Goal: Task Accomplishment & Management: Complete application form

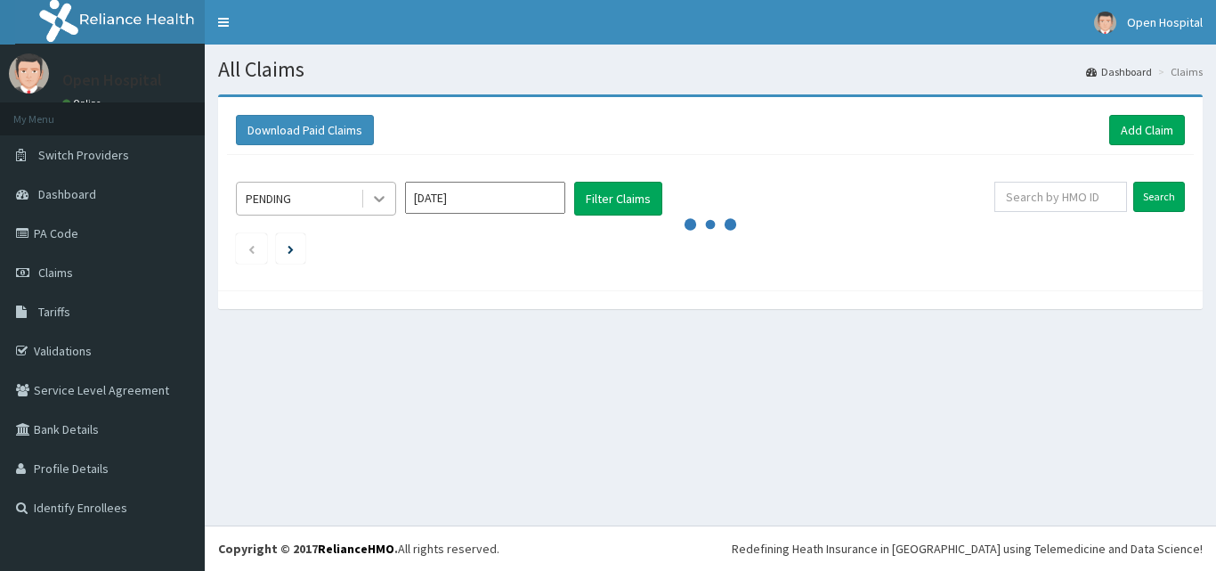
click at [380, 196] on icon at bounding box center [379, 199] width 18 height 18
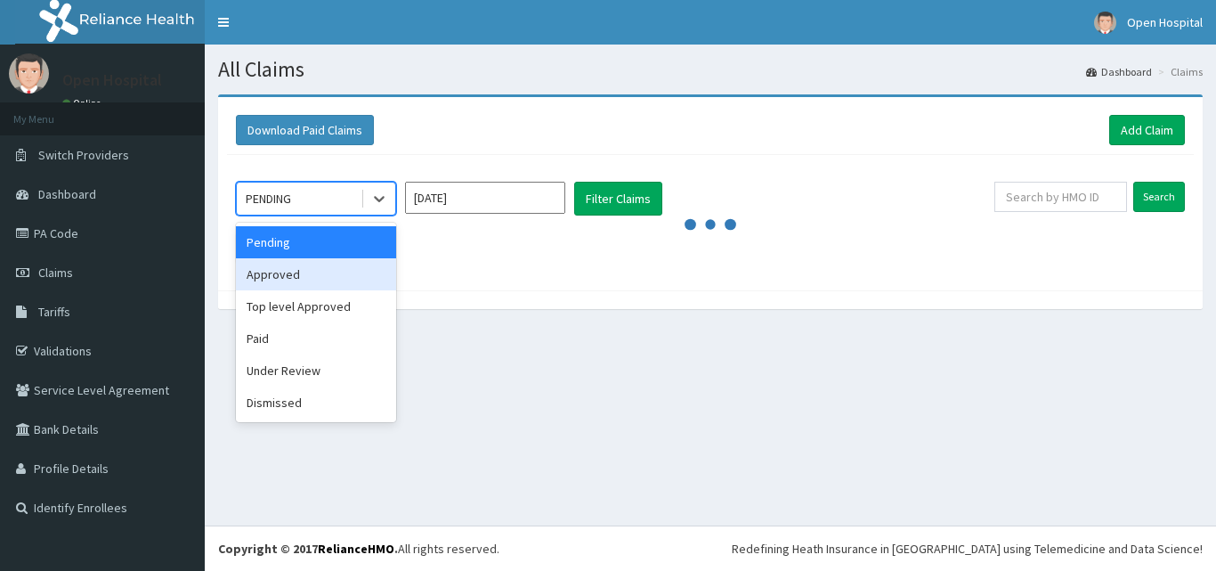
click at [290, 282] on div "Approved" at bounding box center [316, 274] width 160 height 32
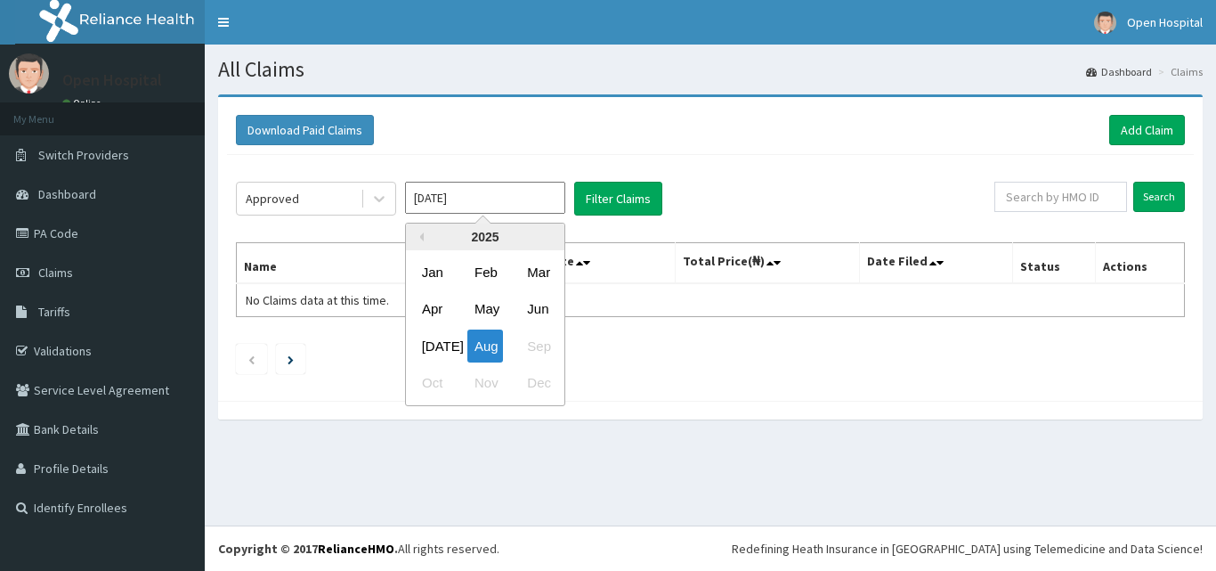
click at [512, 193] on input "[DATE]" at bounding box center [485, 198] width 160 height 32
click at [434, 345] on div "Jul" at bounding box center [433, 345] width 36 height 33
type input "Jul 2025"
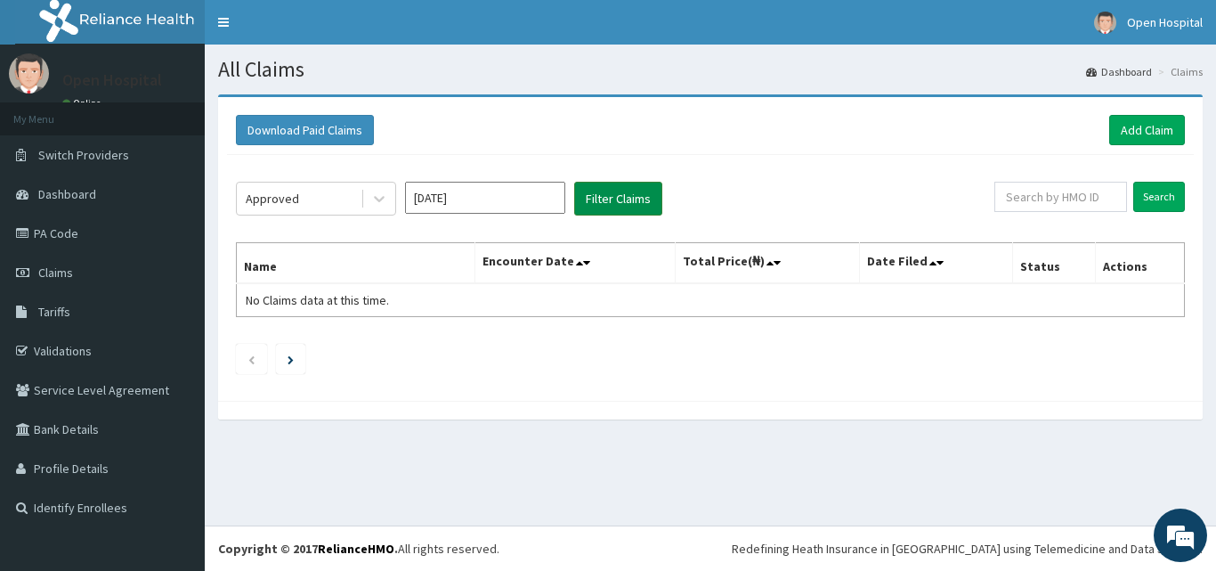
click at [622, 200] on button "Filter Claims" at bounding box center [618, 199] width 88 height 34
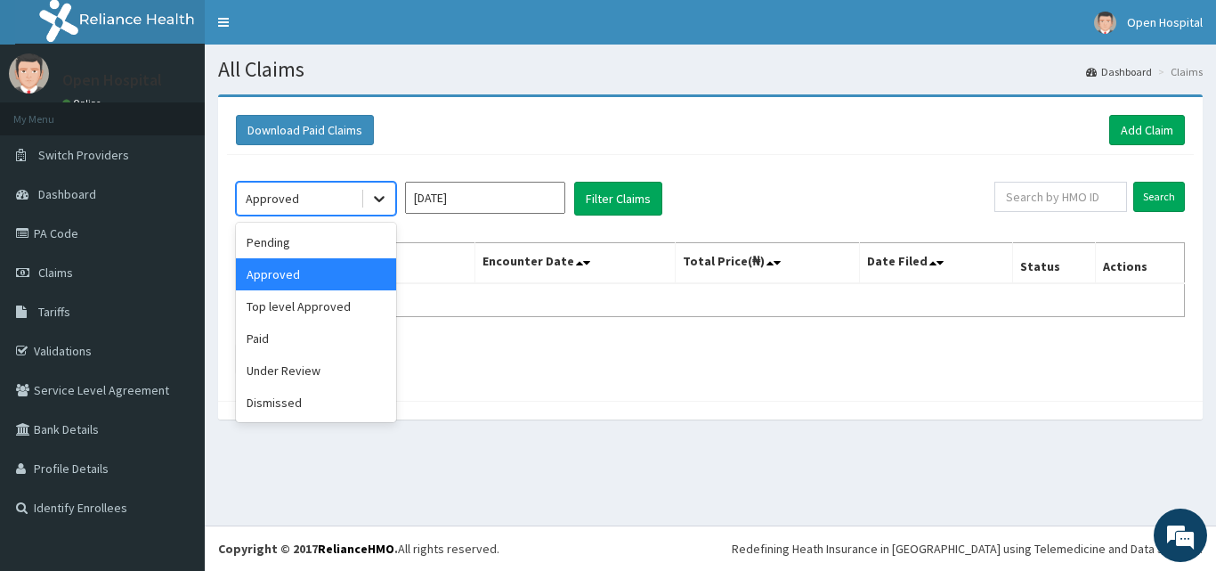
click at [379, 201] on icon at bounding box center [379, 200] width 11 height 6
click at [311, 311] on div "Top level Approved" at bounding box center [316, 306] width 160 height 32
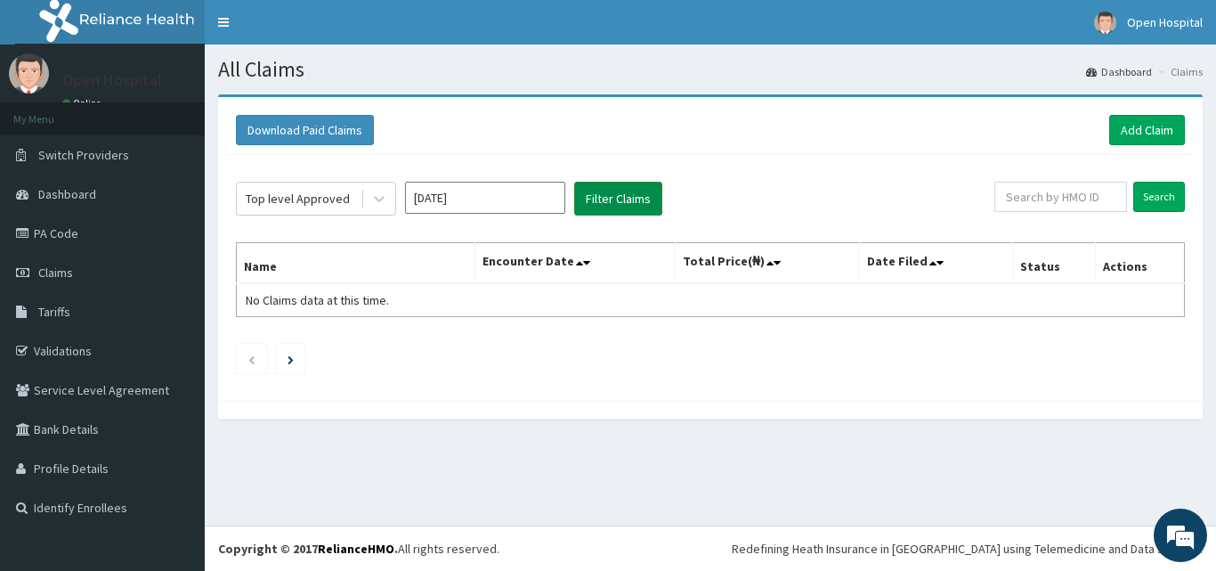
click at [615, 191] on button "Filter Claims" at bounding box center [618, 199] width 88 height 34
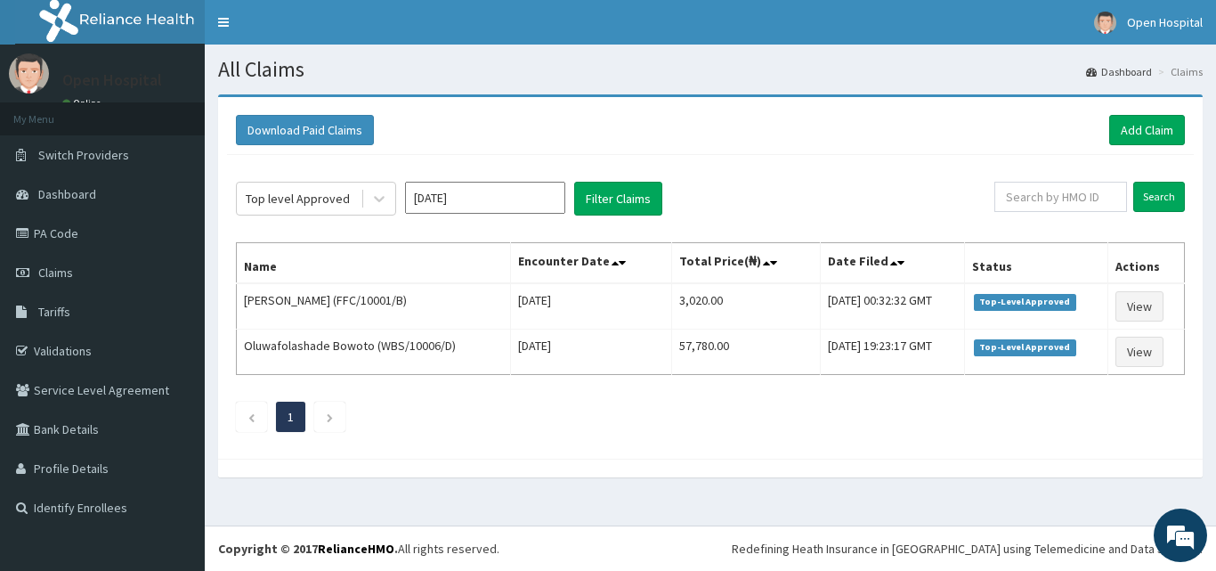
click at [815, 154] on div "Download Paid Claims Add Claim" at bounding box center [710, 130] width 967 height 49
click at [105, 234] on link "PA Code" at bounding box center [102, 233] width 205 height 39
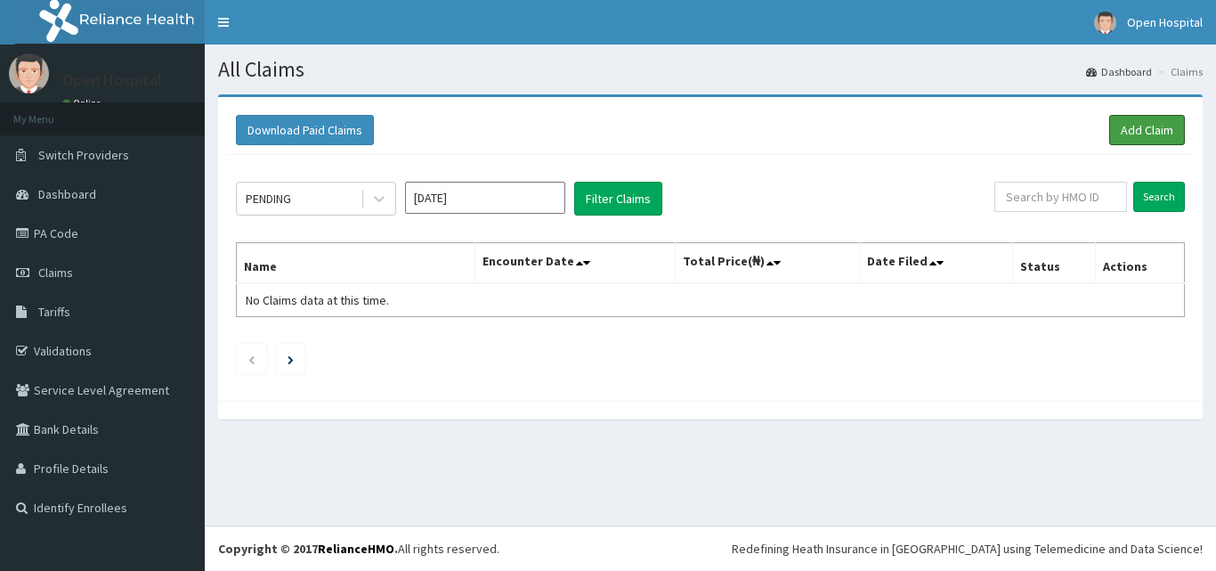
click at [1135, 124] on link "Add Claim" at bounding box center [1147, 130] width 76 height 30
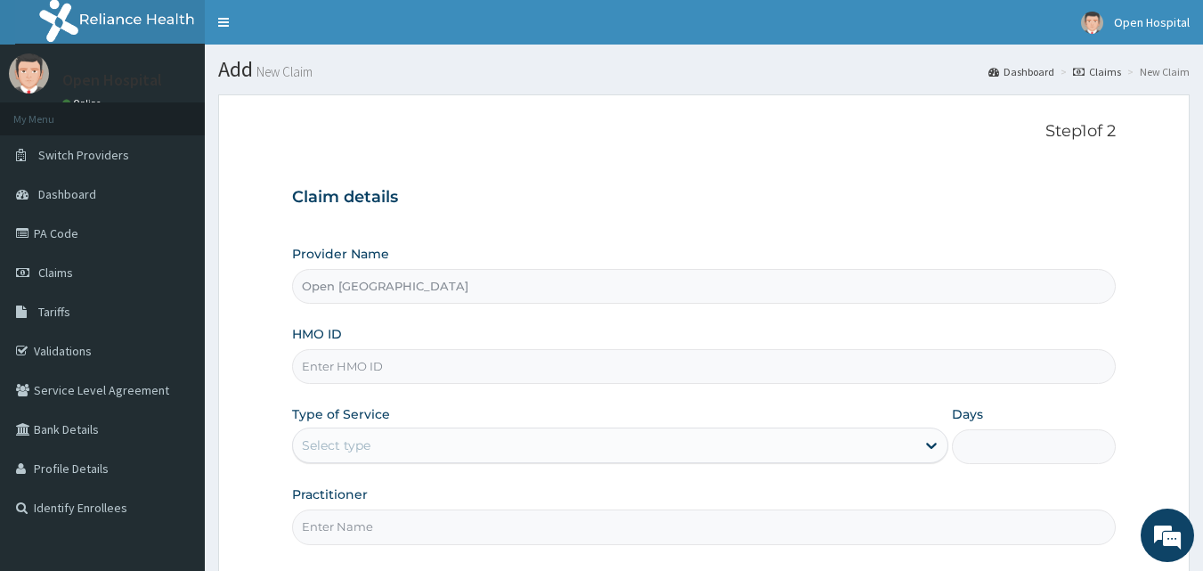
click at [885, 362] on input "HMO ID" at bounding box center [704, 366] width 825 height 35
type input "JSS/10074/A"
click at [753, 462] on div "Select type" at bounding box center [620, 445] width 656 height 36
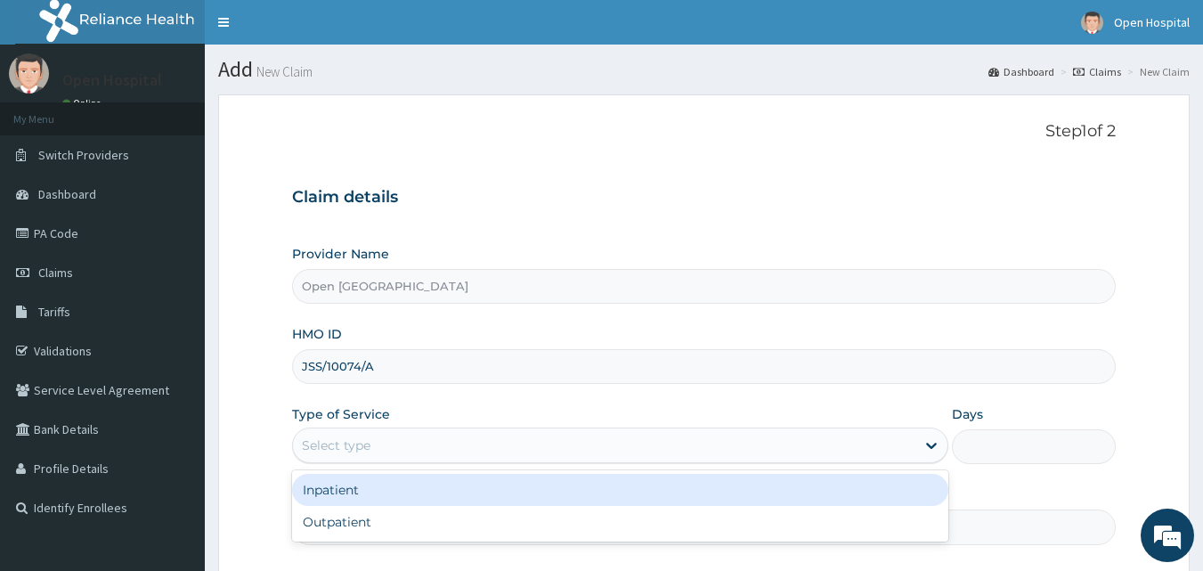
click at [677, 492] on div "Inpatient" at bounding box center [620, 490] width 656 height 32
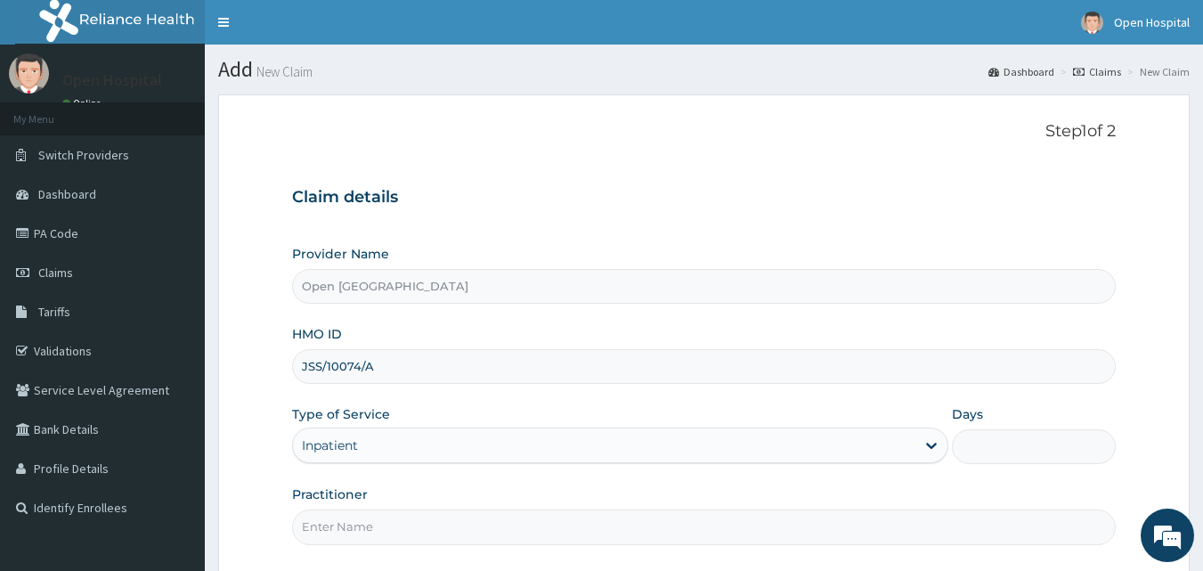
click at [979, 450] on input "Days" at bounding box center [1034, 446] width 164 height 35
type input "2"
click at [1174, 477] on form "Step 1 of 2 Claim details Provider Name Open Door Hospital HMO ID JSS/10074/A T…" at bounding box center [703, 386] width 971 height 584
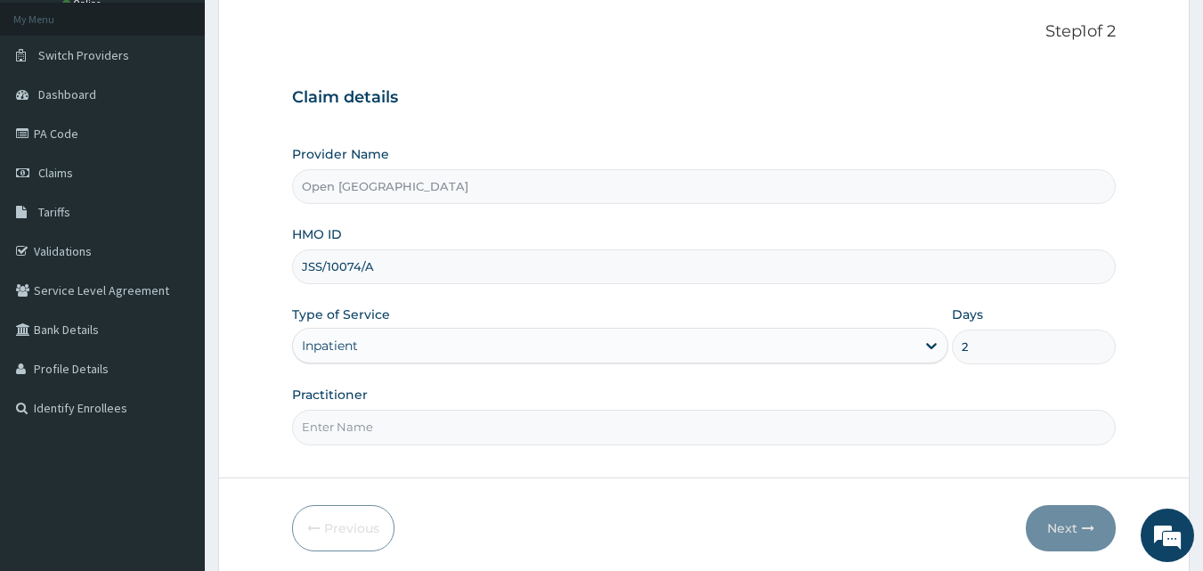
scroll to position [107, 0]
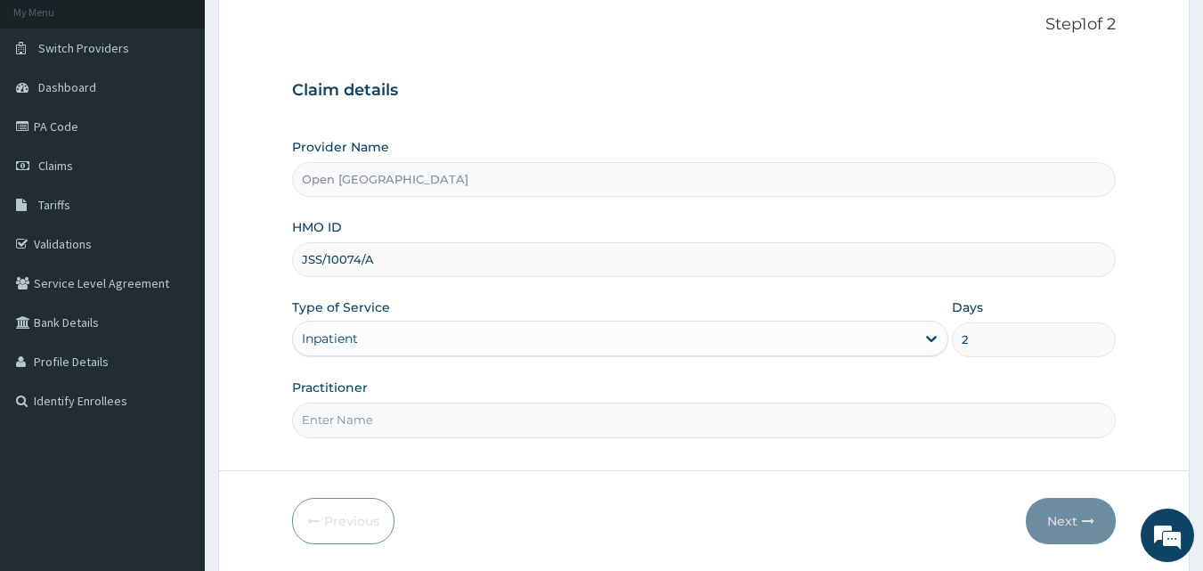
click at [903, 428] on input "Practitioner" at bounding box center [704, 419] width 825 height 35
type input "DR SOLOMON"
click at [1078, 515] on button "Next" at bounding box center [1071, 521] width 90 height 46
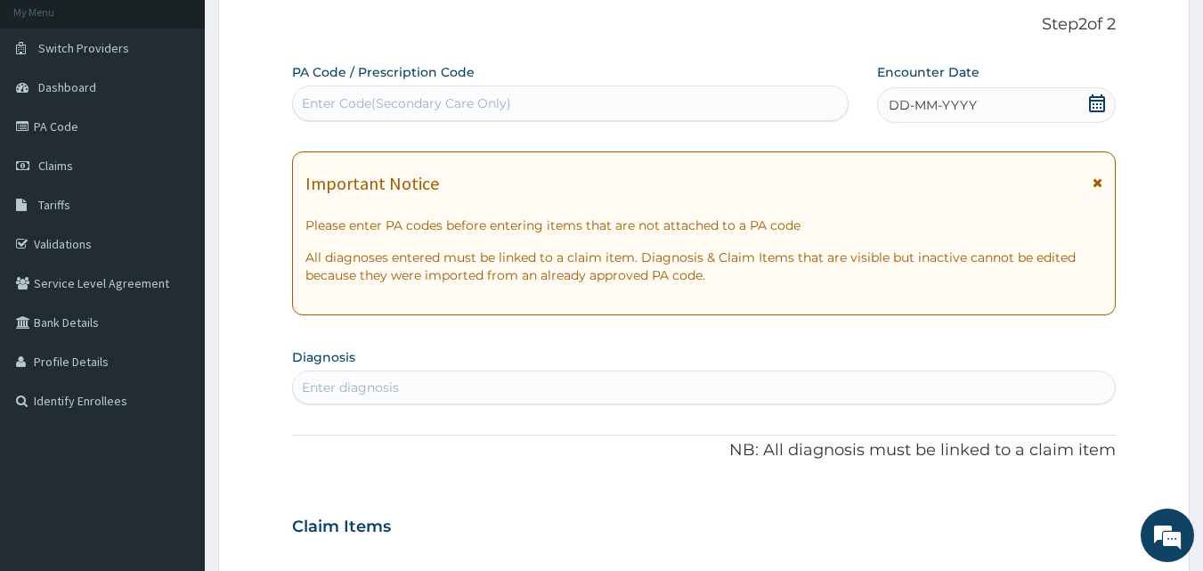
click at [726, 94] on div "Enter Code(Secondary Care Only)" at bounding box center [571, 103] width 556 height 28
type input "PA/CECFB3"
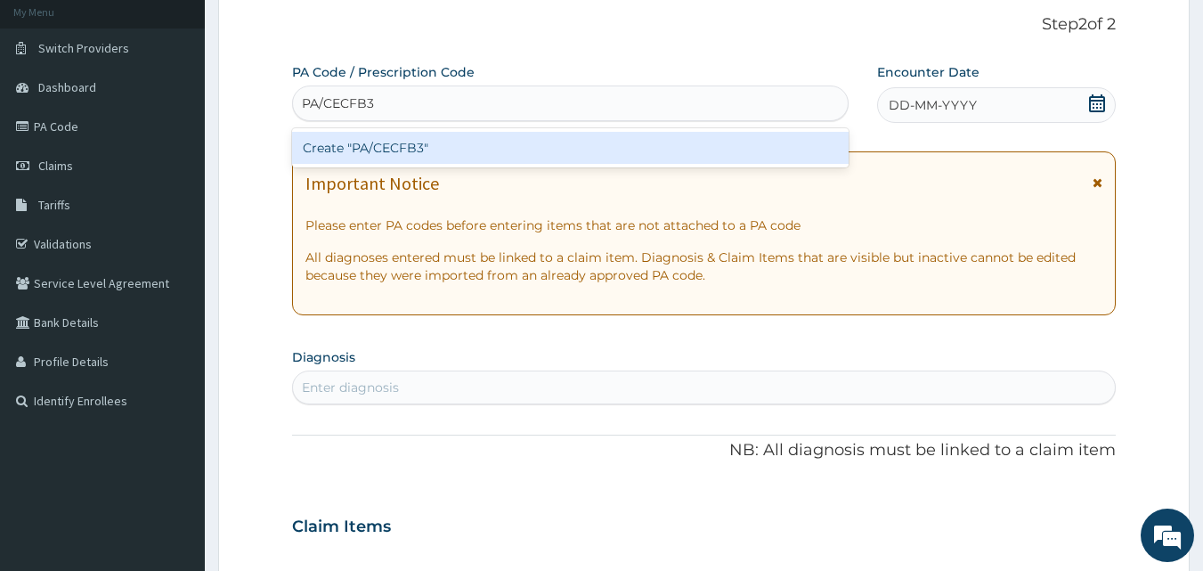
click at [725, 140] on div "Create "PA/CECFB3"" at bounding box center [570, 148] width 557 height 32
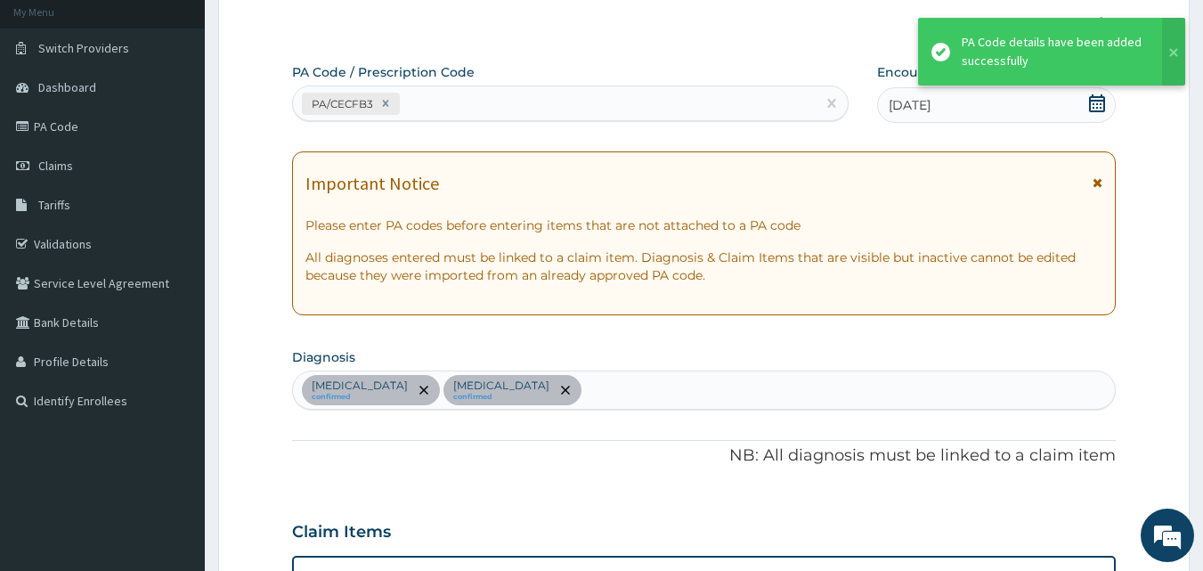
scroll to position [517, 0]
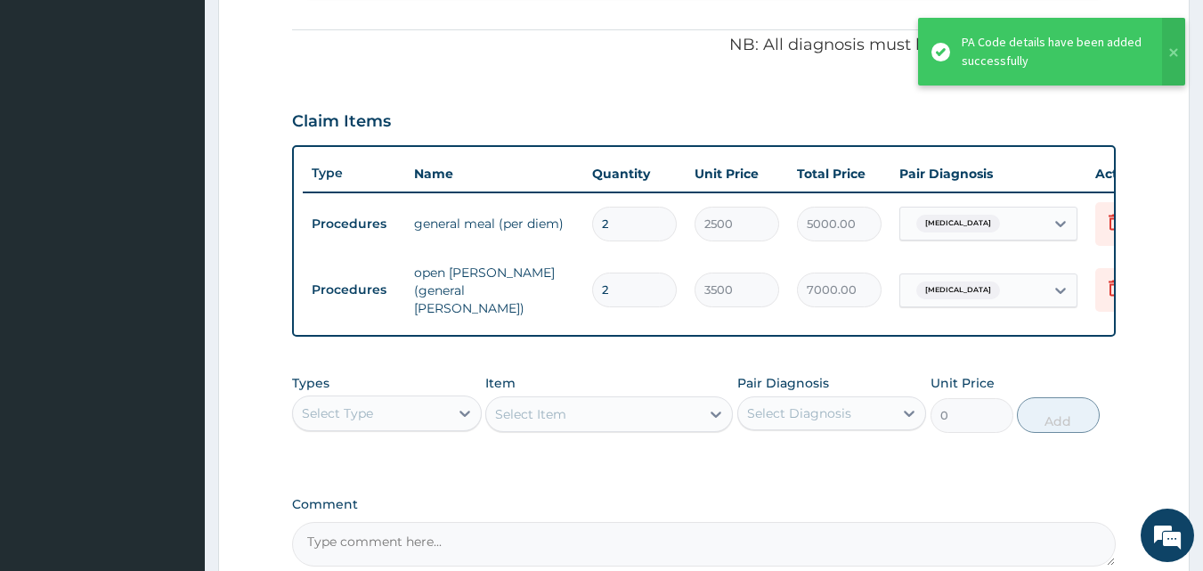
click at [630, 113] on div "Claim Items" at bounding box center [704, 117] width 825 height 46
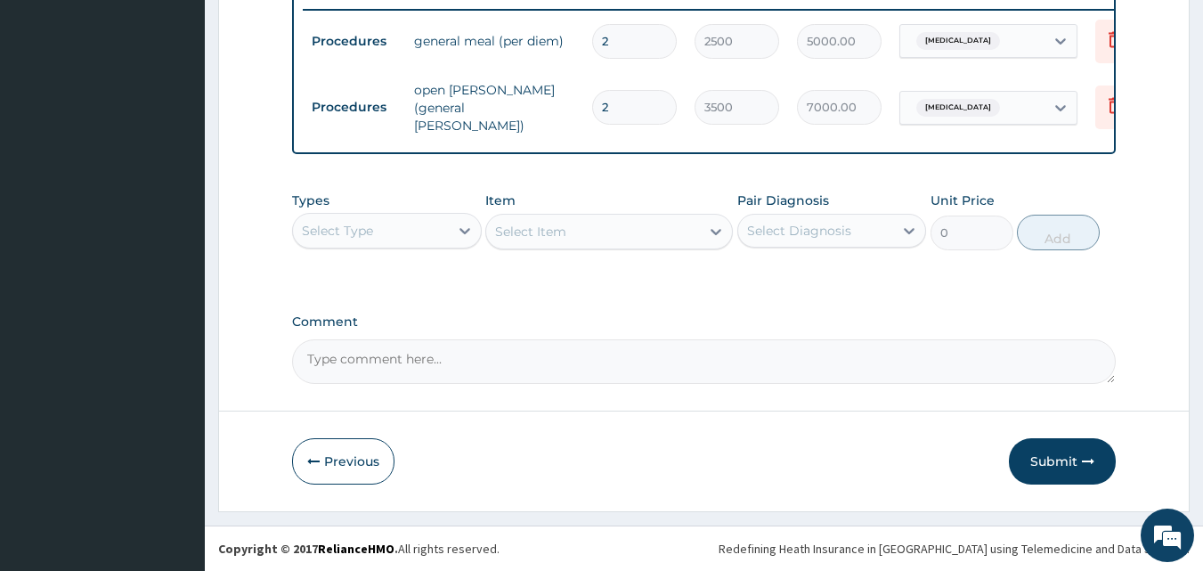
scroll to position [703, 0]
click at [461, 228] on icon at bounding box center [465, 231] width 18 height 18
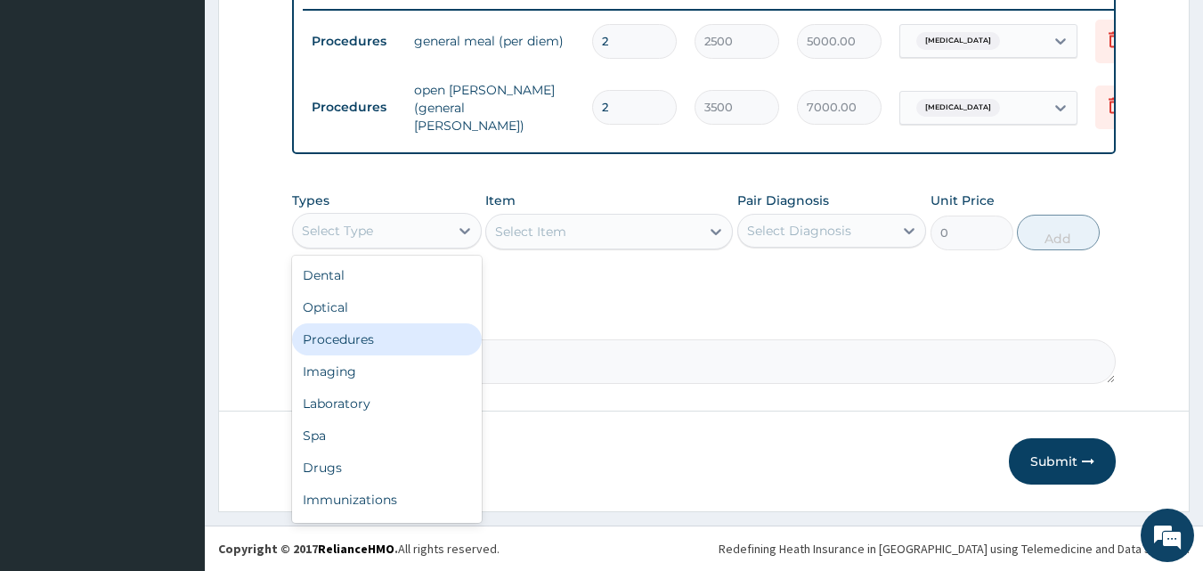
click at [345, 338] on div "Procedures" at bounding box center [387, 339] width 190 height 32
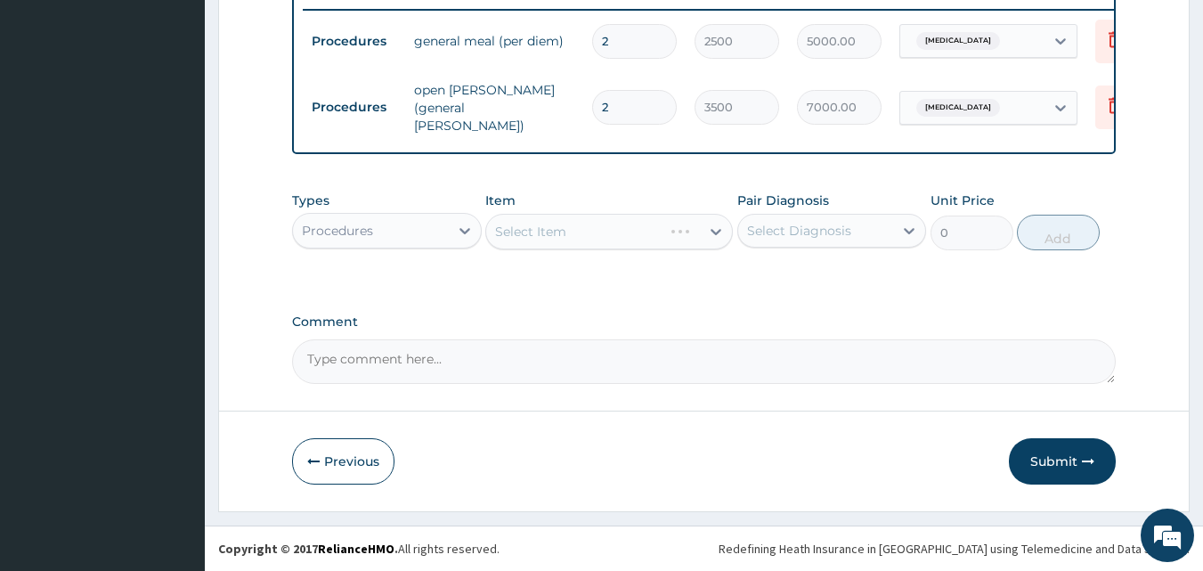
click at [567, 236] on div "Select Item" at bounding box center [609, 232] width 248 height 36
click at [621, 238] on div "Select Item" at bounding box center [593, 231] width 214 height 28
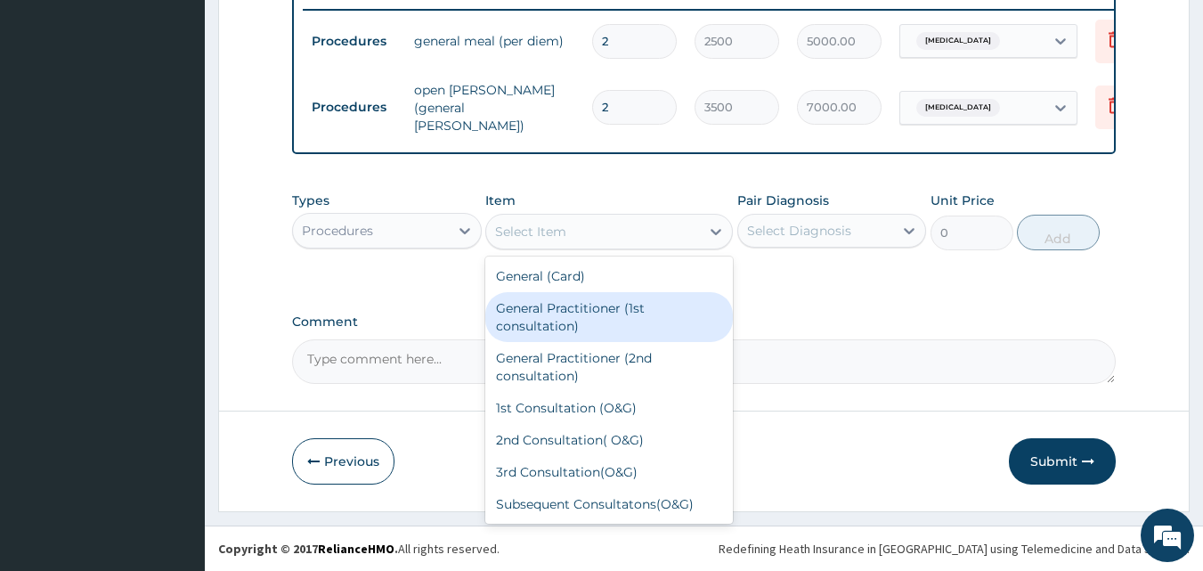
click at [543, 318] on div "General Practitioner (1st consultation)" at bounding box center [609, 317] width 248 height 50
type input "2000"
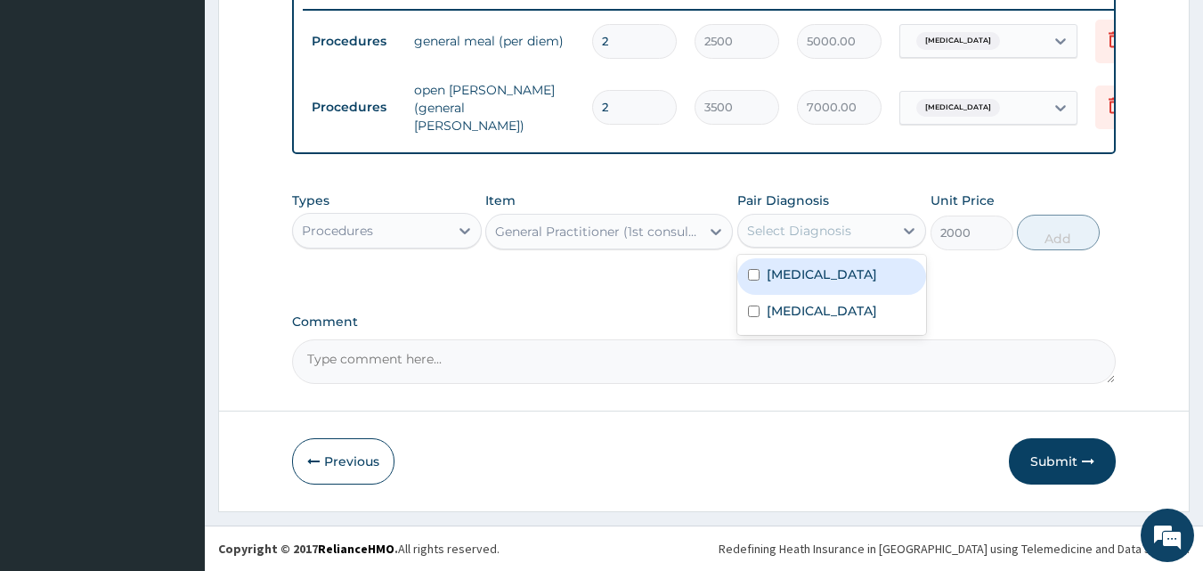
click at [850, 238] on div "Select Diagnosis" at bounding box center [816, 230] width 156 height 28
click at [753, 273] on input "checkbox" at bounding box center [754, 275] width 12 height 12
checkbox input "true"
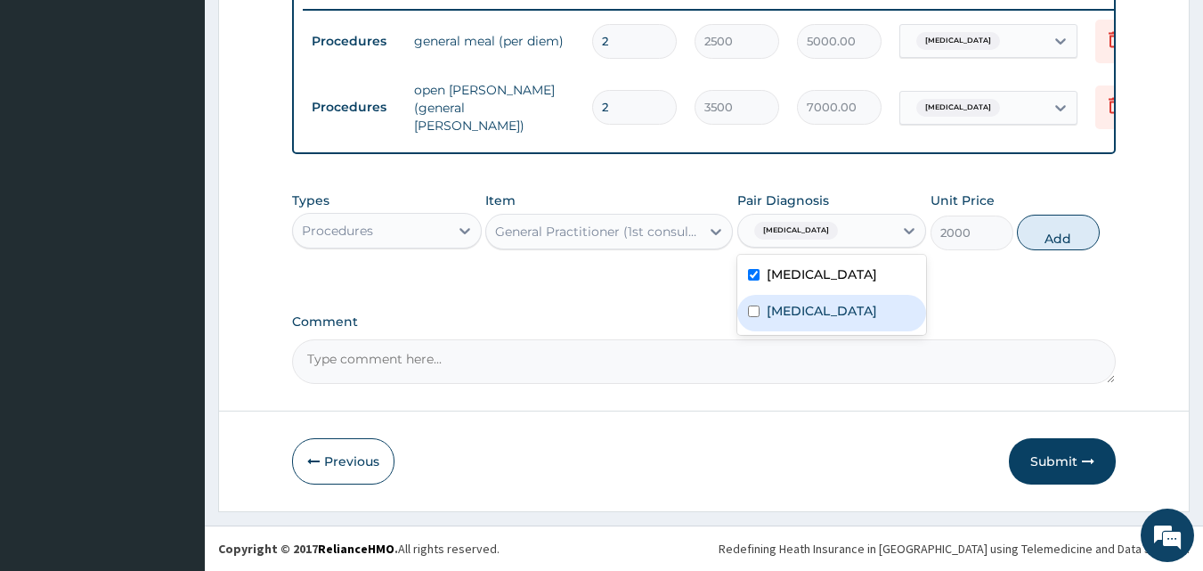
click at [748, 310] on input "checkbox" at bounding box center [754, 311] width 12 height 12
checkbox input "true"
click at [1050, 234] on button "Add" at bounding box center [1058, 233] width 83 height 36
type input "0"
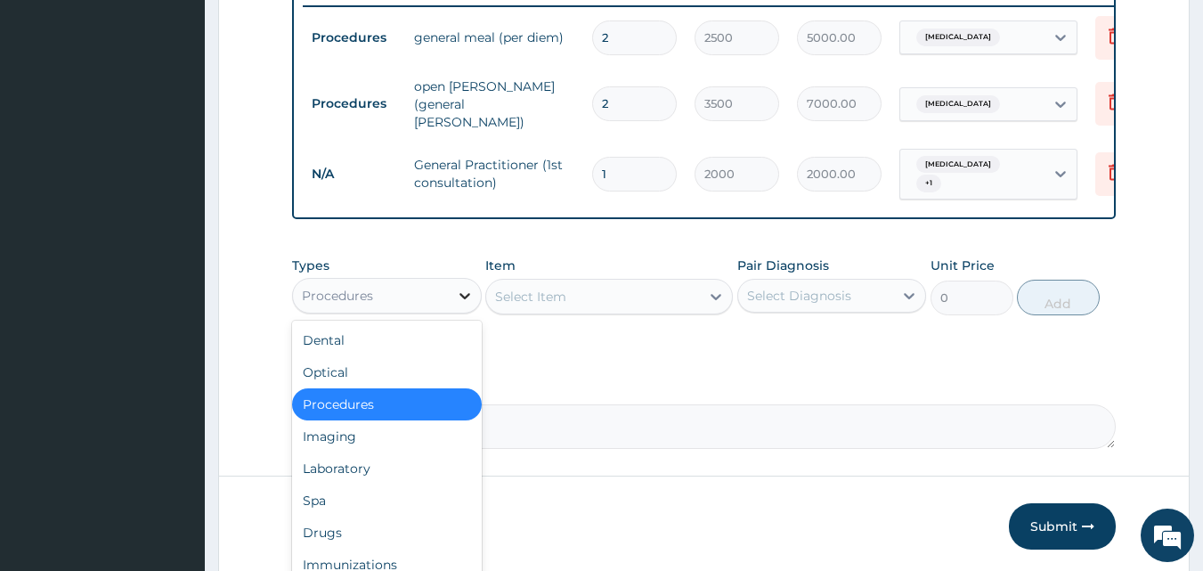
click at [470, 292] on icon at bounding box center [465, 296] width 18 height 18
click at [337, 474] on div "Laboratory" at bounding box center [387, 468] width 190 height 32
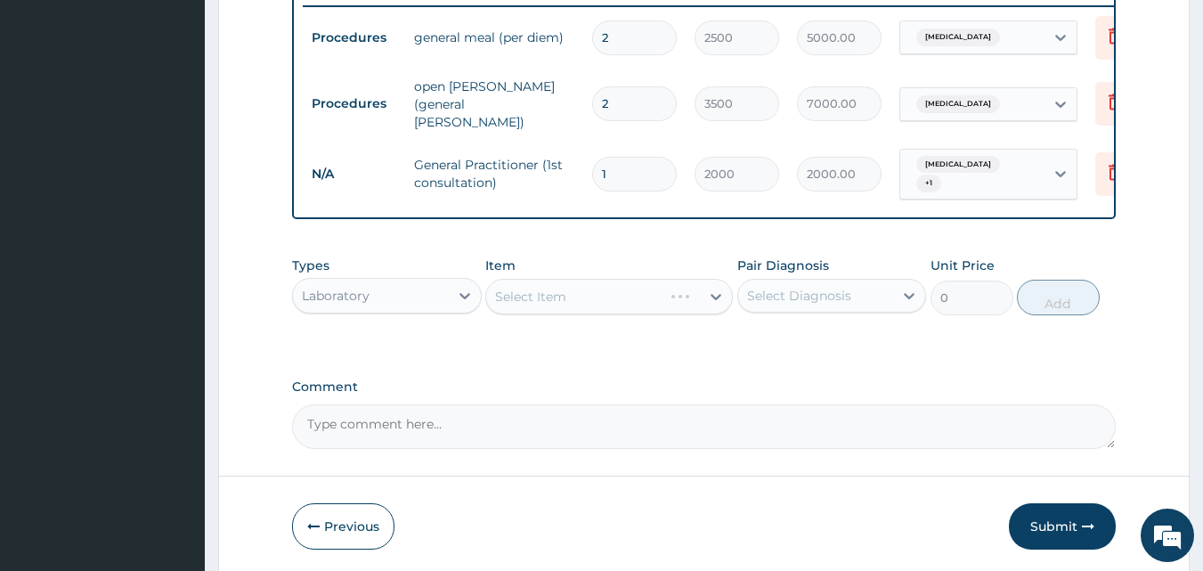
click at [560, 324] on div "Types Laboratory Item Select Item Pair Diagnosis Select Diagnosis Unit Price 0 …" at bounding box center [704, 299] width 825 height 103
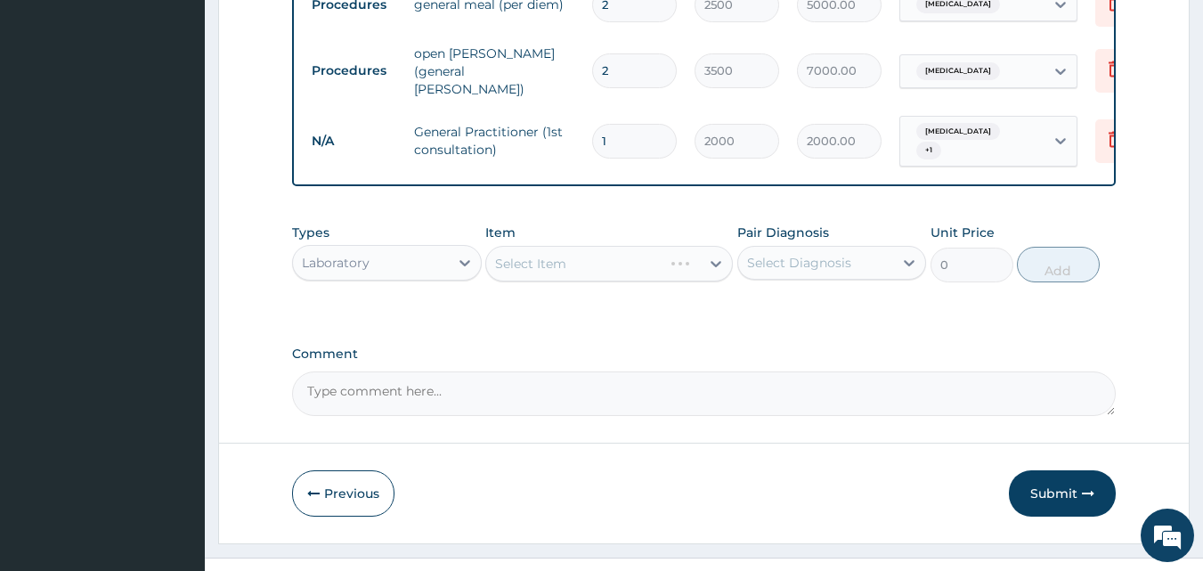
scroll to position [765, 0]
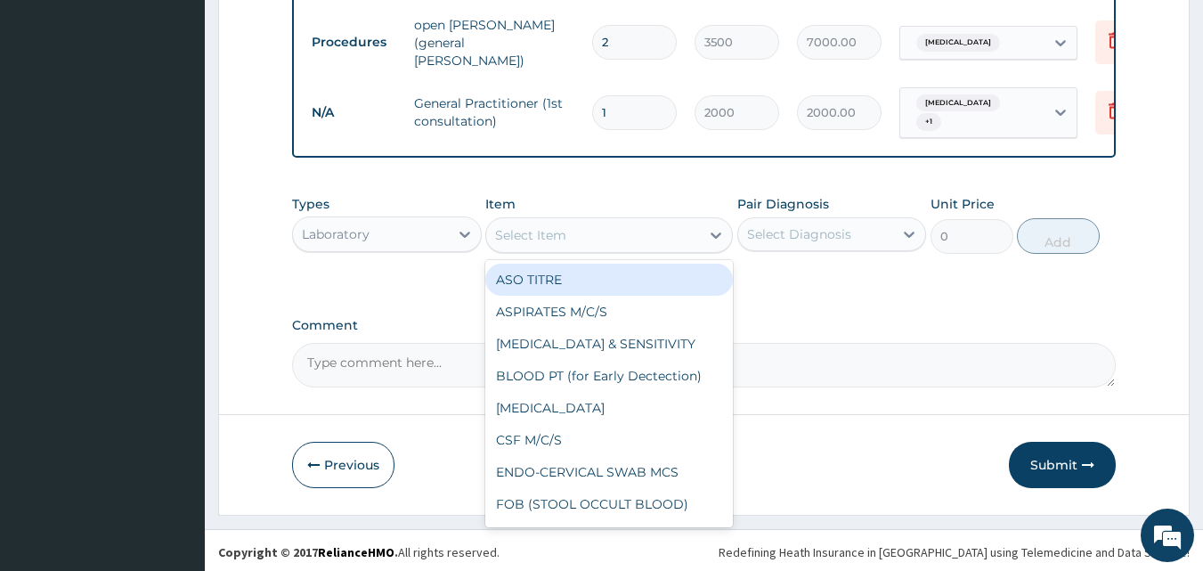
click at [580, 240] on div "Select Item" at bounding box center [593, 235] width 214 height 28
type input "MP"
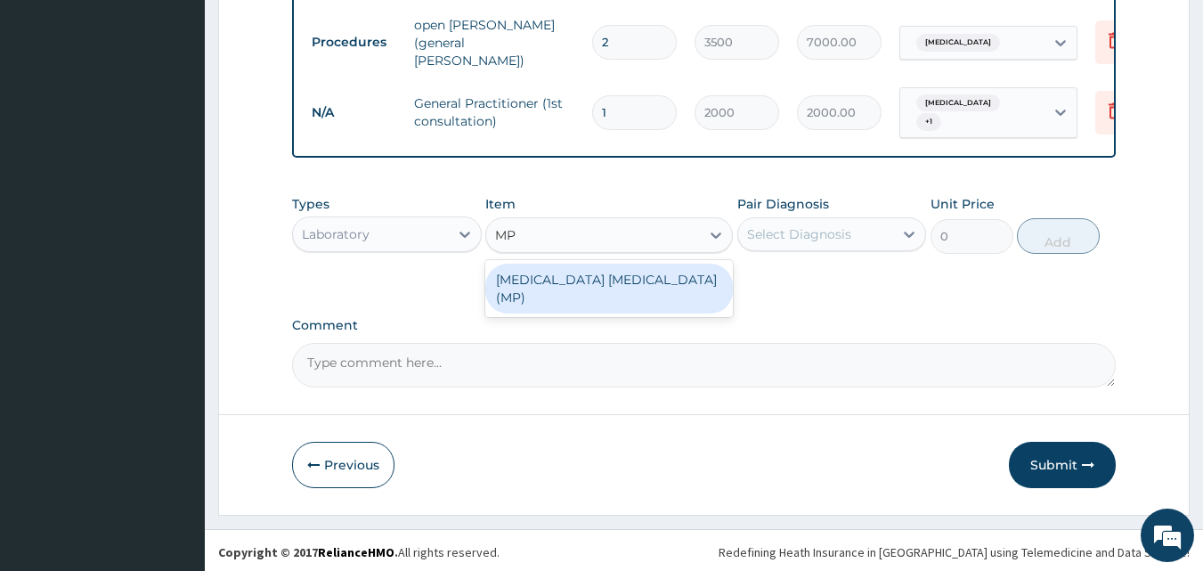
click at [587, 264] on div "MALARIA PARASITE (MP)" at bounding box center [609, 289] width 248 height 50
type input "1500"
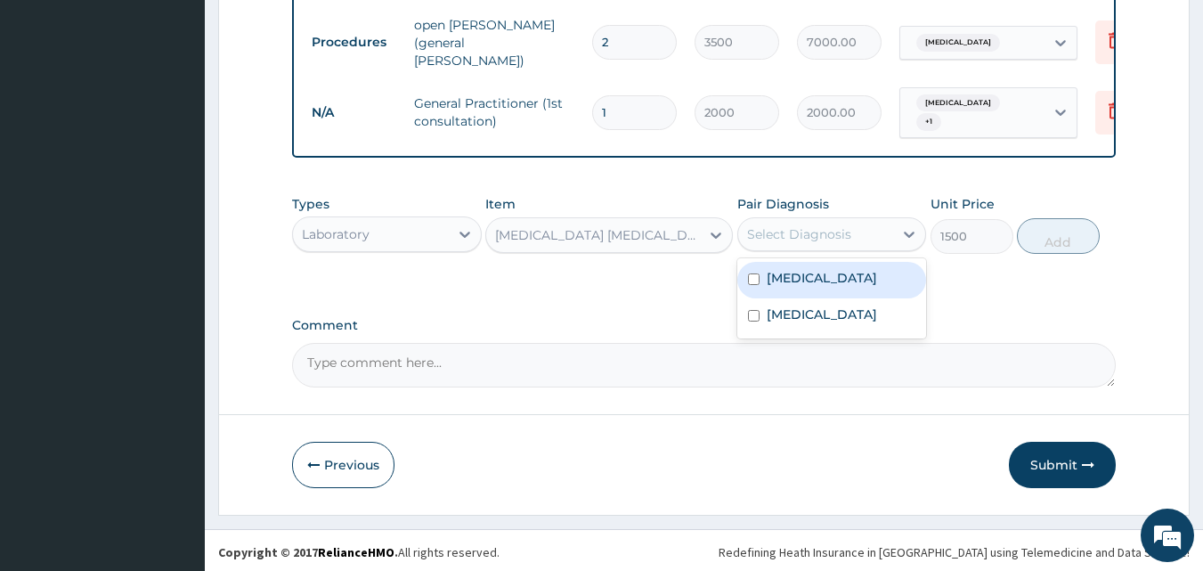
click at [859, 229] on div "Select Diagnosis" at bounding box center [816, 234] width 156 height 28
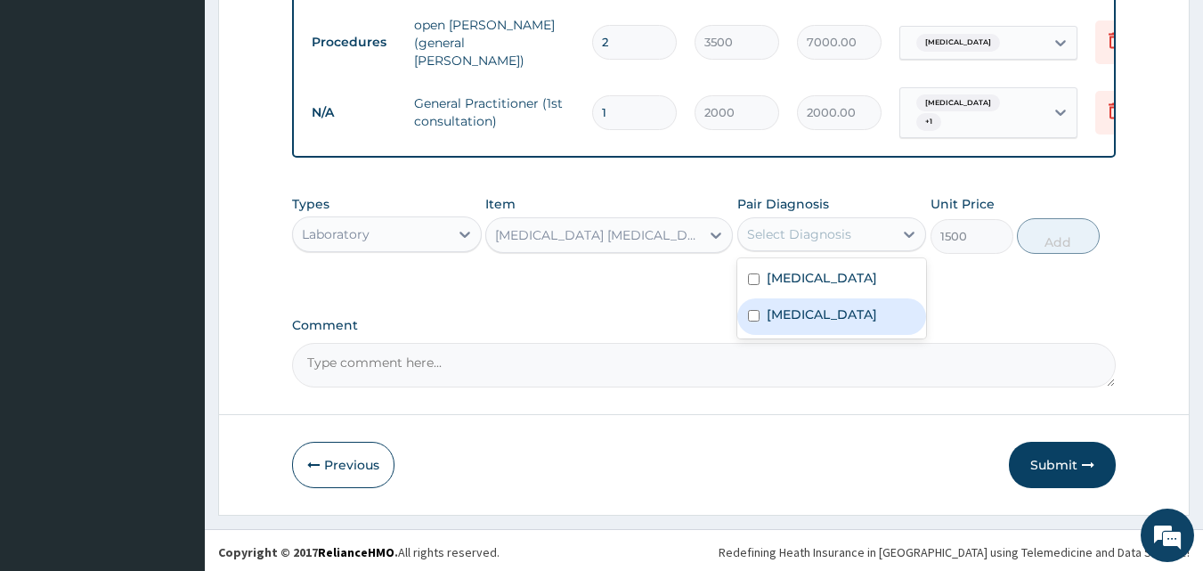
click at [754, 311] on input "checkbox" at bounding box center [754, 316] width 12 height 12
checkbox input "true"
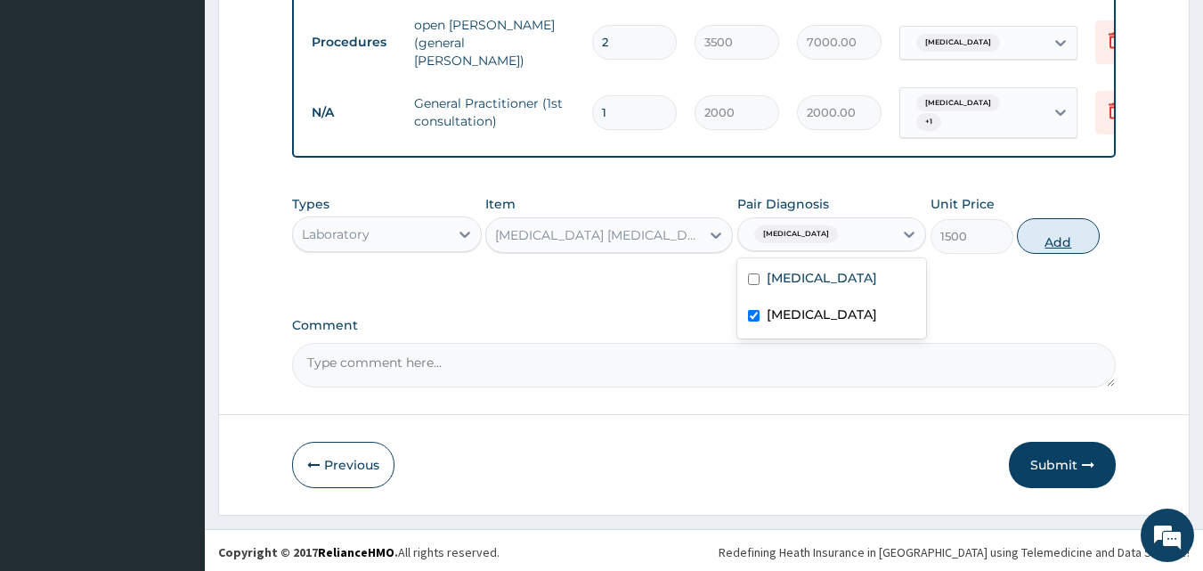
click at [1050, 232] on button "Add" at bounding box center [1058, 236] width 83 height 36
type input "0"
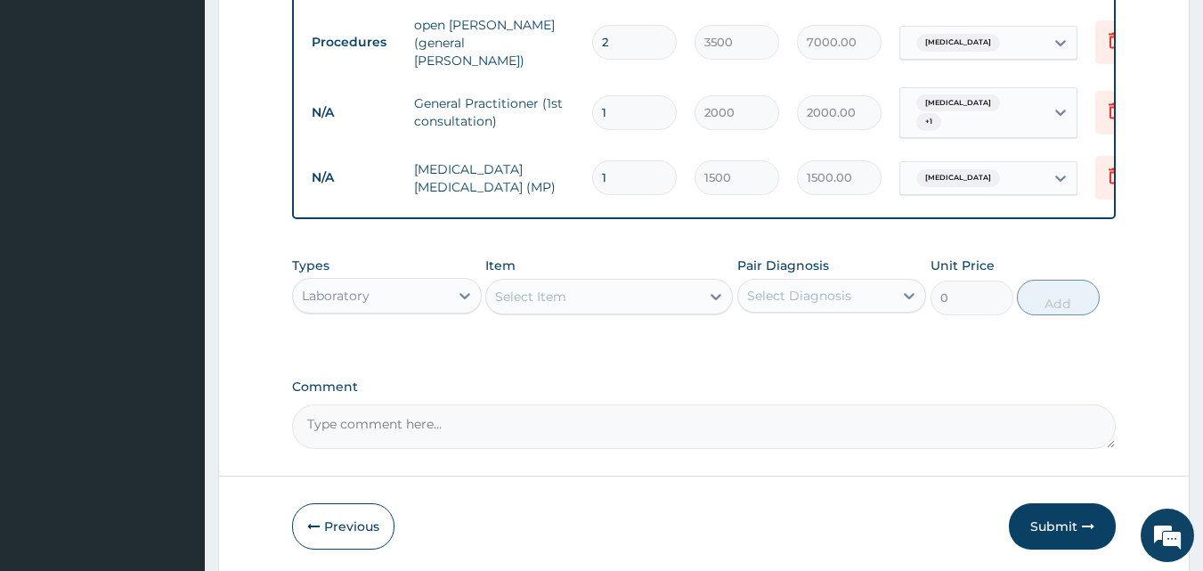
click at [528, 288] on div "Select Item" at bounding box center [530, 297] width 71 height 18
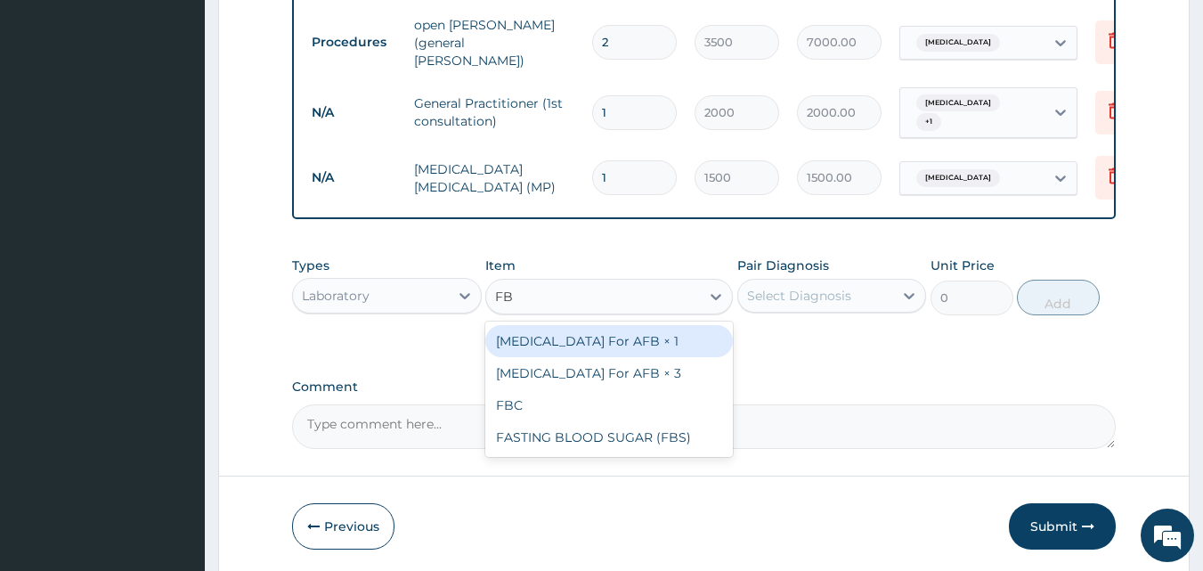
type input "FBC"
click at [573, 350] on div "FBC" at bounding box center [609, 341] width 248 height 32
type input "2500"
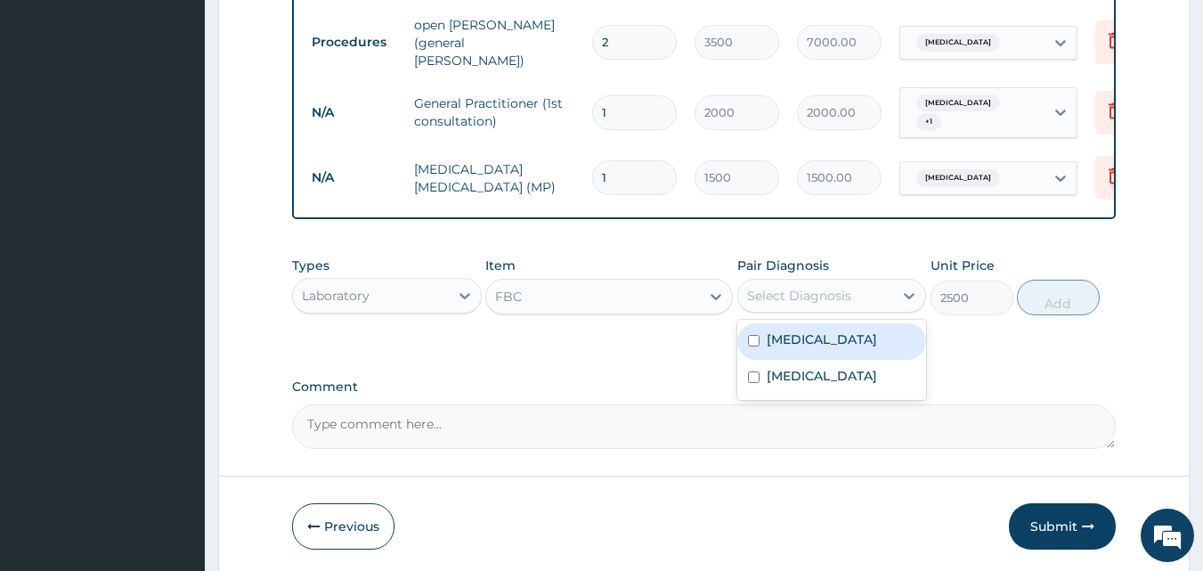
click at [833, 298] on div "Select Diagnosis" at bounding box center [799, 296] width 104 height 18
click at [814, 332] on label "Typhoid fever" at bounding box center [822, 339] width 110 height 18
checkbox input "true"
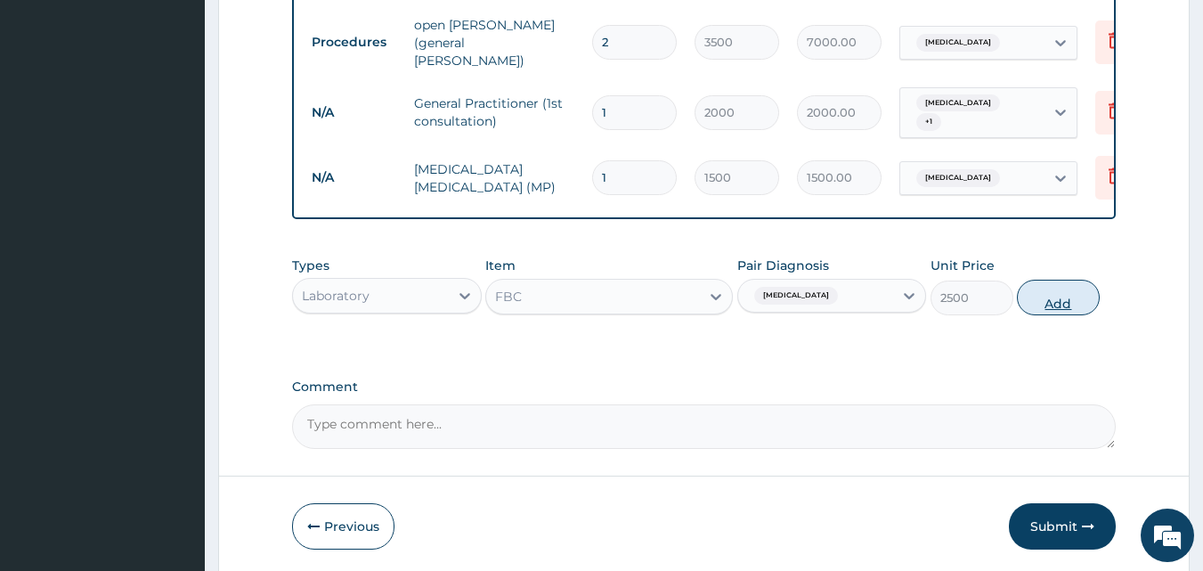
click at [1050, 300] on button "Add" at bounding box center [1058, 298] width 83 height 36
type input "0"
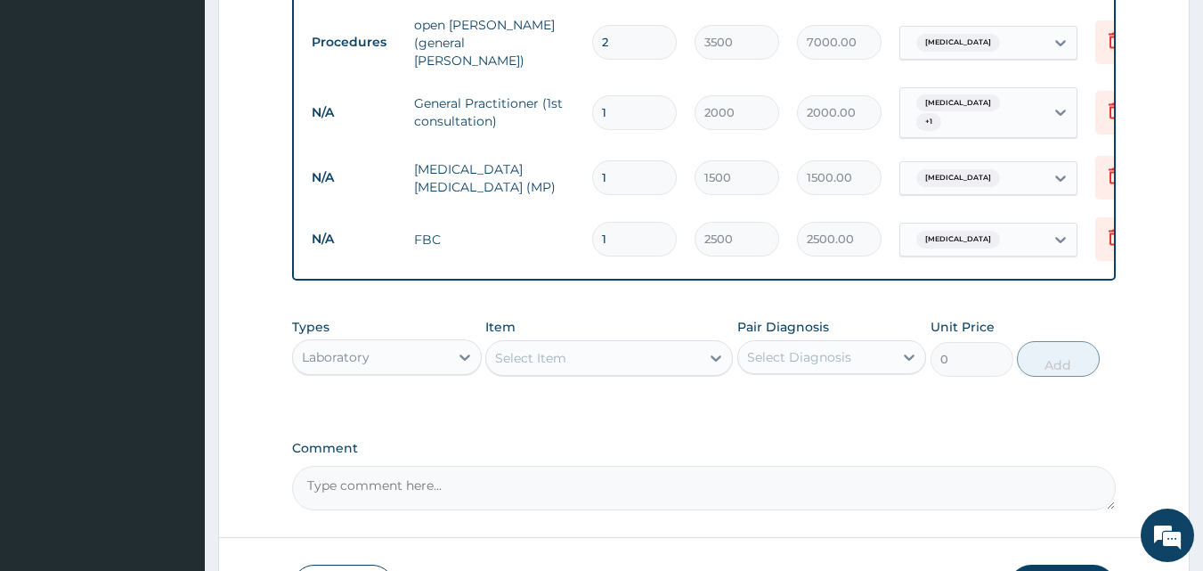
click at [445, 356] on div "Laboratory" at bounding box center [371, 357] width 156 height 28
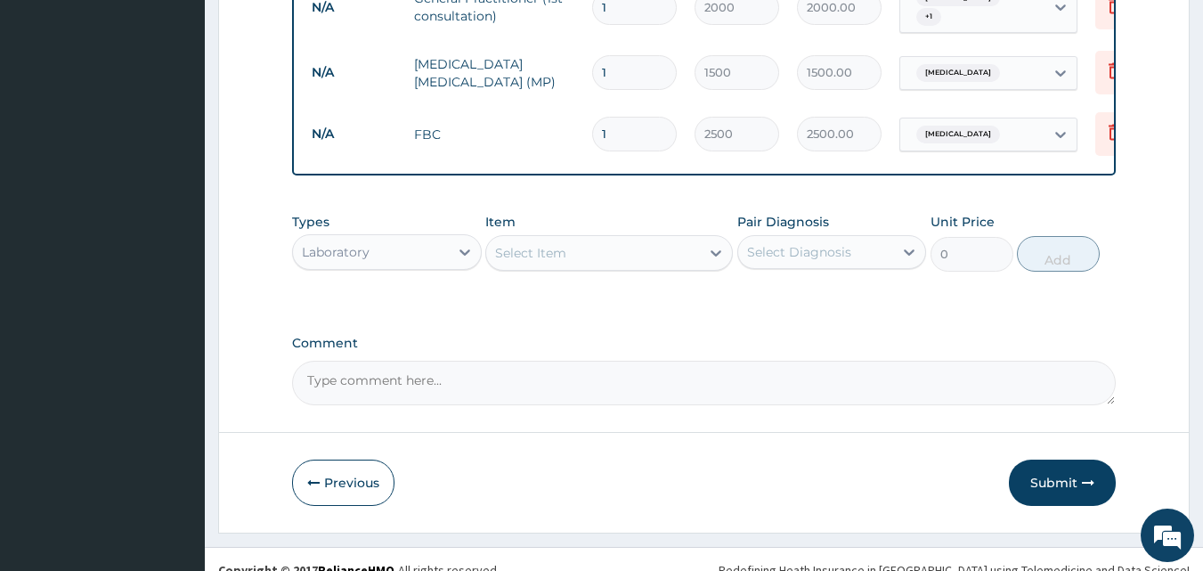
scroll to position [888, 0]
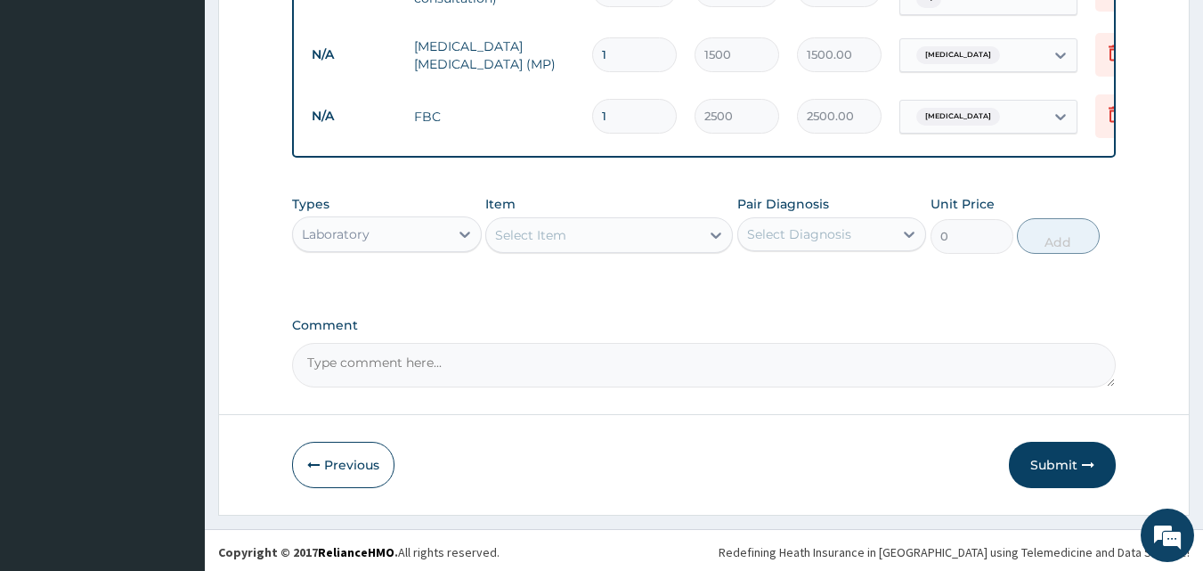
click at [380, 234] on div "Laboratory" at bounding box center [371, 234] width 156 height 28
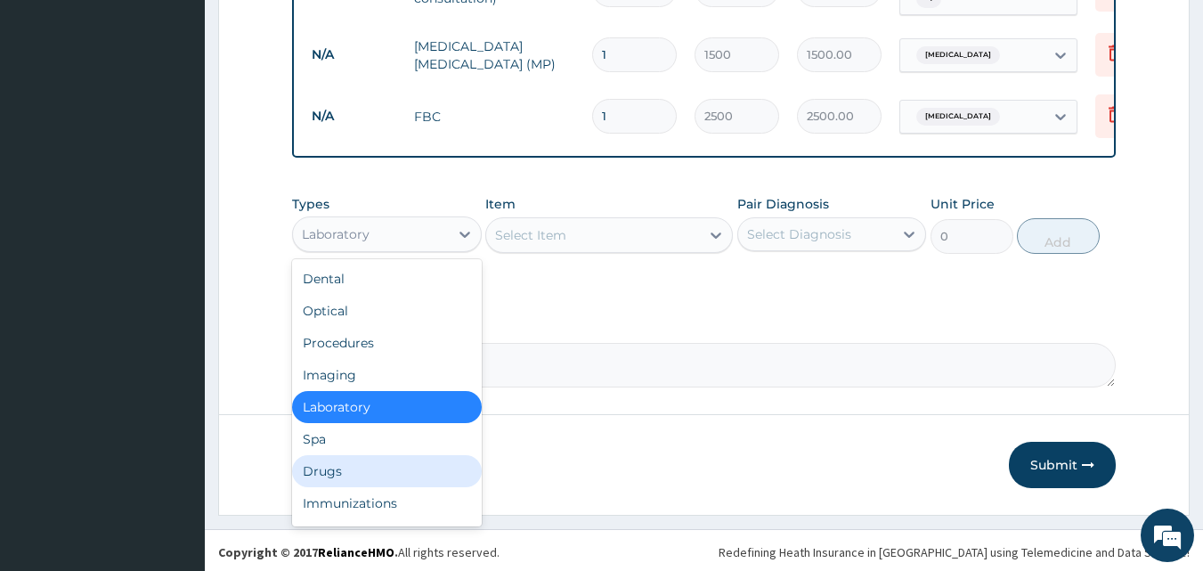
click at [352, 472] on div "Drugs" at bounding box center [387, 471] width 190 height 32
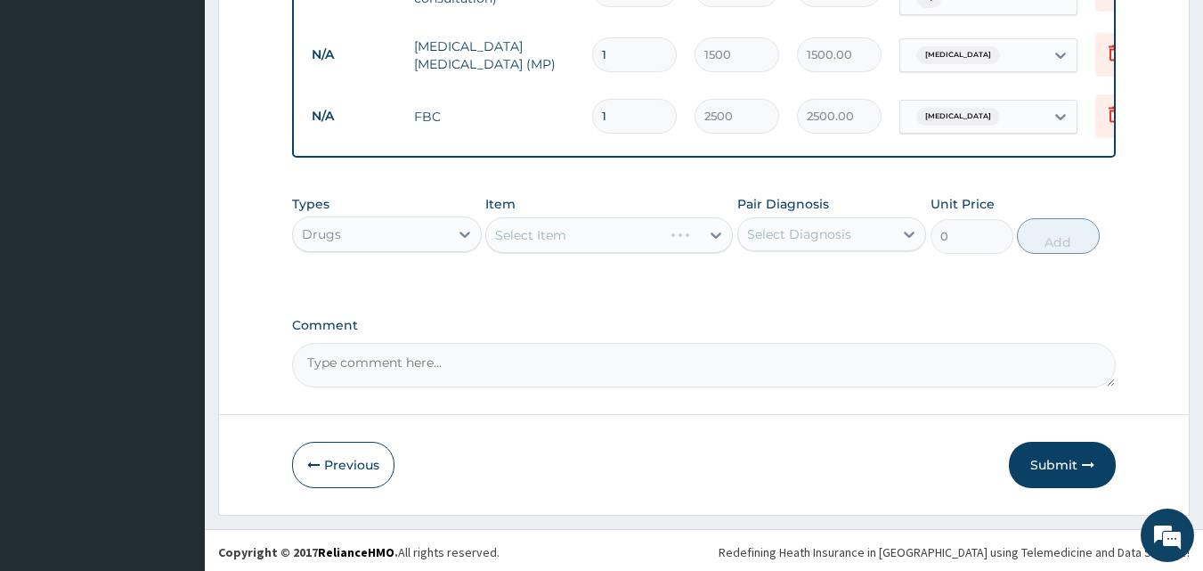
click at [593, 244] on div "Select Item" at bounding box center [609, 235] width 248 height 36
click at [625, 234] on div "Select Item" at bounding box center [593, 235] width 214 height 28
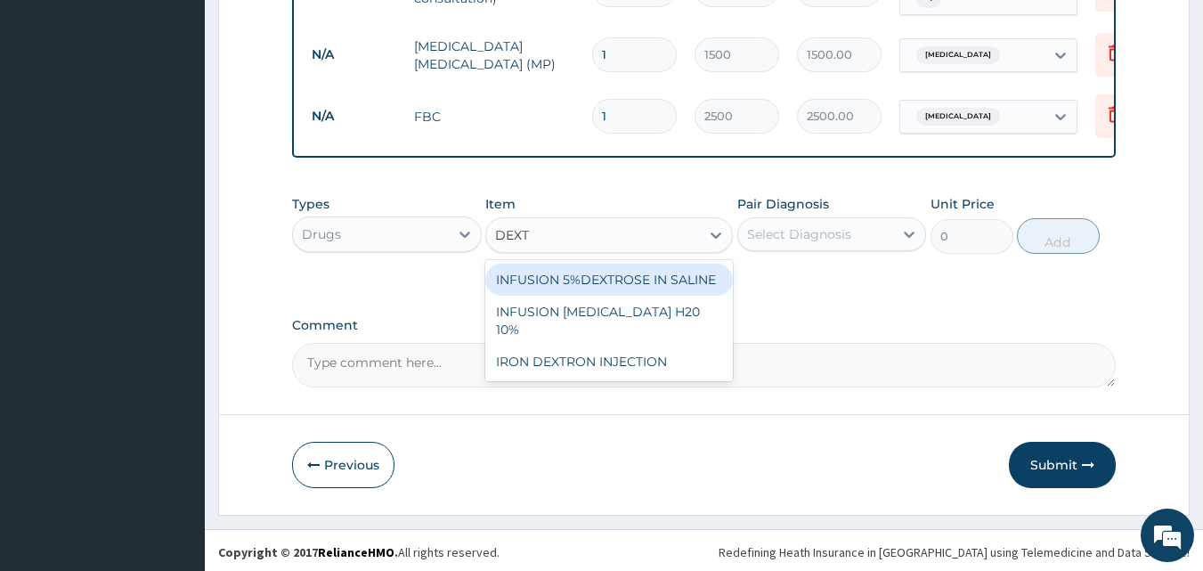
type input "DEXTR"
click at [630, 272] on div "INFUSION 5%DEXTROSE IN SALINE" at bounding box center [609, 280] width 248 height 32
type input "1500"
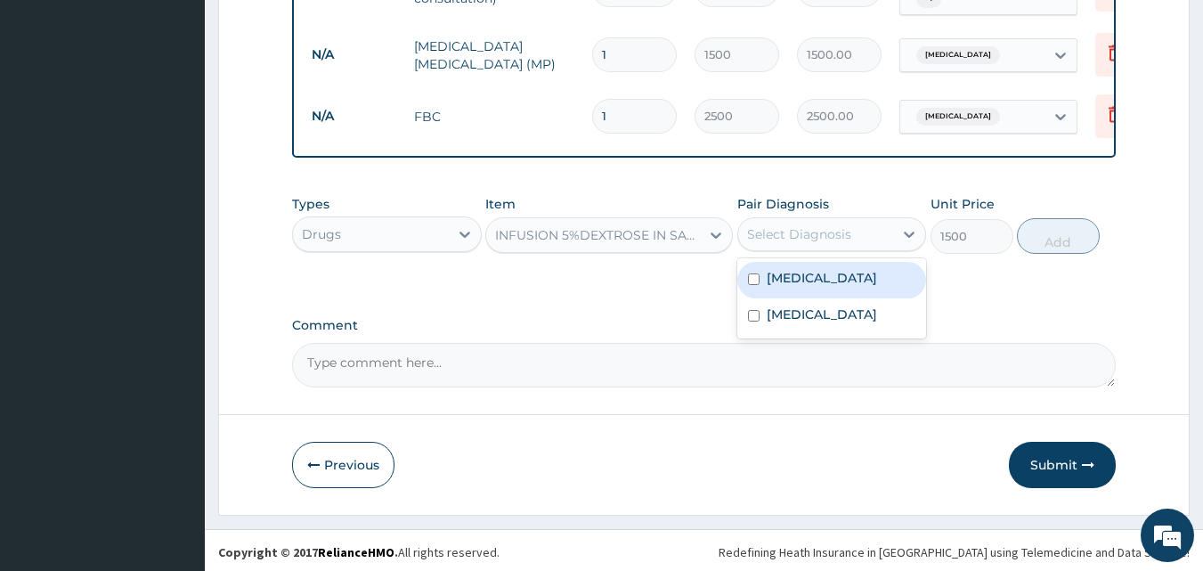
click at [770, 240] on div "Select Diagnosis" at bounding box center [816, 234] width 156 height 28
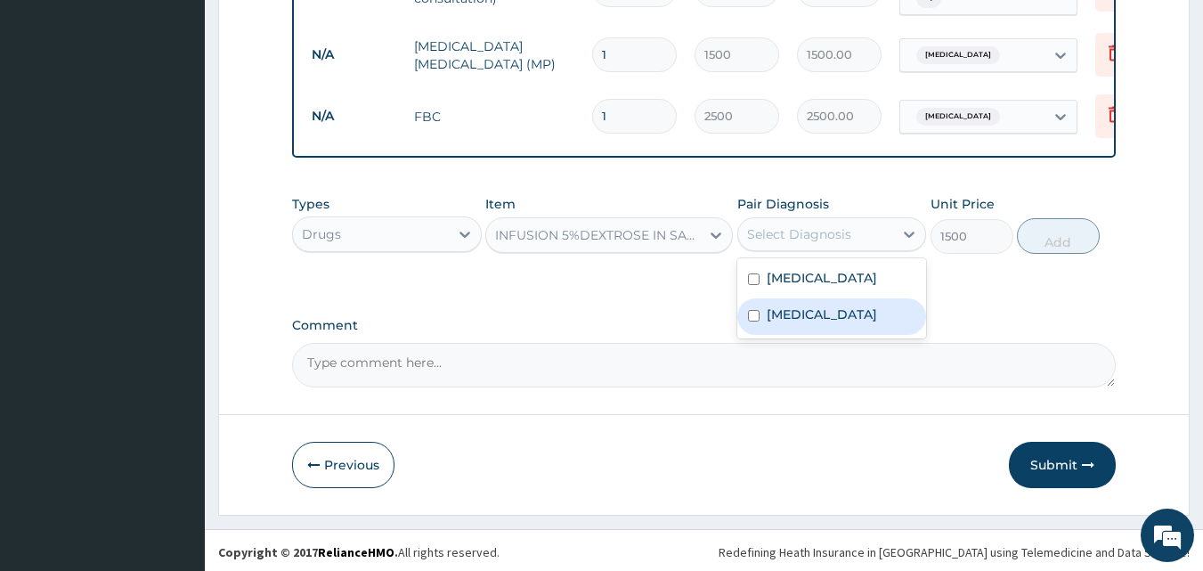
click at [754, 318] on div "Malaria" at bounding box center [832, 316] width 190 height 37
checkbox input "true"
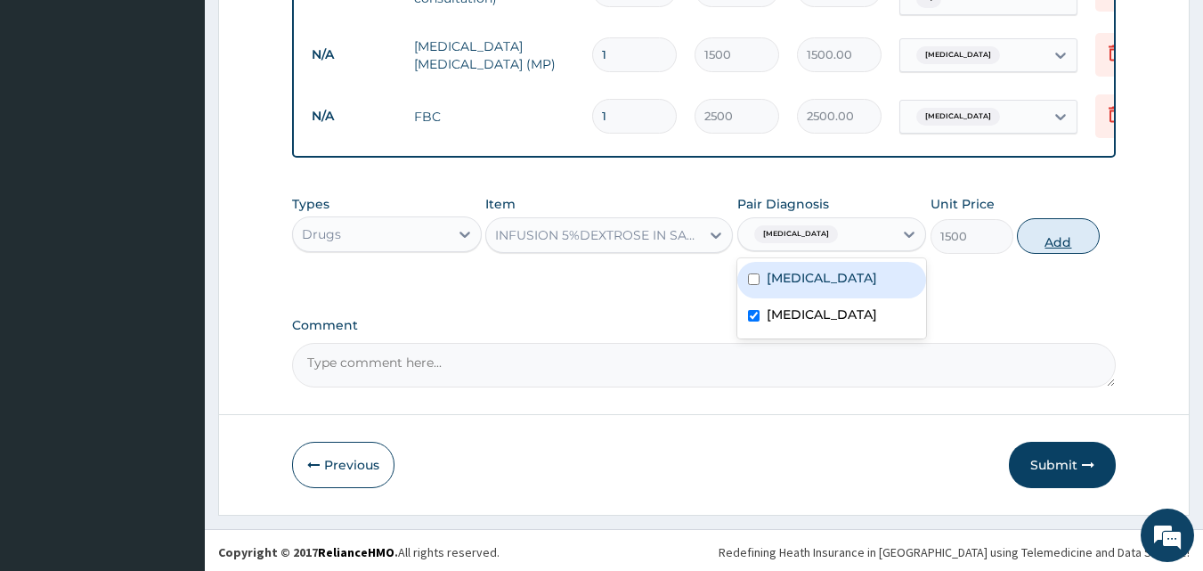
click at [1047, 227] on button "Add" at bounding box center [1058, 236] width 83 height 36
type input "0"
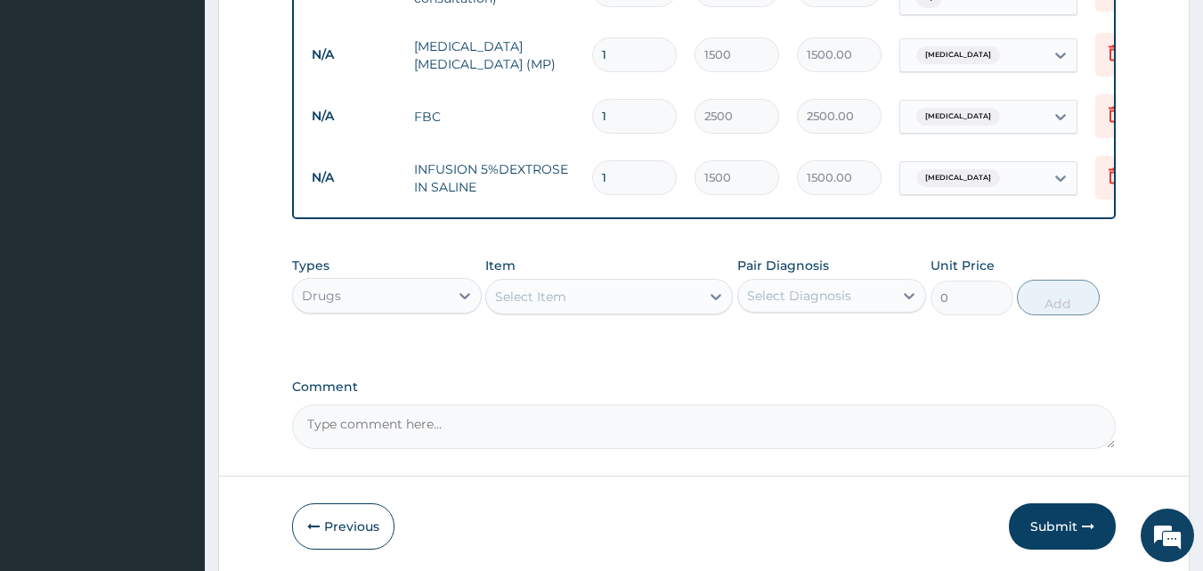
type input "0.00"
type input "4"
type input "6000.00"
type input "4"
click at [602, 282] on div "Select Item" at bounding box center [593, 296] width 214 height 28
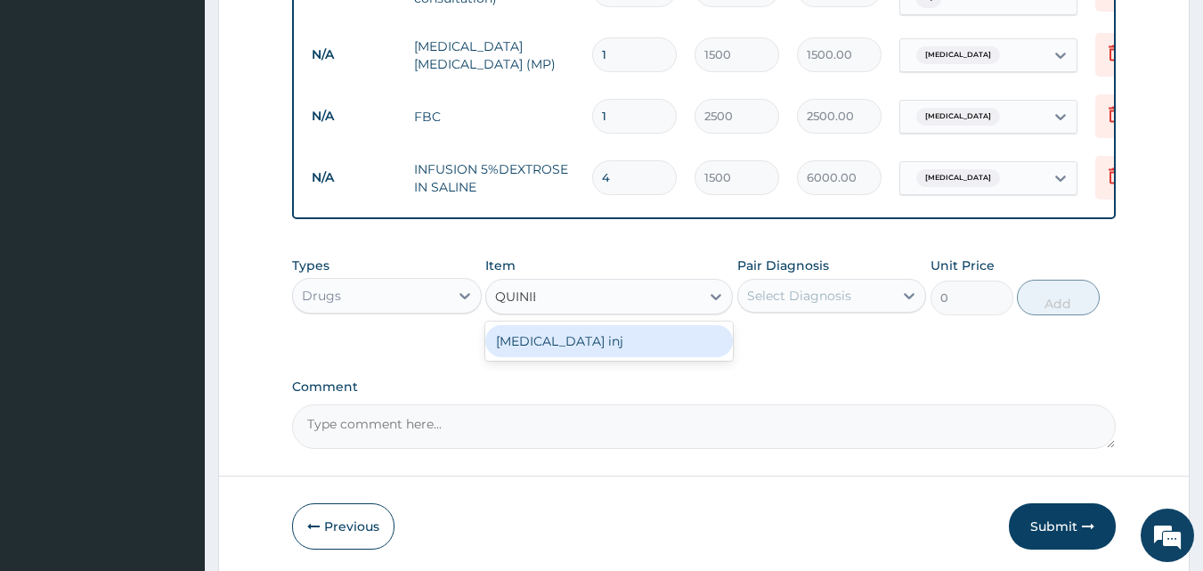
type input "QUINI"
click at [605, 334] on div "Quinine inj" at bounding box center [609, 341] width 248 height 32
type input "1500"
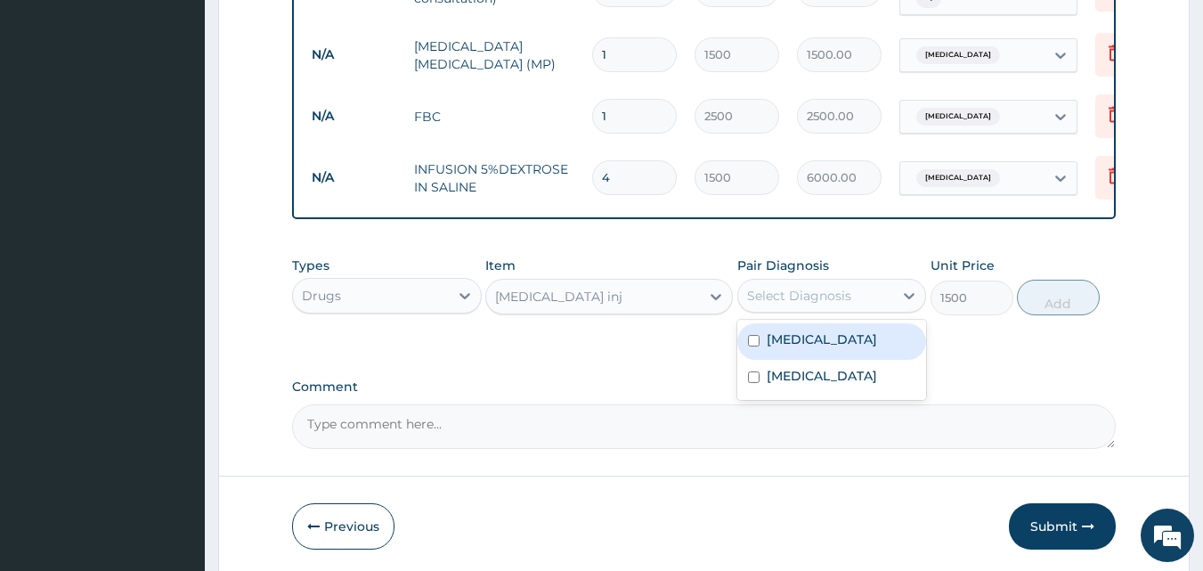
click at [775, 297] on div "Select Diagnosis" at bounding box center [799, 296] width 104 height 18
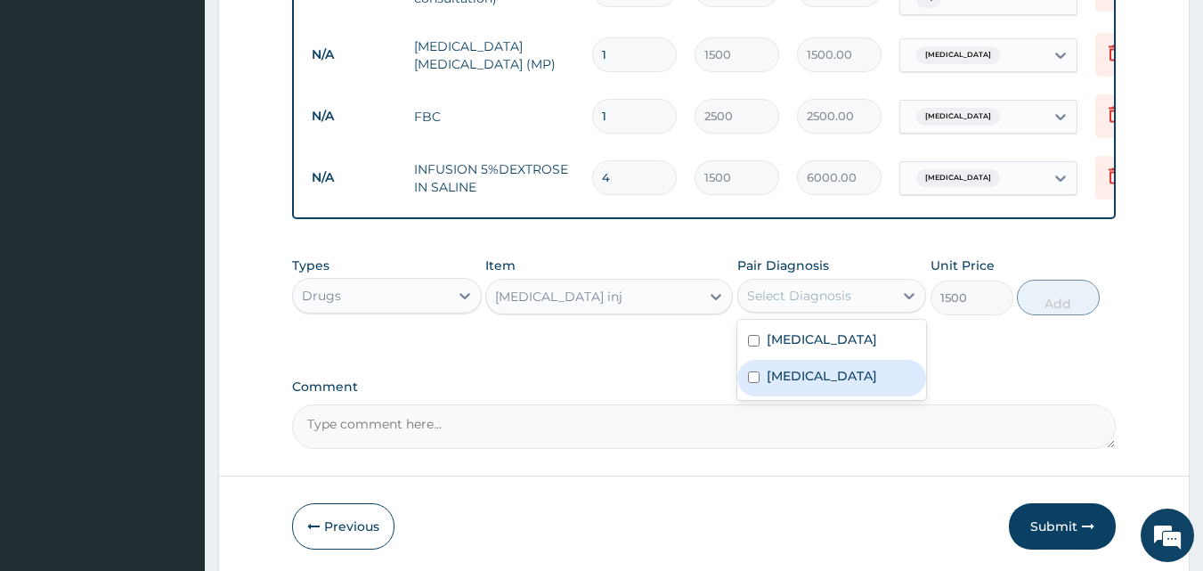
click at [758, 376] on input "checkbox" at bounding box center [754, 377] width 12 height 12
checkbox input "true"
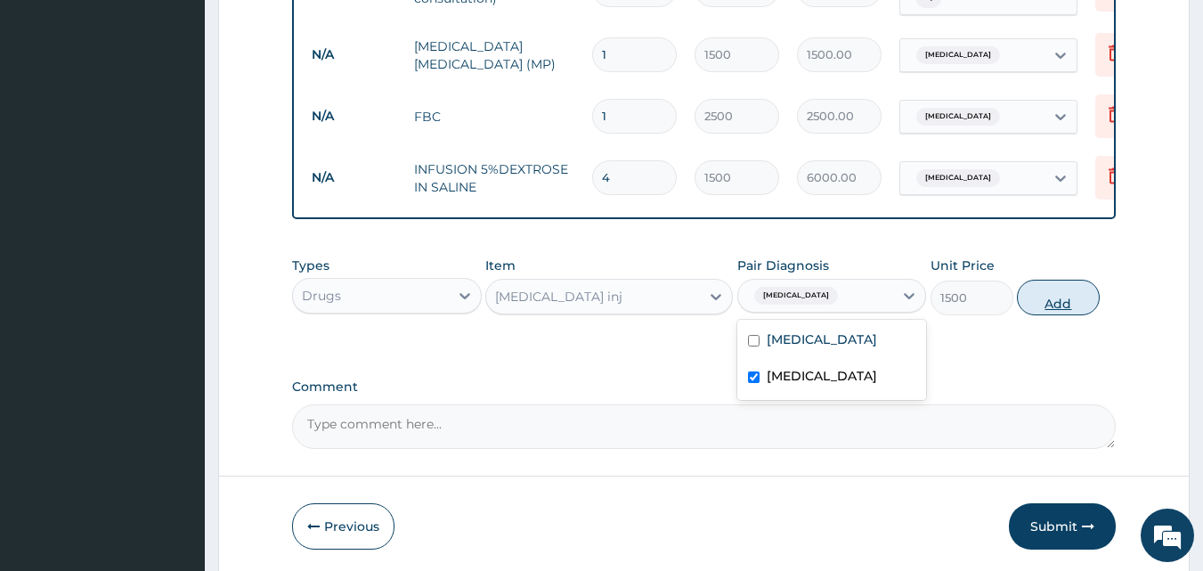
click at [1056, 291] on button "Add" at bounding box center [1058, 298] width 83 height 36
type input "0"
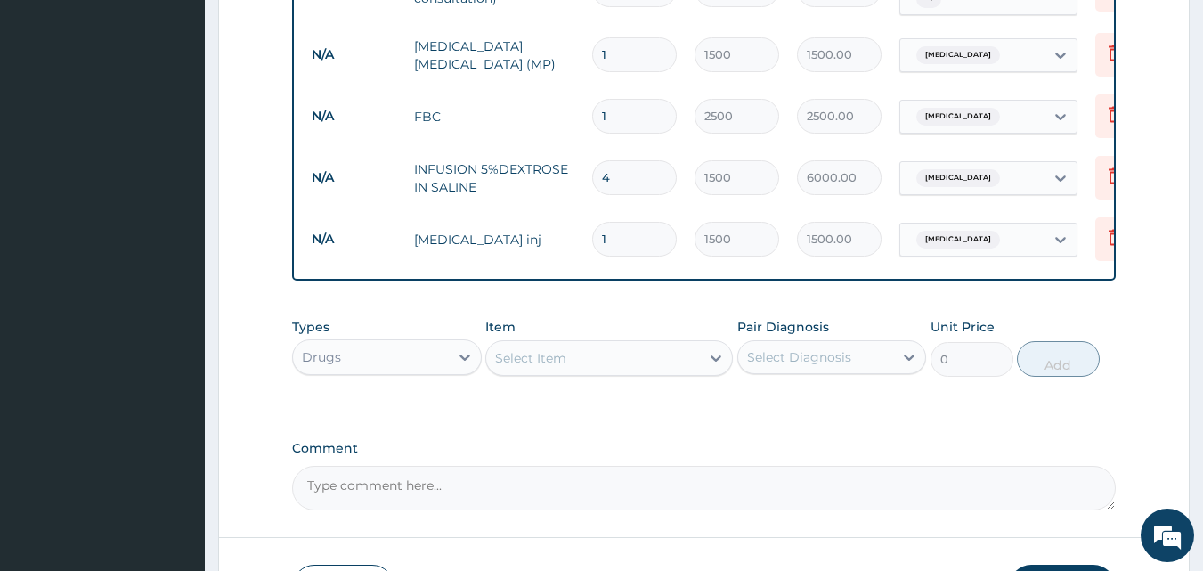
type input "0.00"
type input "4"
type input "6000.00"
type input "4"
drag, startPoint x: 804, startPoint y: 462, endPoint x: 760, endPoint y: 402, distance: 74.4
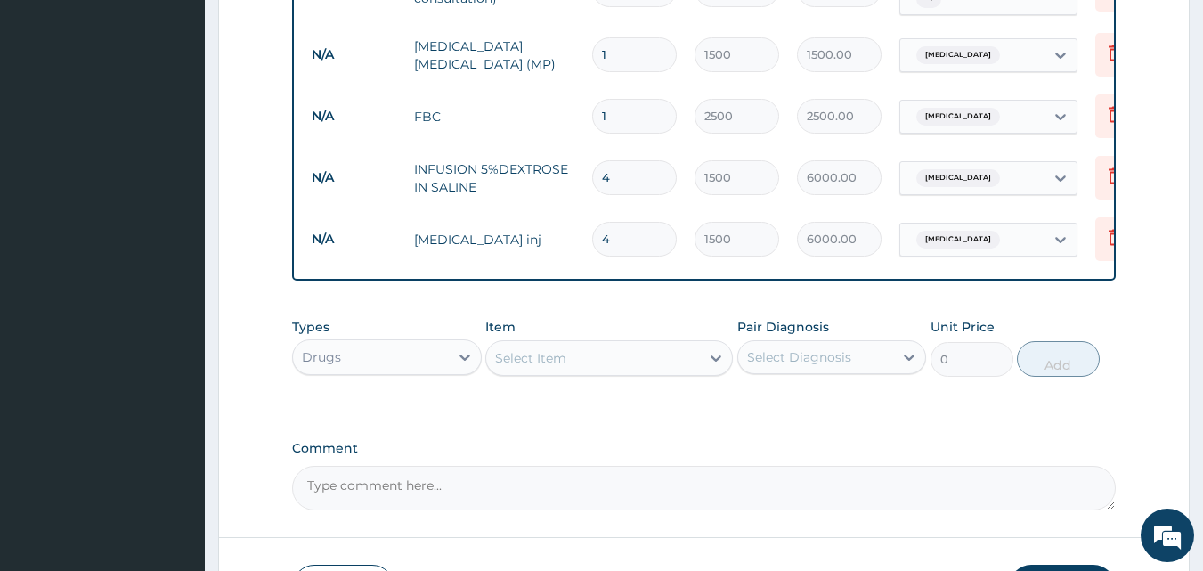
click at [760, 402] on div "Types Drugs Item Select Item Pair Diagnosis Select Diagnosis Unit Price 0 Add" at bounding box center [704, 360] width 825 height 103
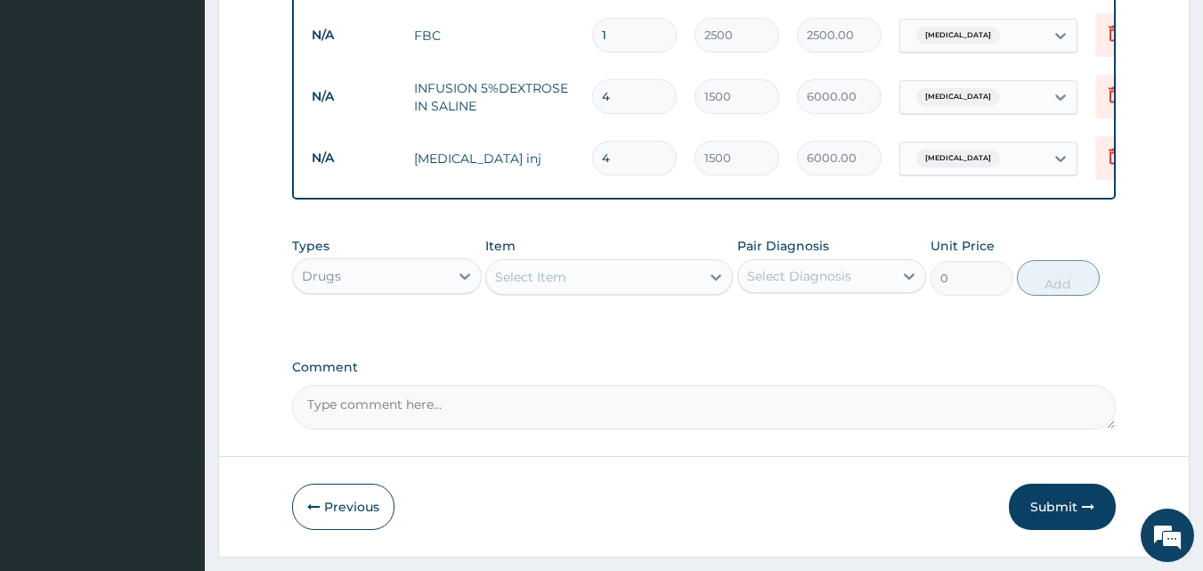
scroll to position [995, 0]
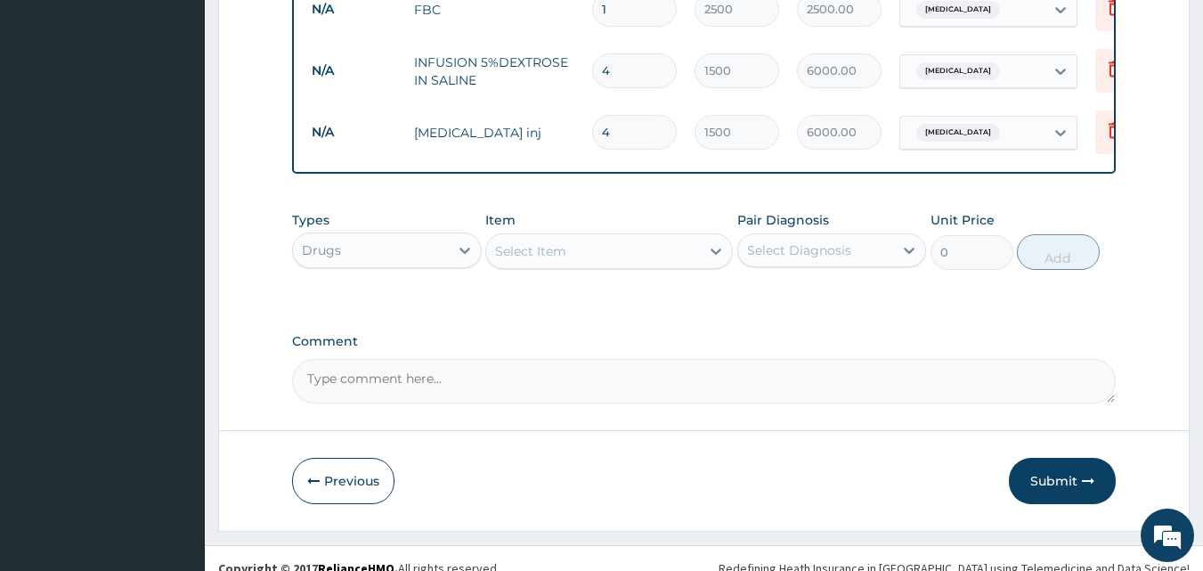
click at [540, 256] on div "Select Item" at bounding box center [530, 251] width 71 height 18
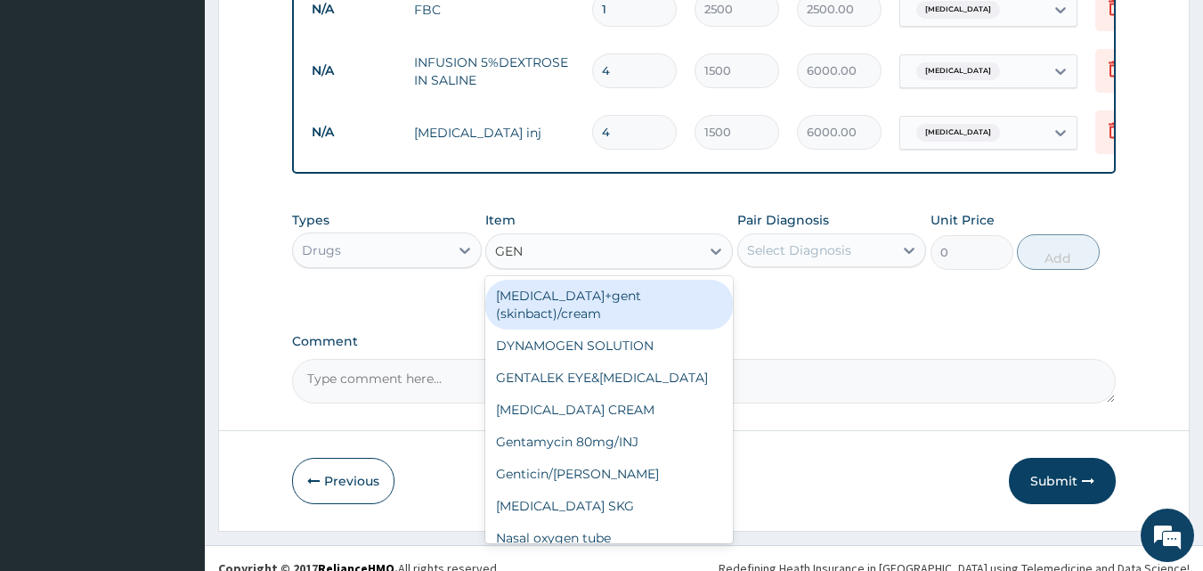
type input "GENT"
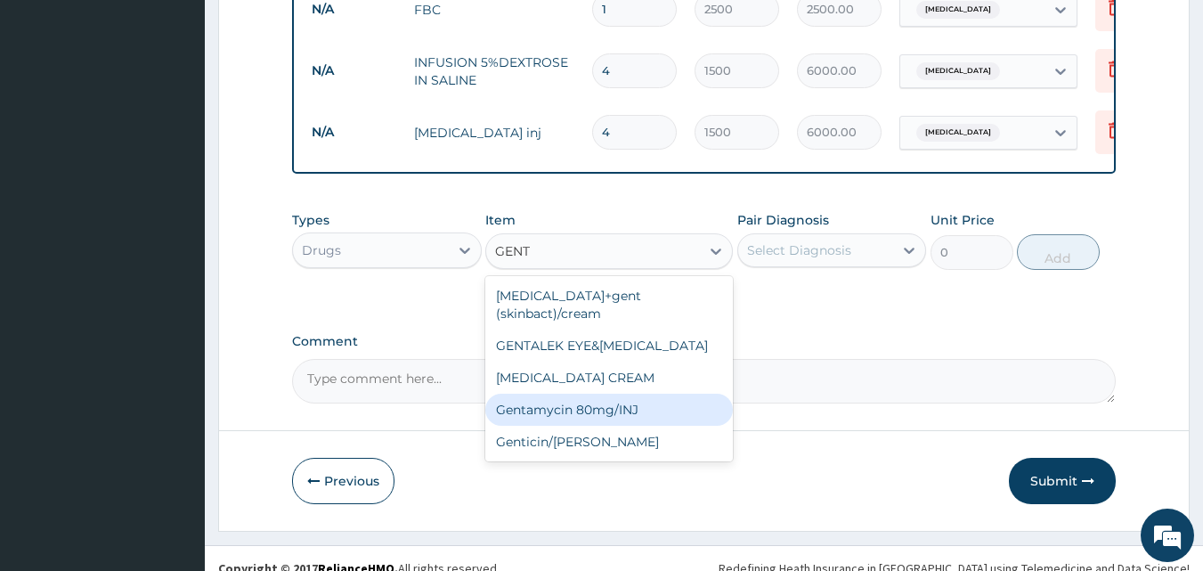
click at [561, 394] on div "Gentamycin 80mg/INJ" at bounding box center [609, 410] width 248 height 32
type input "200"
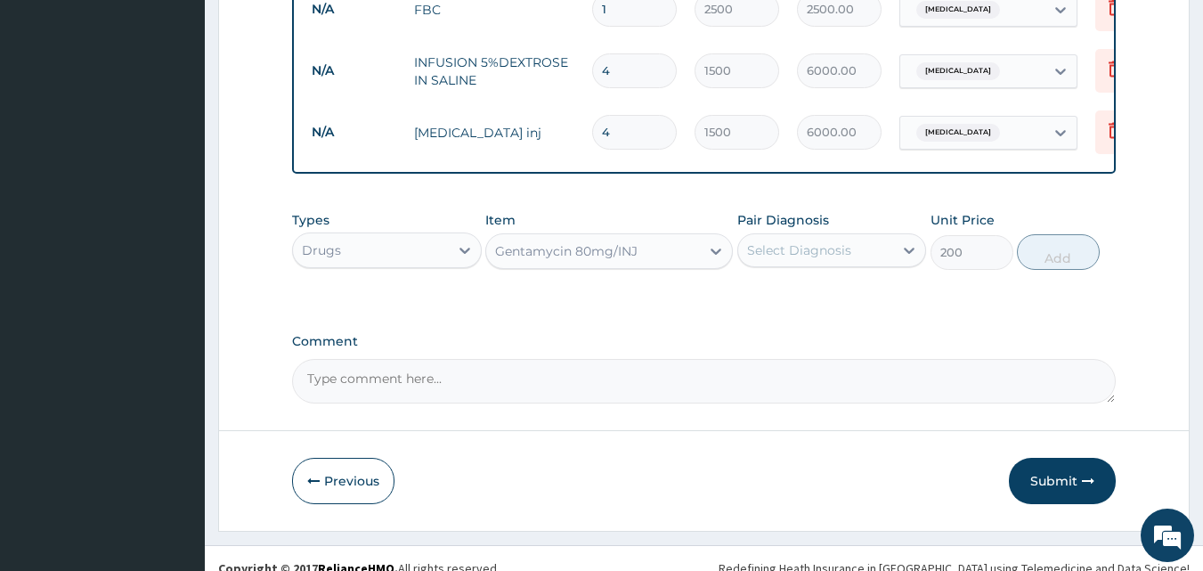
click at [797, 236] on div "Select Diagnosis" at bounding box center [816, 250] width 156 height 28
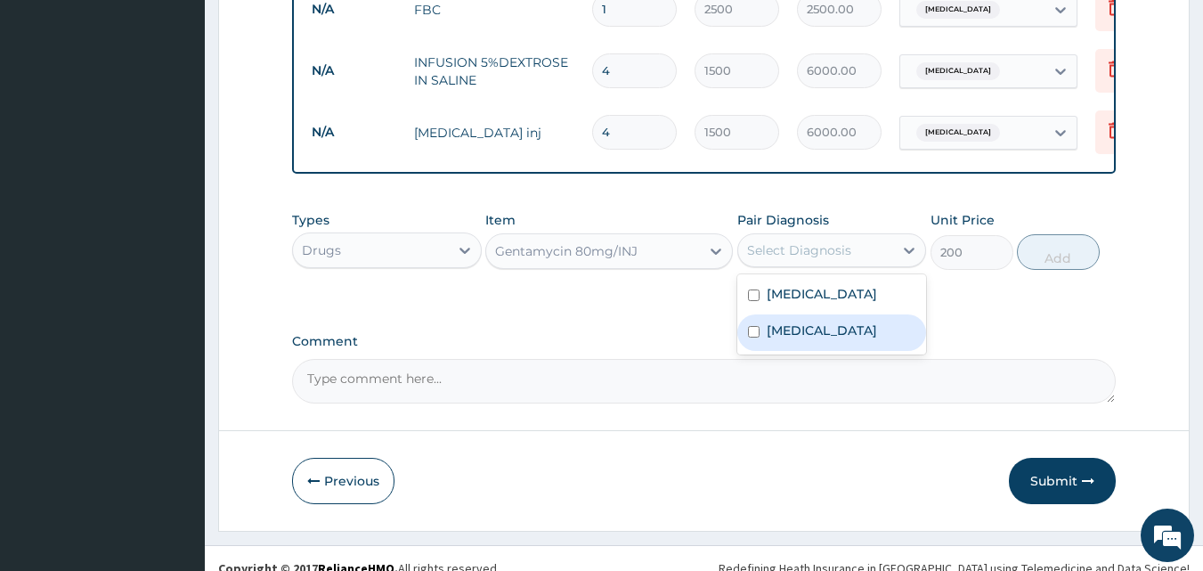
click at [764, 315] on div "Malaria" at bounding box center [832, 332] width 190 height 37
checkbox input "true"
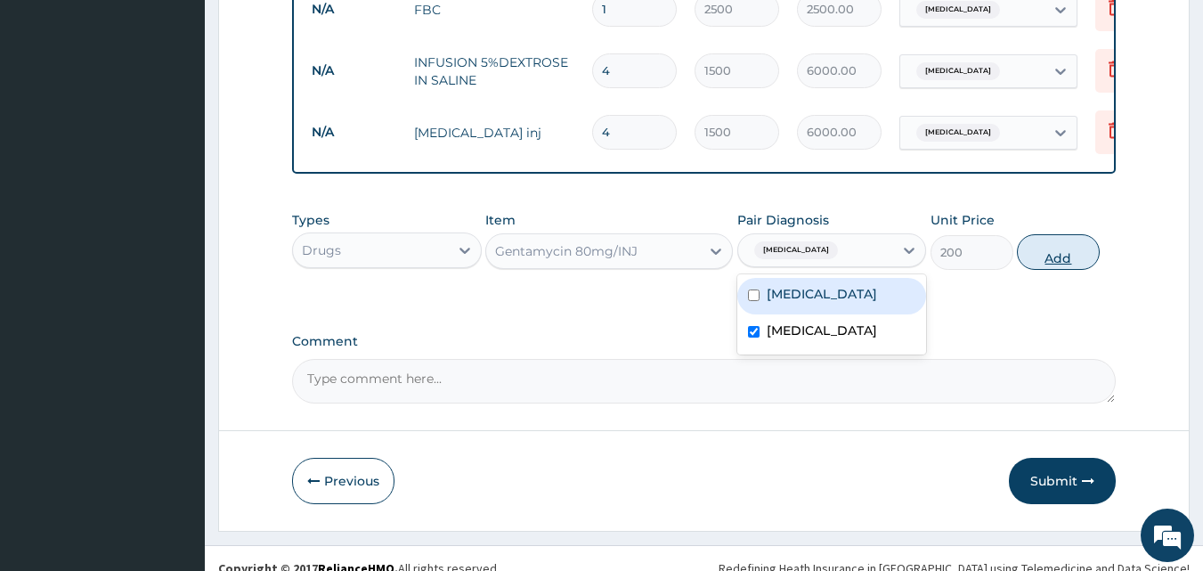
click at [1028, 249] on button "Add" at bounding box center [1058, 252] width 83 height 36
type input "0"
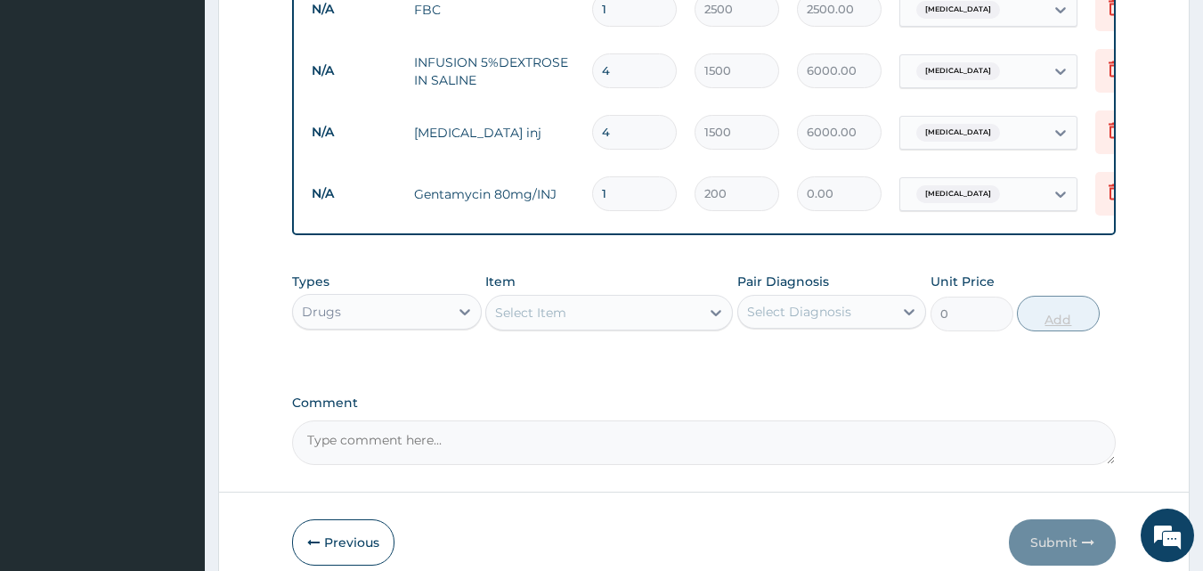
type input "0.00"
type input "6"
type input "1200.00"
type input "6"
click at [556, 304] on div "Select Item" at bounding box center [530, 313] width 71 height 18
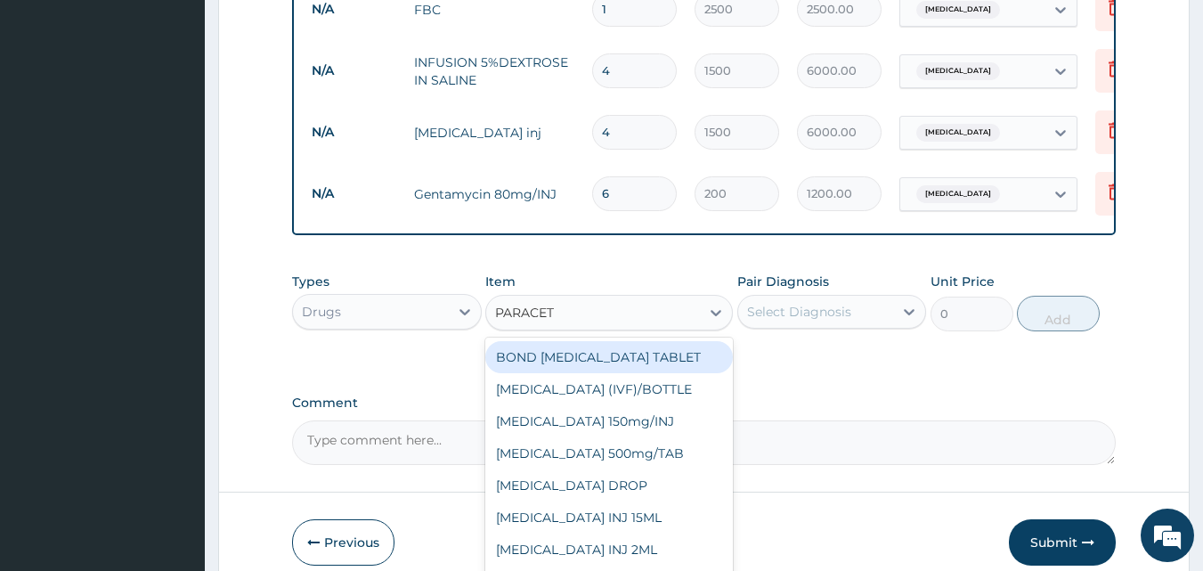
type input "PARACETA"
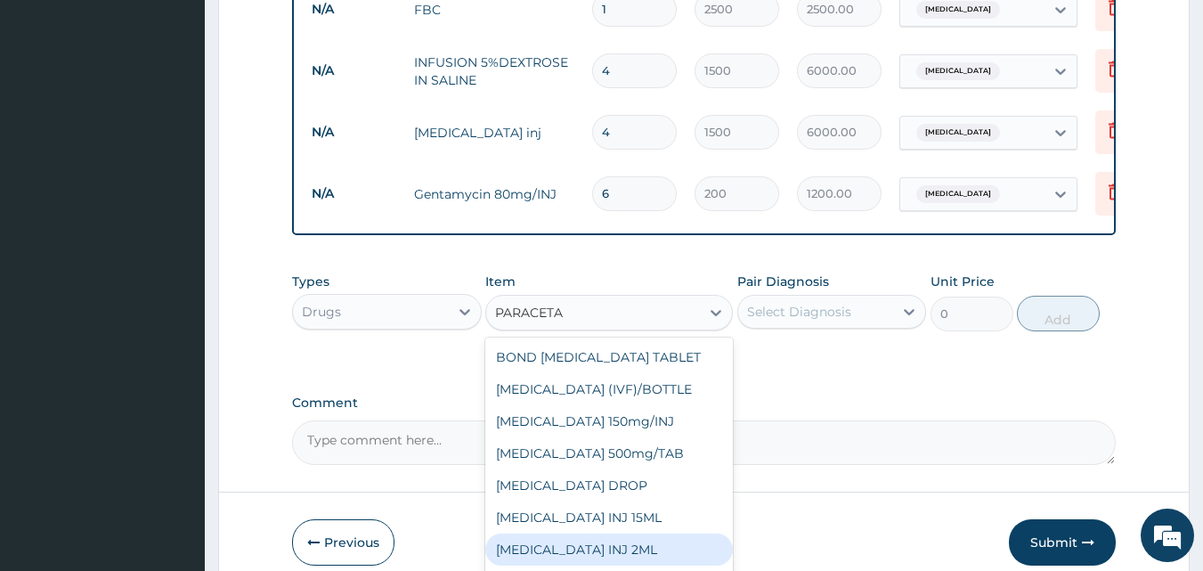
click at [593, 537] on div "PARACETAMOL INJ 2ML" at bounding box center [609, 549] width 248 height 32
type input "400"
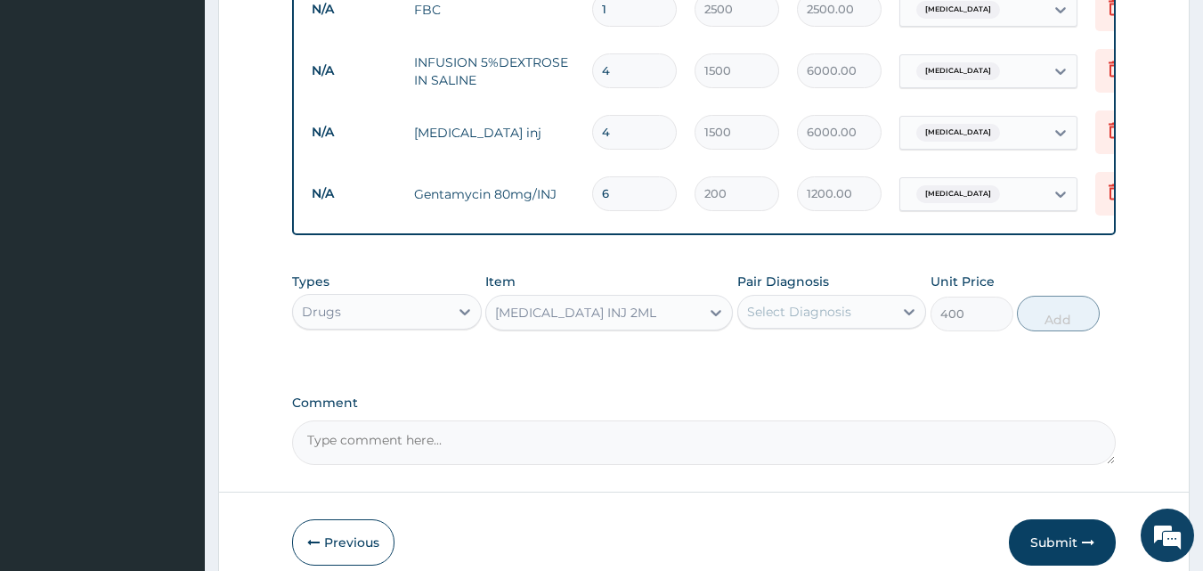
click at [810, 310] on div "Select Diagnosis" at bounding box center [799, 312] width 104 height 18
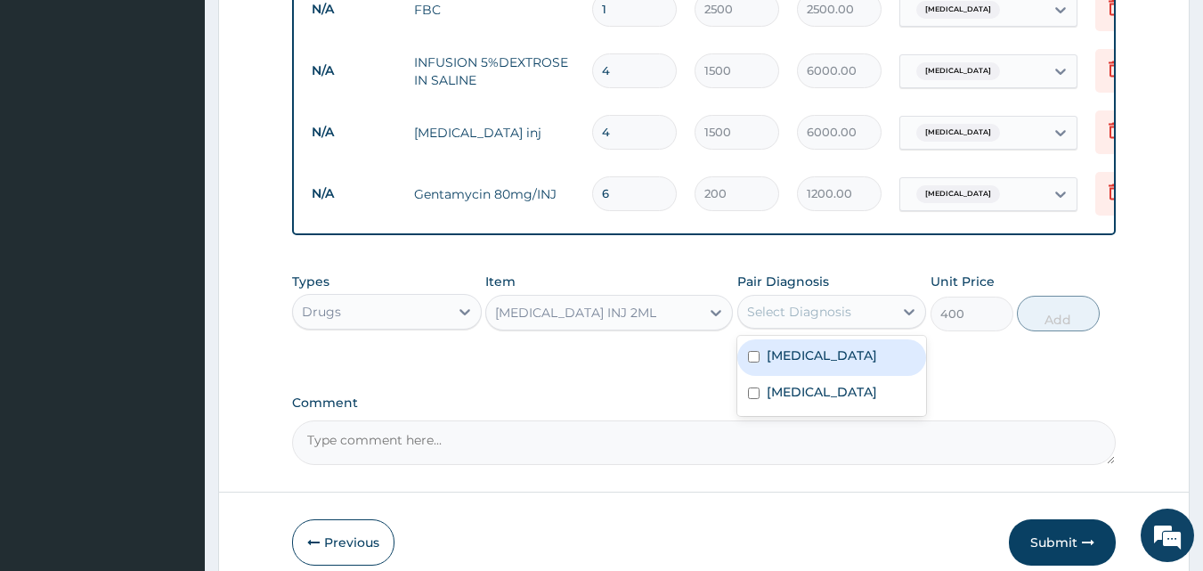
click at [772, 353] on label "Typhoid fever" at bounding box center [822, 355] width 110 height 18
checkbox input "true"
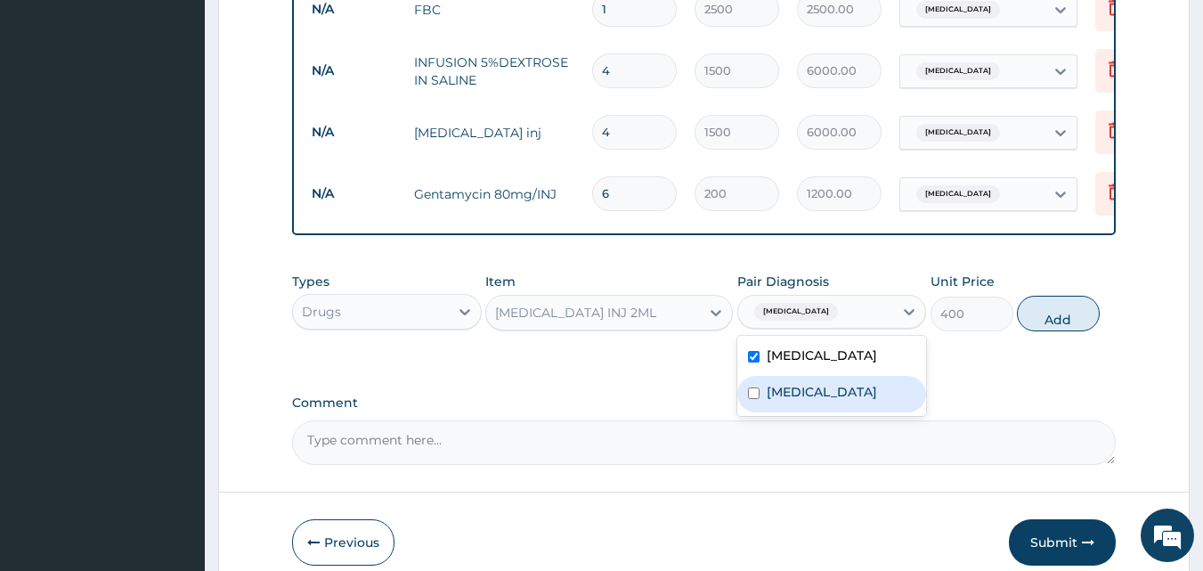
click at [786, 392] on label "Malaria" at bounding box center [822, 392] width 110 height 18
checkbox input "true"
click at [1060, 304] on button "Add" at bounding box center [1058, 314] width 83 height 36
type input "0"
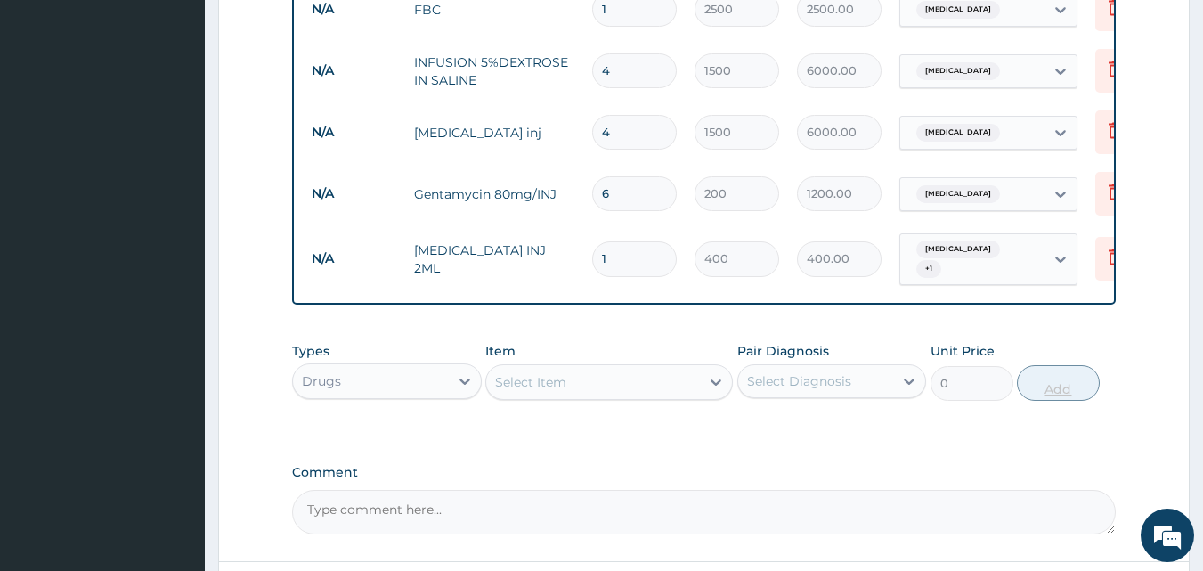
type input "0.00"
type input "6"
type input "2400.00"
type input "6"
click at [675, 342] on div "Item Select Item" at bounding box center [609, 371] width 248 height 59
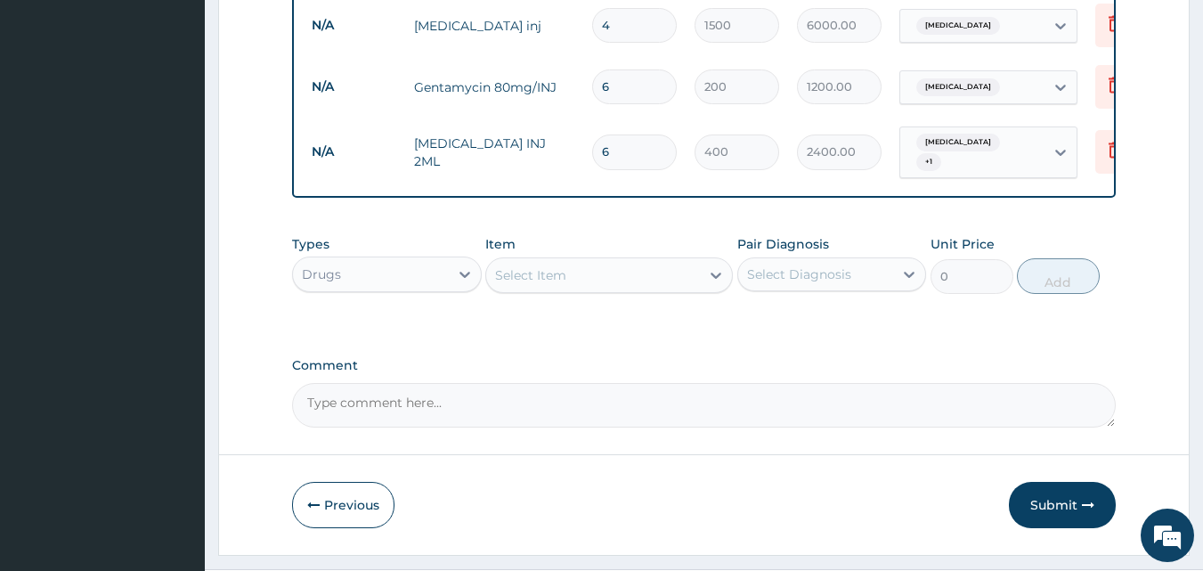
scroll to position [1133, 0]
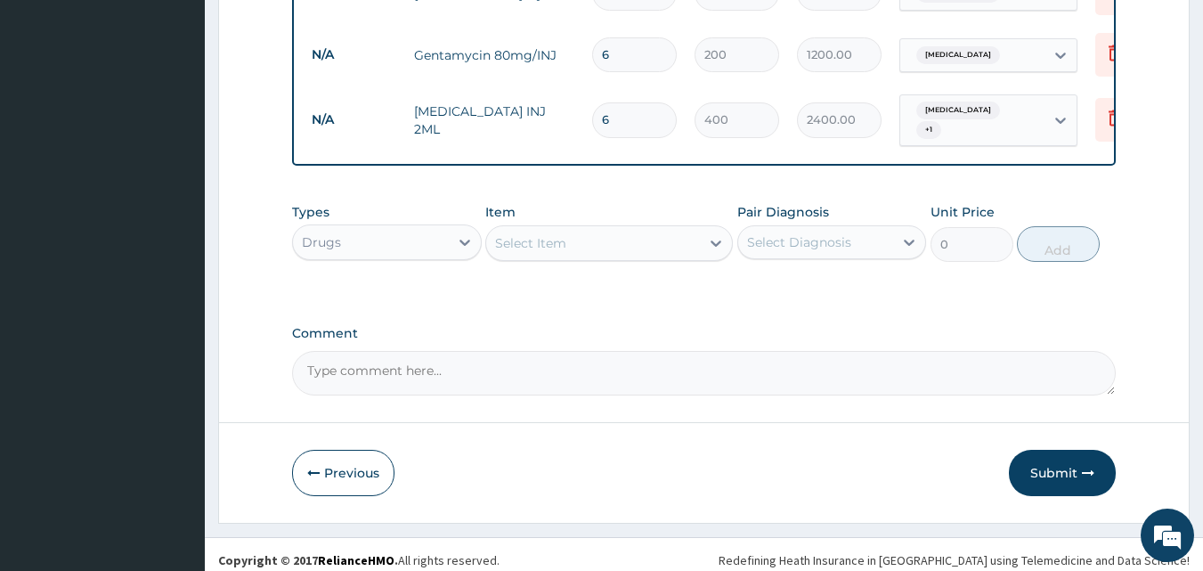
click at [546, 234] on div "Select Item" at bounding box center [530, 243] width 71 height 18
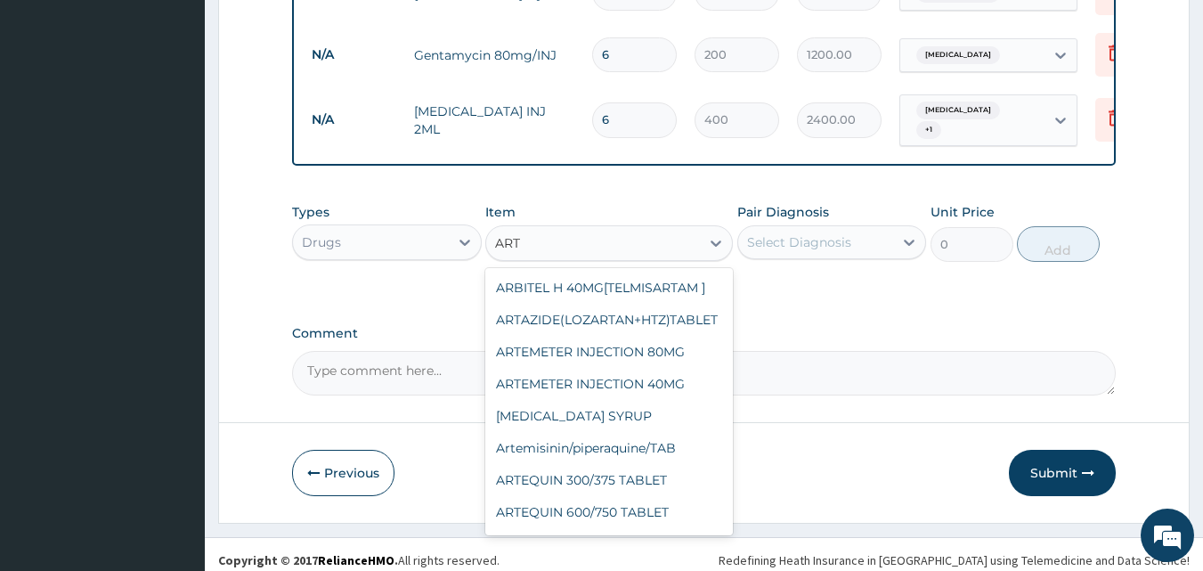
type input "ARTE"
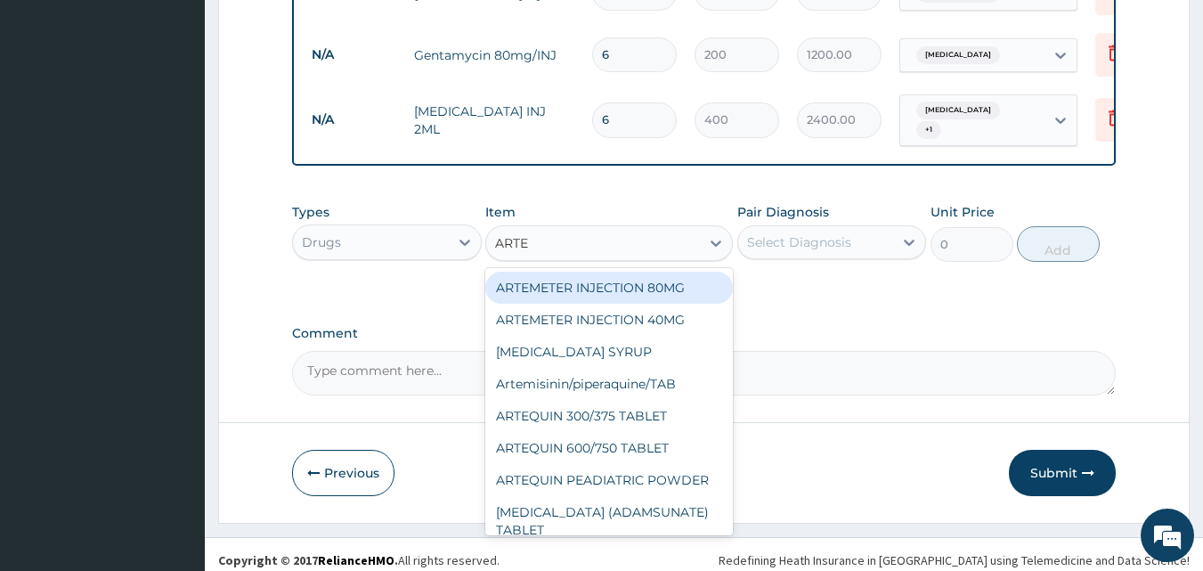
click at [545, 275] on div "ARTEMETER INJECTION 80MG" at bounding box center [609, 288] width 248 height 32
type input "500"
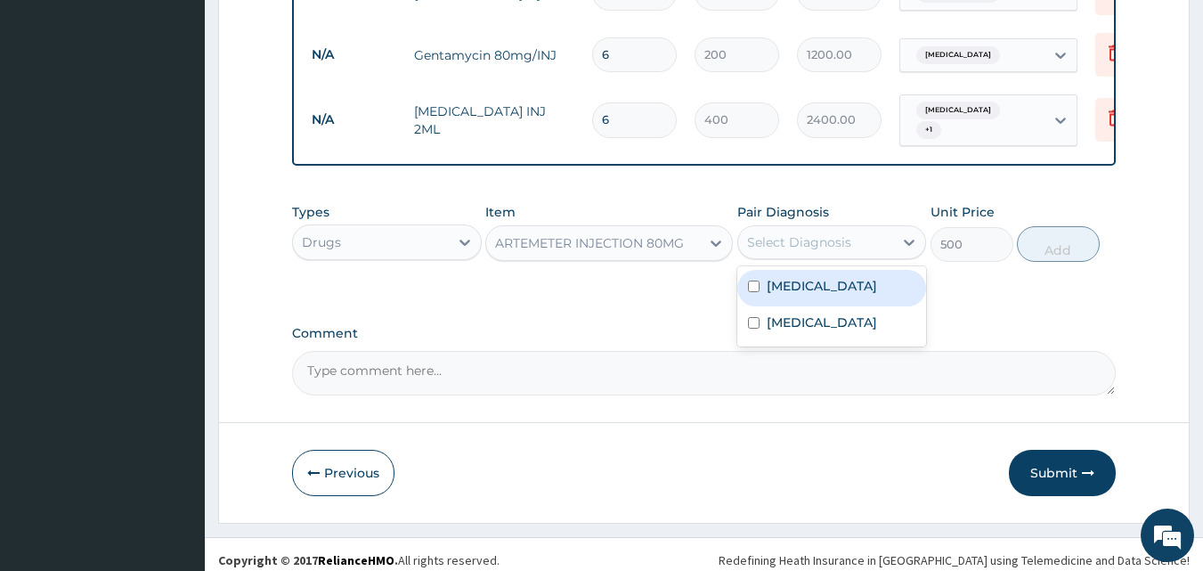
click at [821, 233] on div "Select Diagnosis" at bounding box center [799, 242] width 104 height 18
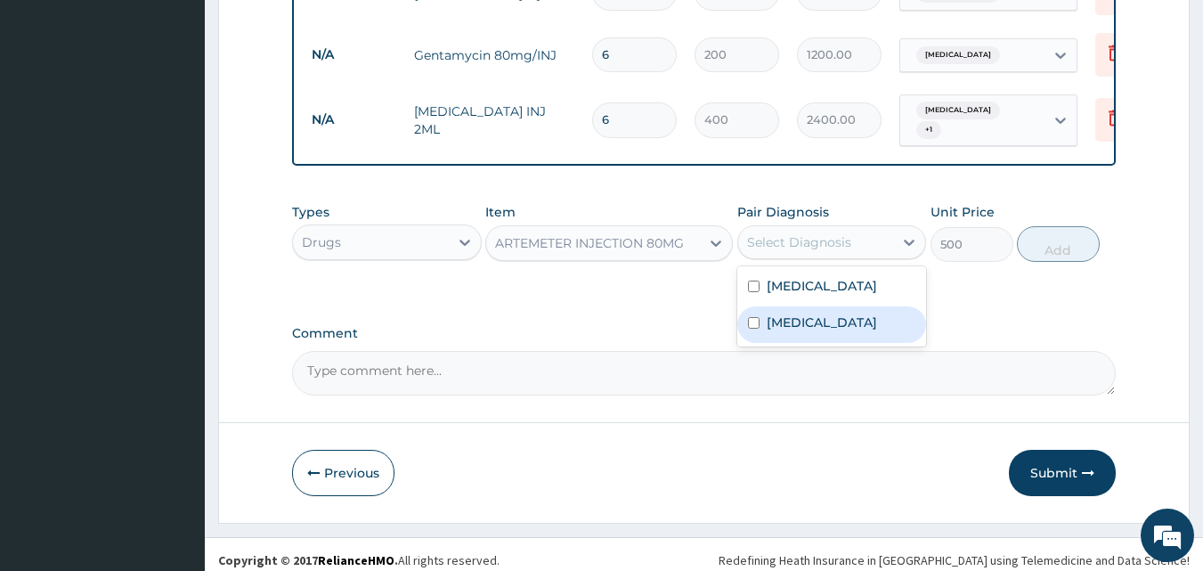
click at [759, 317] on input "checkbox" at bounding box center [754, 323] width 12 height 12
checkbox input "true"
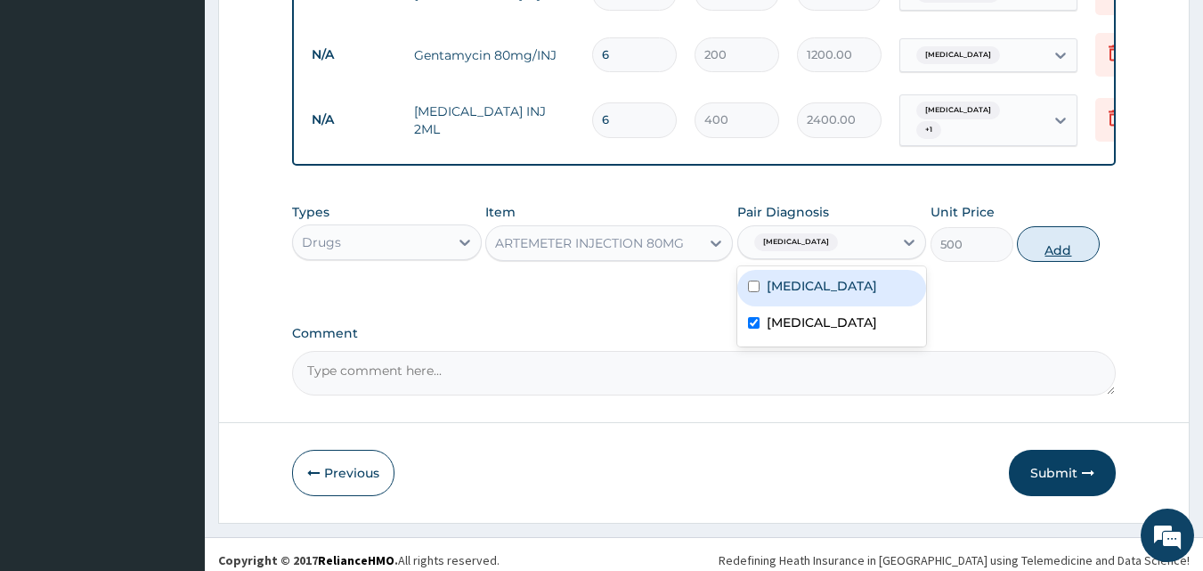
click at [1054, 233] on button "Add" at bounding box center [1058, 244] width 83 height 36
type input "0"
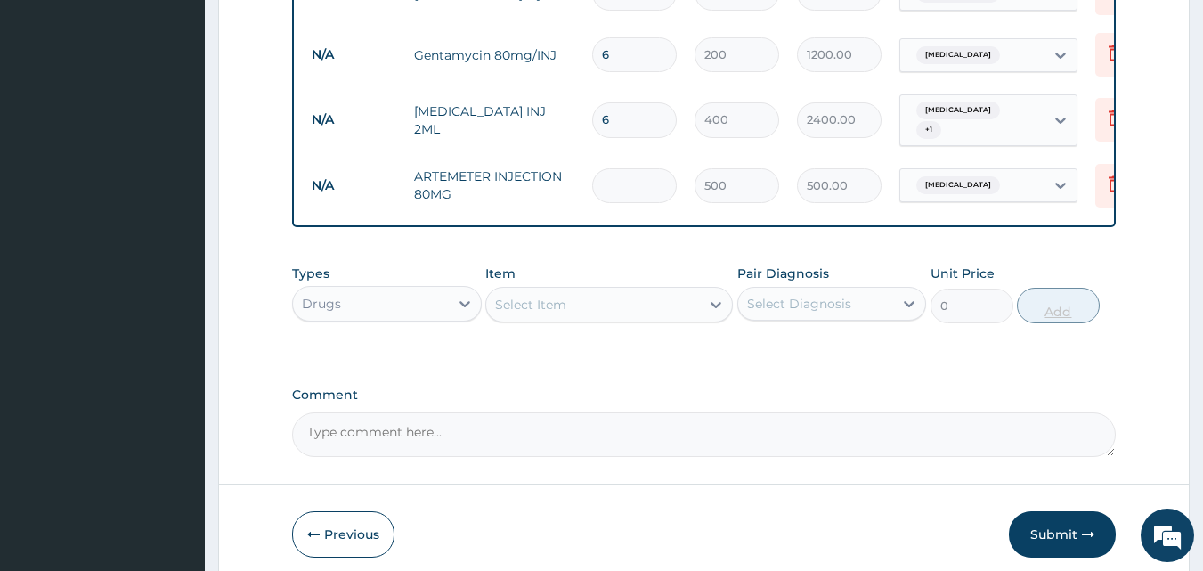
type input "0.00"
type input "6"
type input "3000.00"
type input "6"
click at [625, 297] on div "Select Item" at bounding box center [593, 304] width 214 height 28
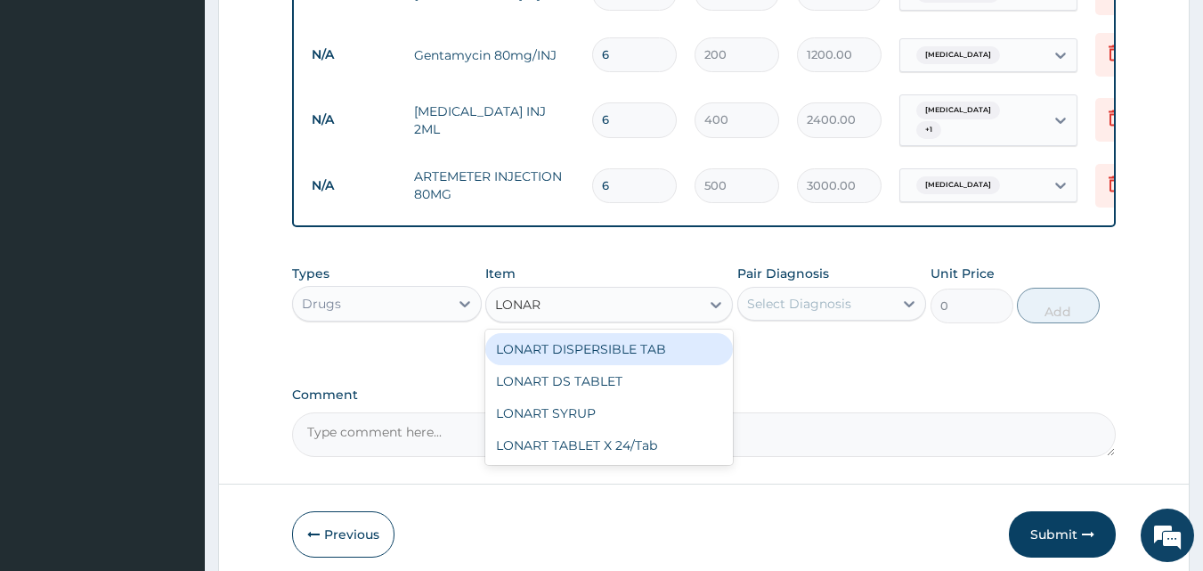
type input "LONART"
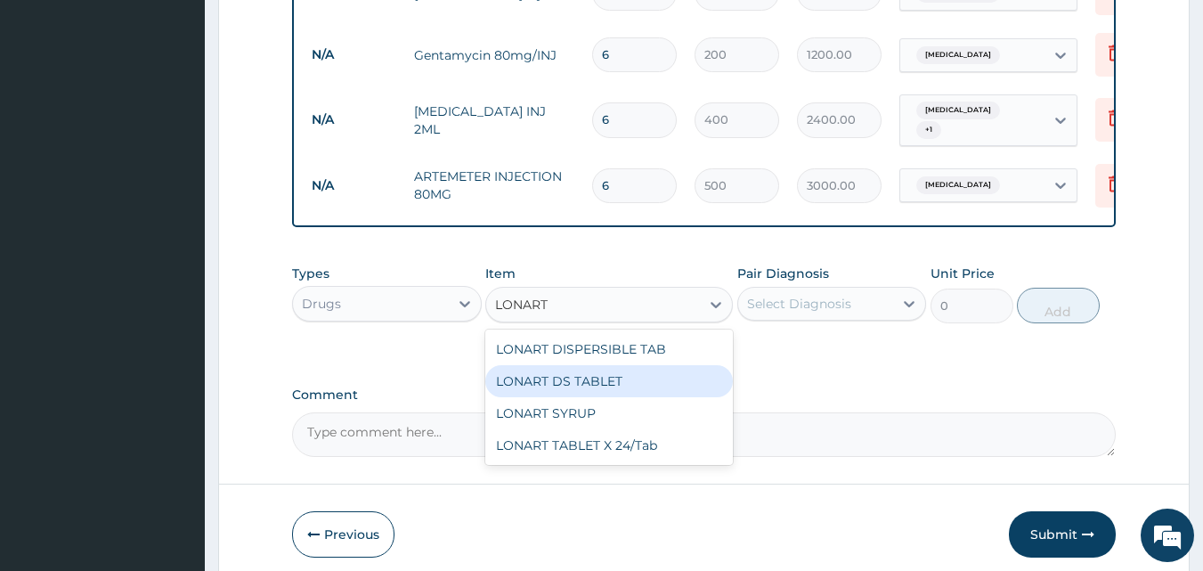
click at [609, 365] on div "LONART DS TABLET" at bounding box center [609, 381] width 248 height 32
type input "250"
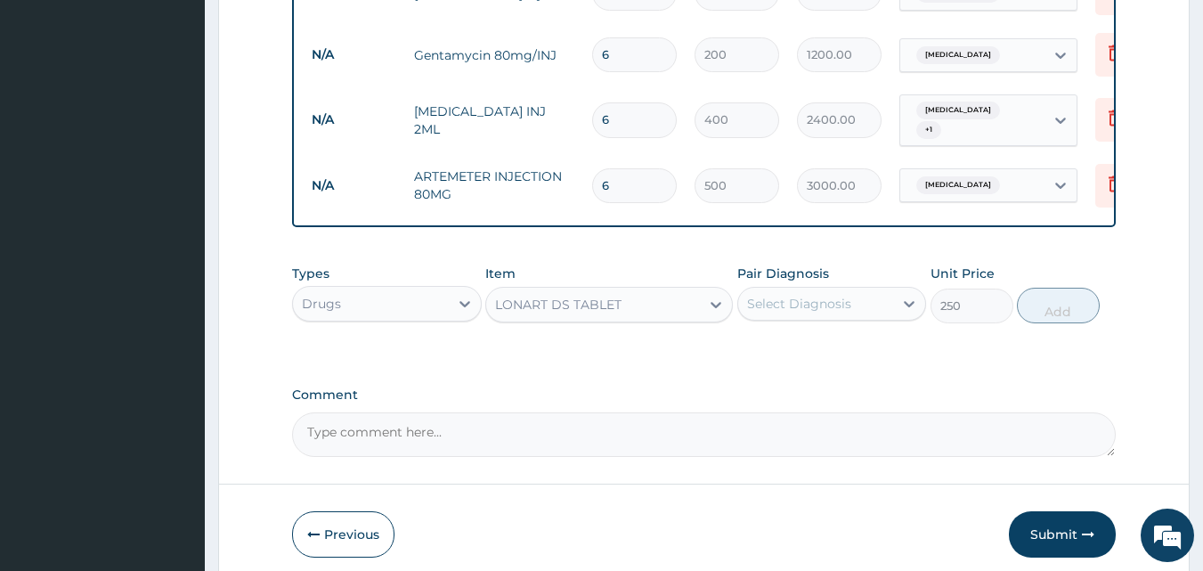
click at [824, 295] on div "Select Diagnosis" at bounding box center [799, 304] width 104 height 18
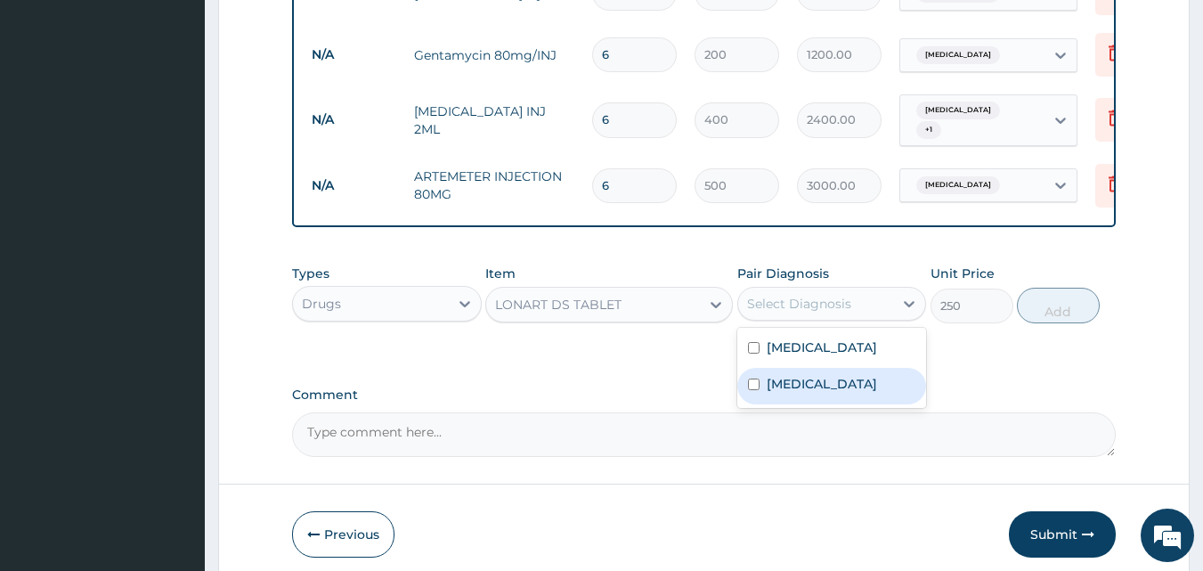
click at [755, 378] on input "checkbox" at bounding box center [754, 384] width 12 height 12
checkbox input "true"
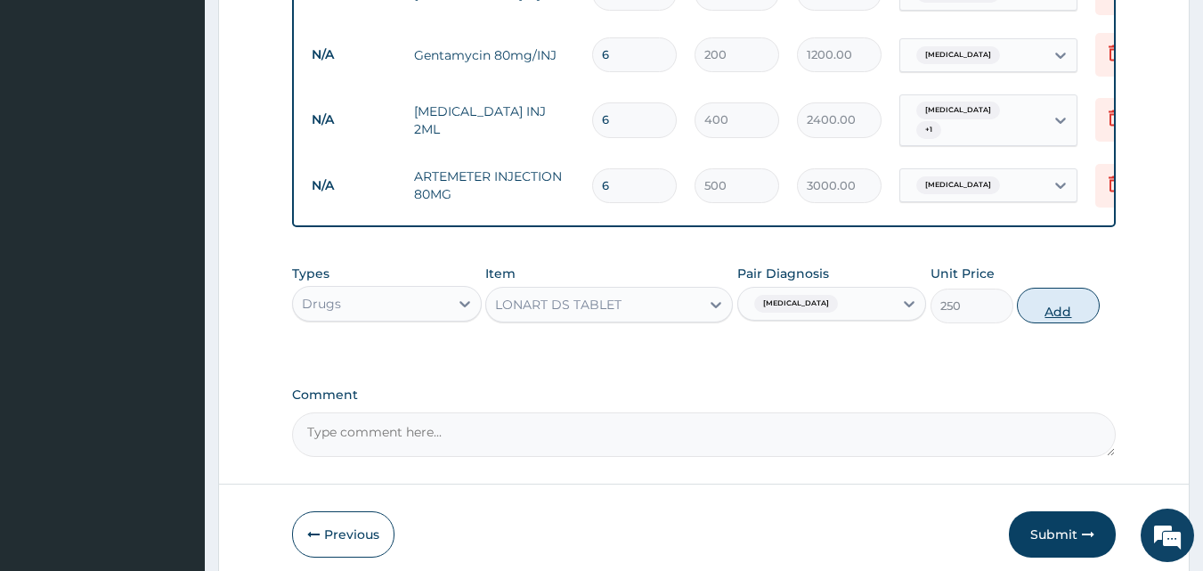
click at [1061, 290] on button "Add" at bounding box center [1058, 306] width 83 height 36
type input "0"
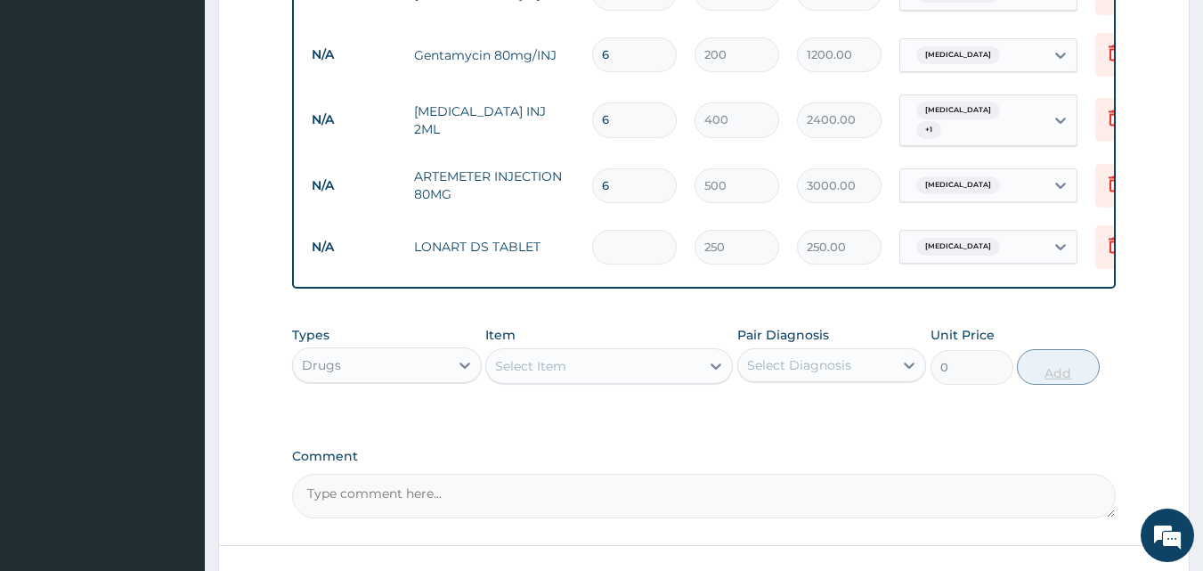
type input "0.00"
type input "6"
type input "1500.00"
type input "6"
click at [590, 449] on label "Comment" at bounding box center [704, 456] width 825 height 15
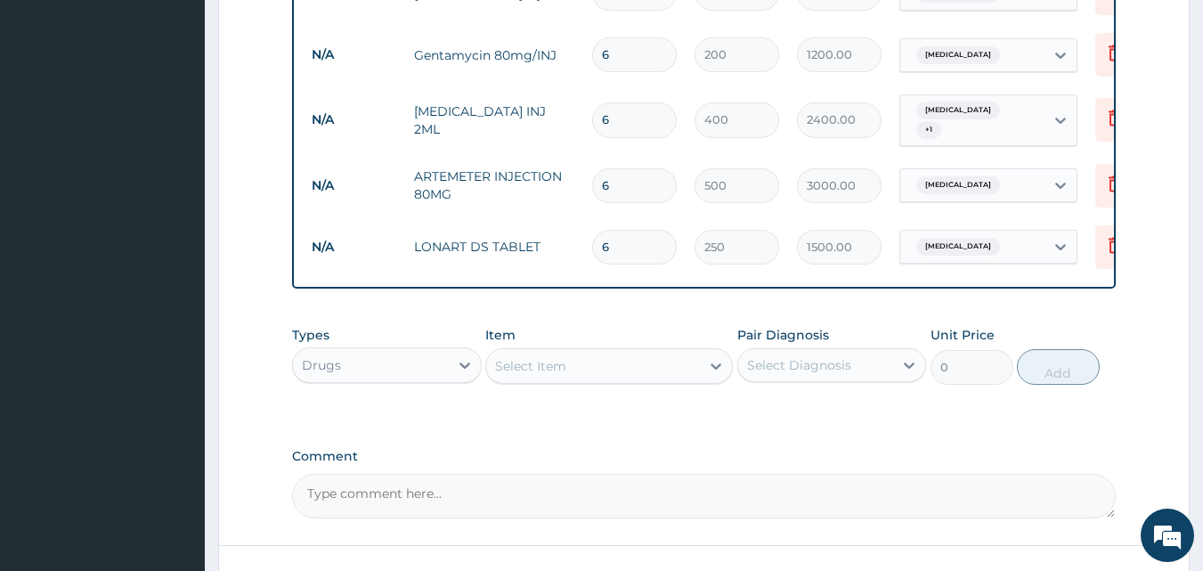
click at [590, 474] on textarea "Comment" at bounding box center [704, 496] width 825 height 45
click at [561, 368] on div "Select Item" at bounding box center [593, 366] width 214 height 28
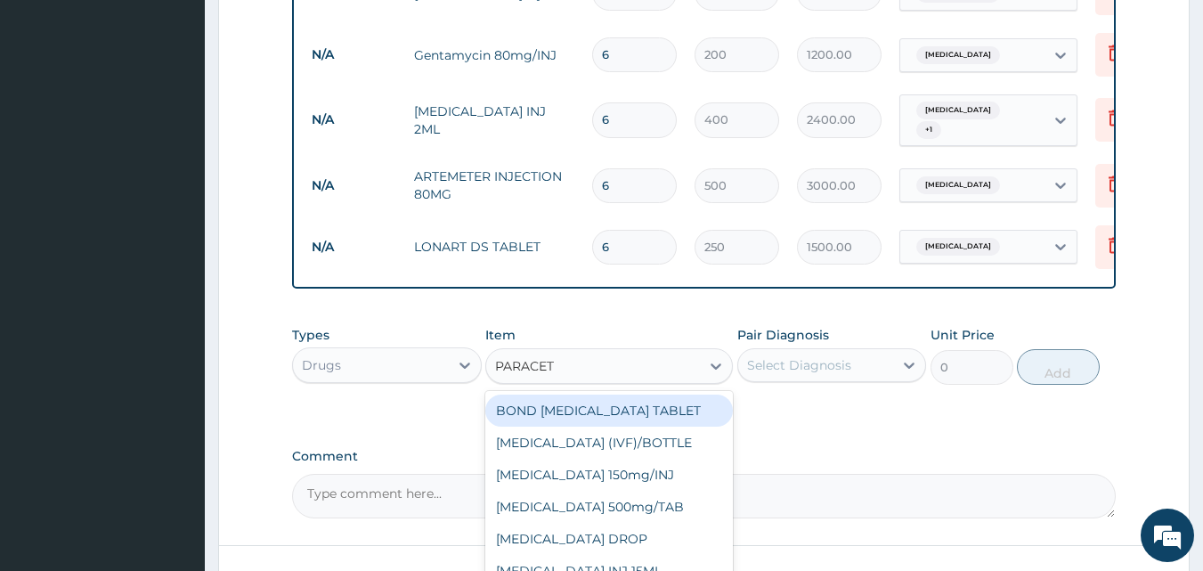
type input "PARACETA"
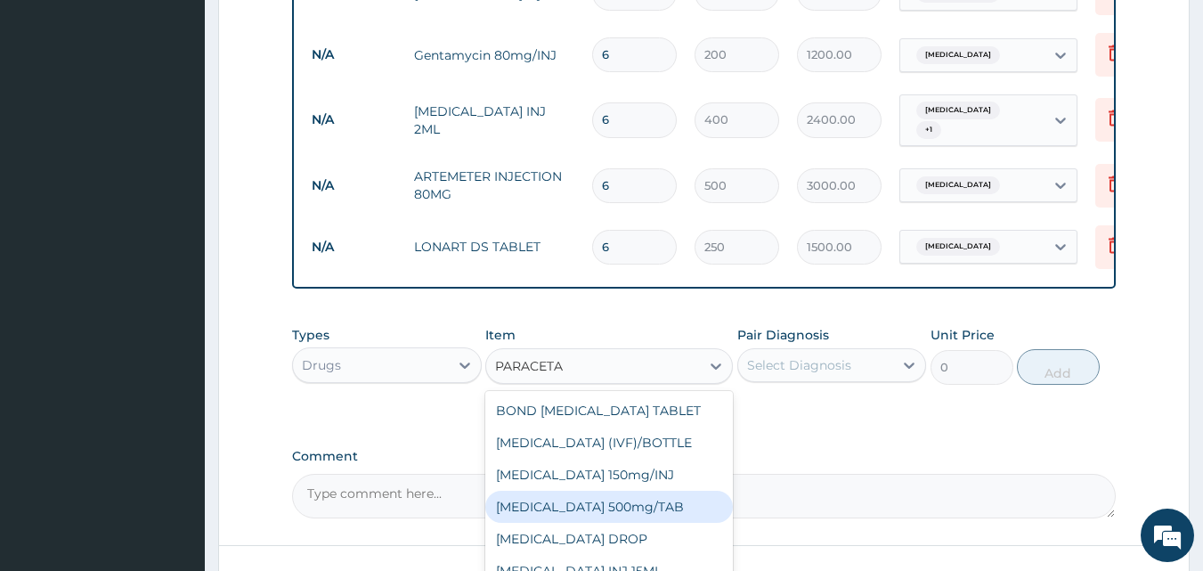
click at [589, 500] on div "PARACETAMOL 500mg/TAB" at bounding box center [609, 507] width 248 height 32
type input "30"
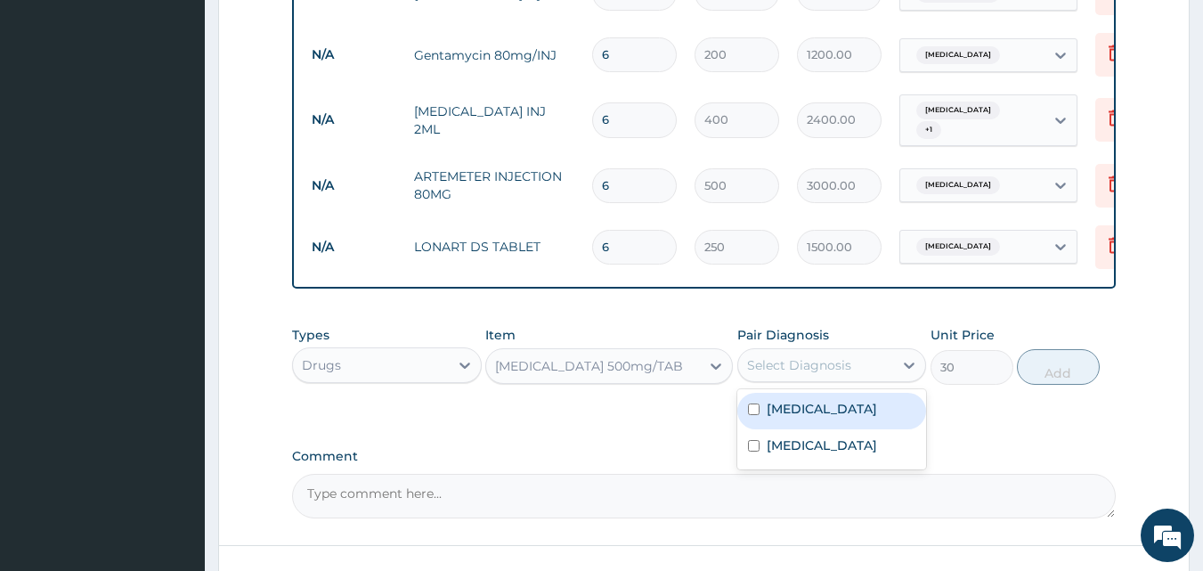
click at [881, 351] on div "Select Diagnosis" at bounding box center [816, 365] width 156 height 28
click at [814, 401] on label "Typhoid fever" at bounding box center [822, 409] width 110 height 18
checkbox input "true"
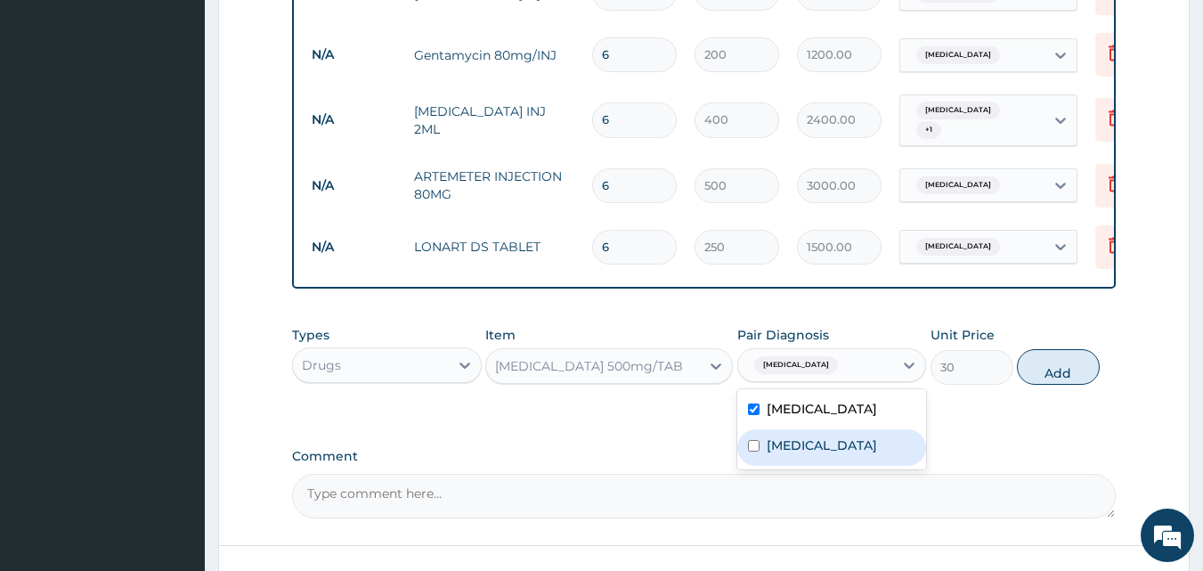
click at [787, 436] on label "Malaria" at bounding box center [822, 445] width 110 height 18
checkbox input "true"
click at [1052, 356] on button "Add" at bounding box center [1058, 367] width 83 height 36
type input "0"
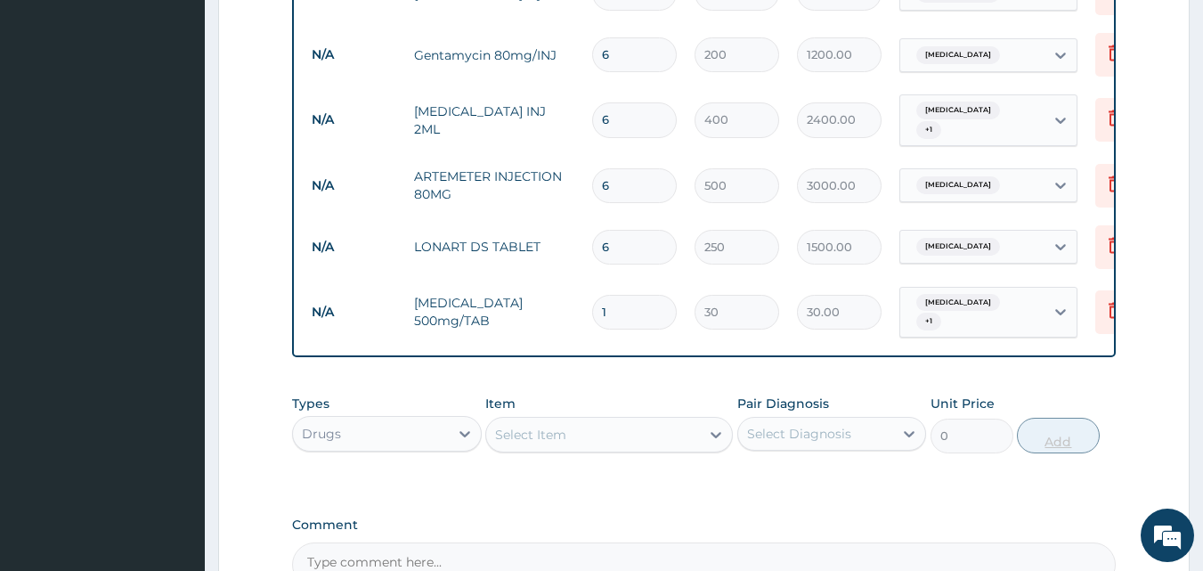
type input "18"
type input "540.00"
type input "18"
click at [684, 420] on div "Select Item" at bounding box center [593, 434] width 214 height 28
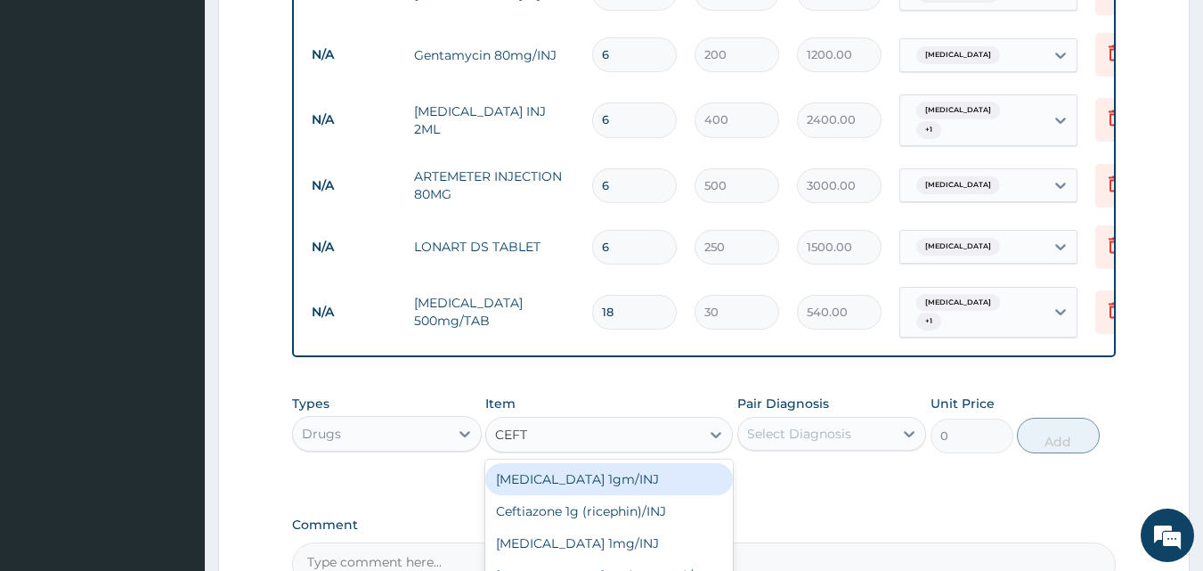
type input "CEFTR"
click at [623, 463] on div "Ceftriaxone 1mg/INJ" at bounding box center [609, 479] width 248 height 32
type input "1350"
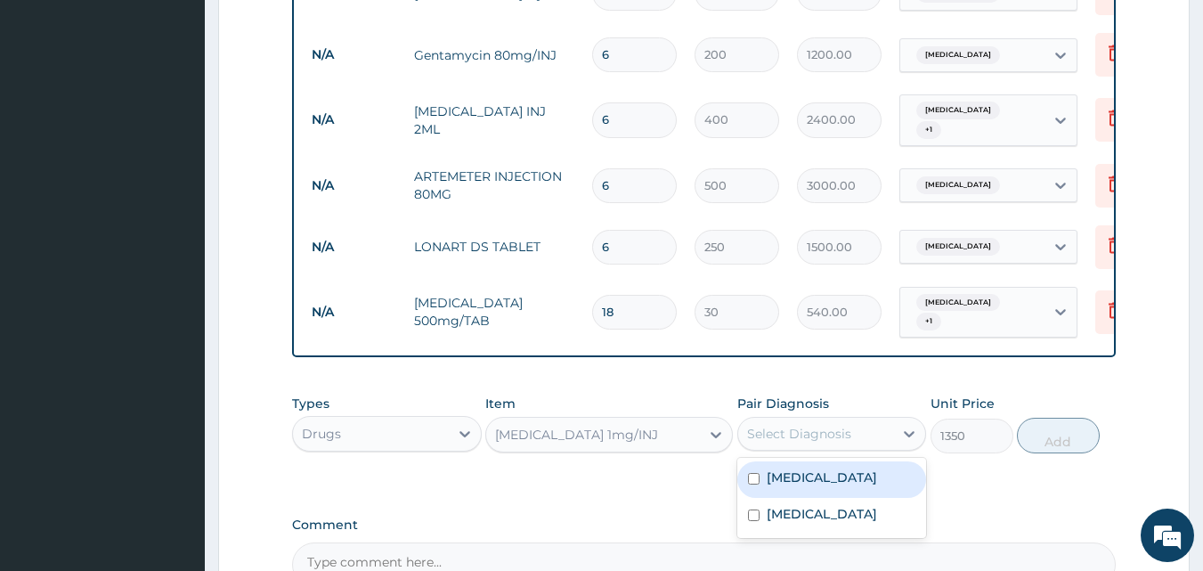
click at [787, 425] on div "Select Diagnosis" at bounding box center [799, 434] width 104 height 18
click at [763, 467] on div "Typhoid fever" at bounding box center [832, 479] width 190 height 37
checkbox input "true"
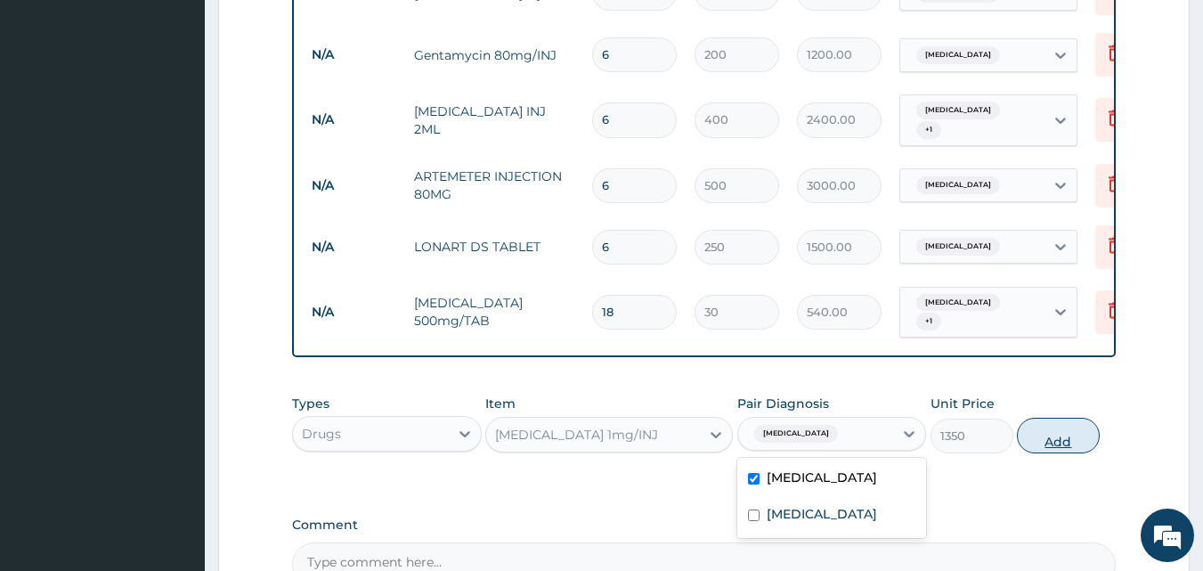
click at [1051, 418] on button "Add" at bounding box center [1058, 436] width 83 height 36
type input "0"
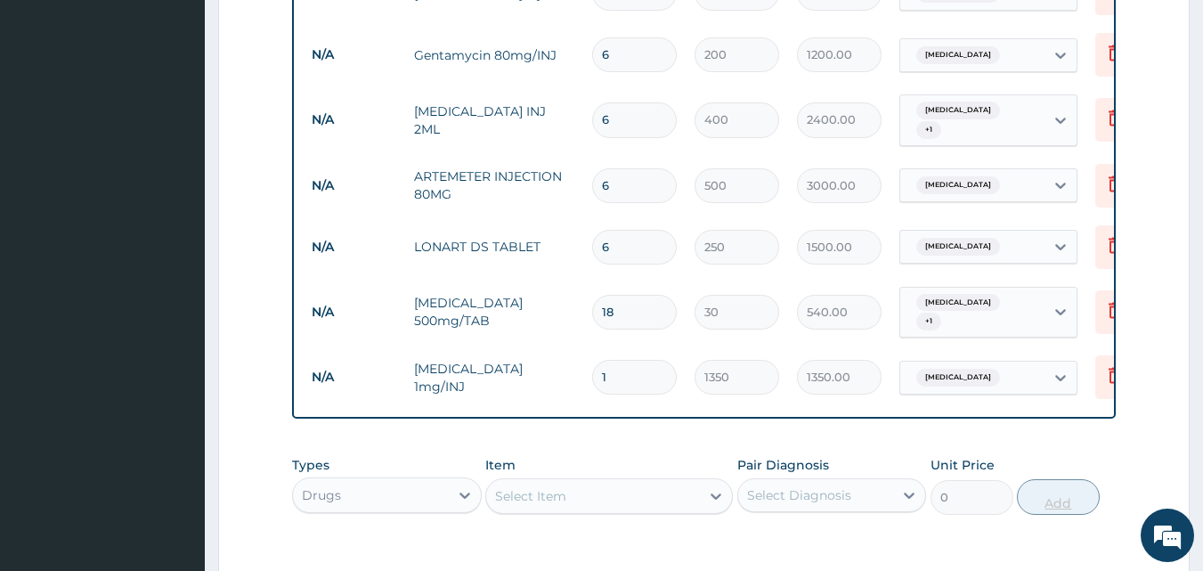
type input "0.00"
type input "4"
type input "5400.00"
type input "4"
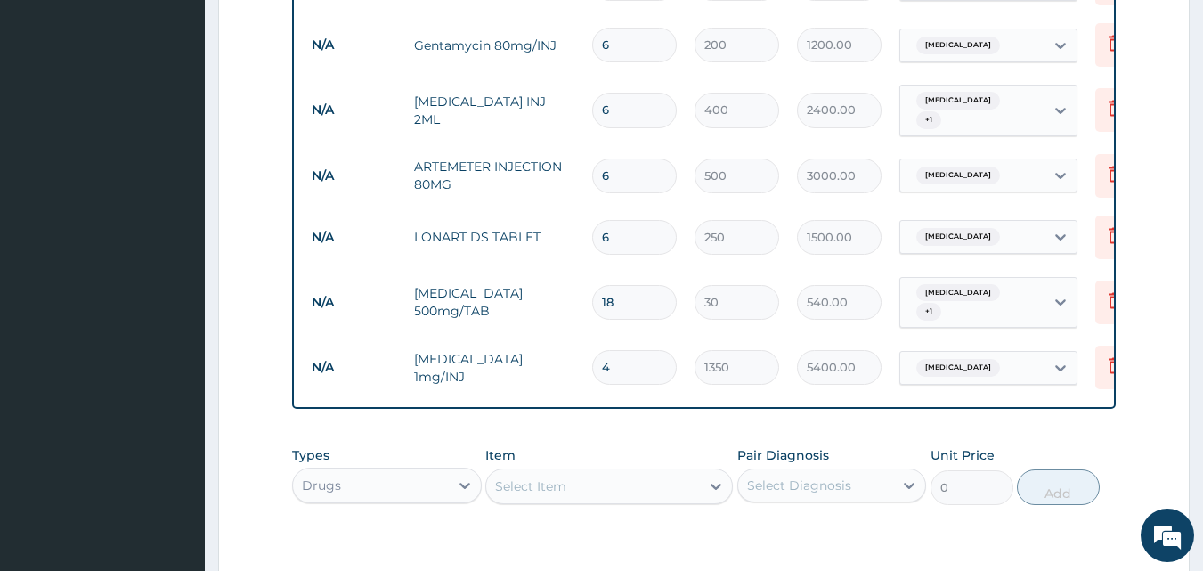
scroll to position [1169, 0]
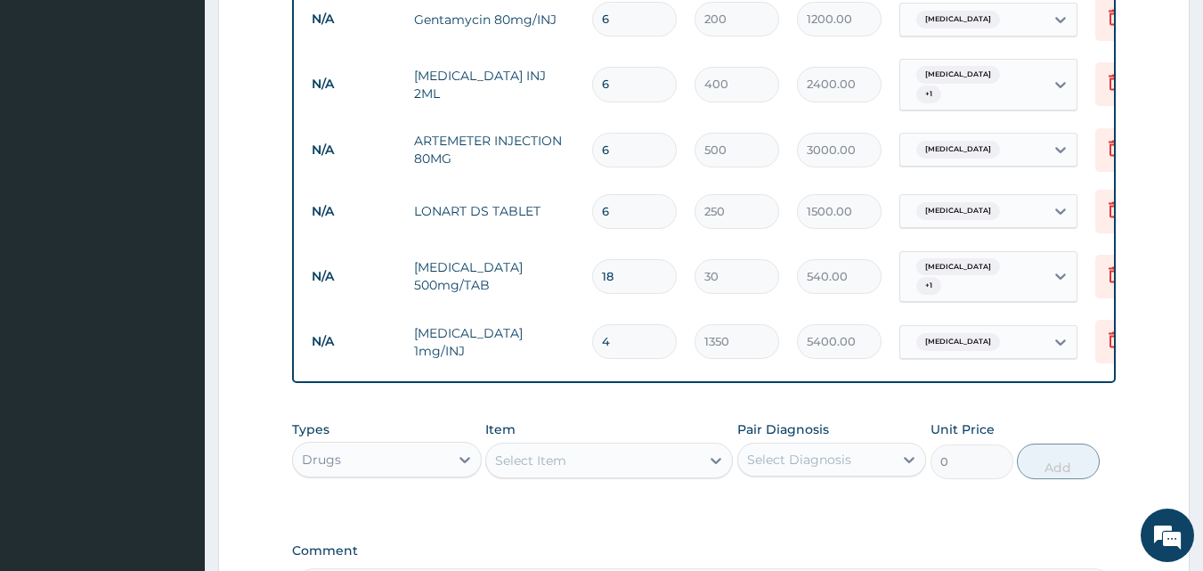
click at [554, 451] on div "Select Item" at bounding box center [530, 460] width 71 height 18
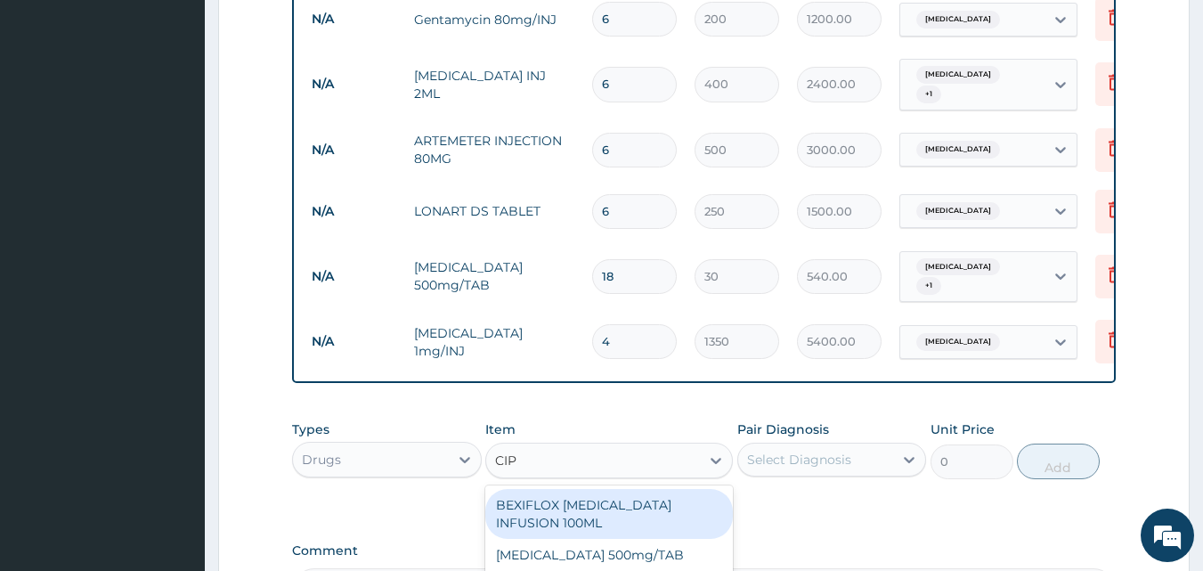
type input "CIPR"
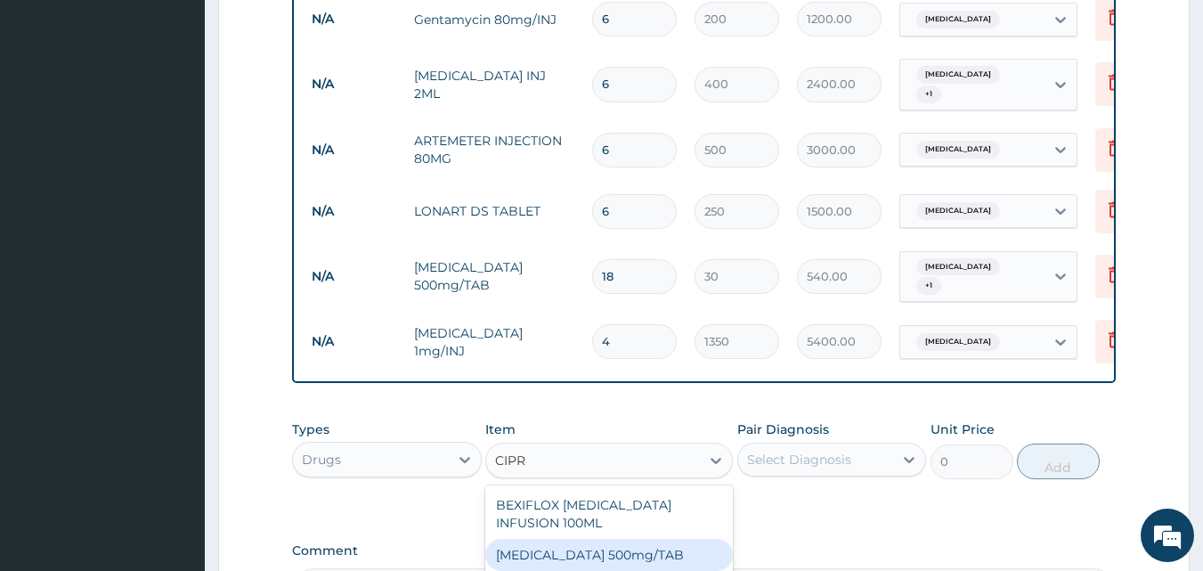
click at [559, 539] on div "Ciprofloxacin 500mg/TAB" at bounding box center [609, 555] width 248 height 32
type input "170"
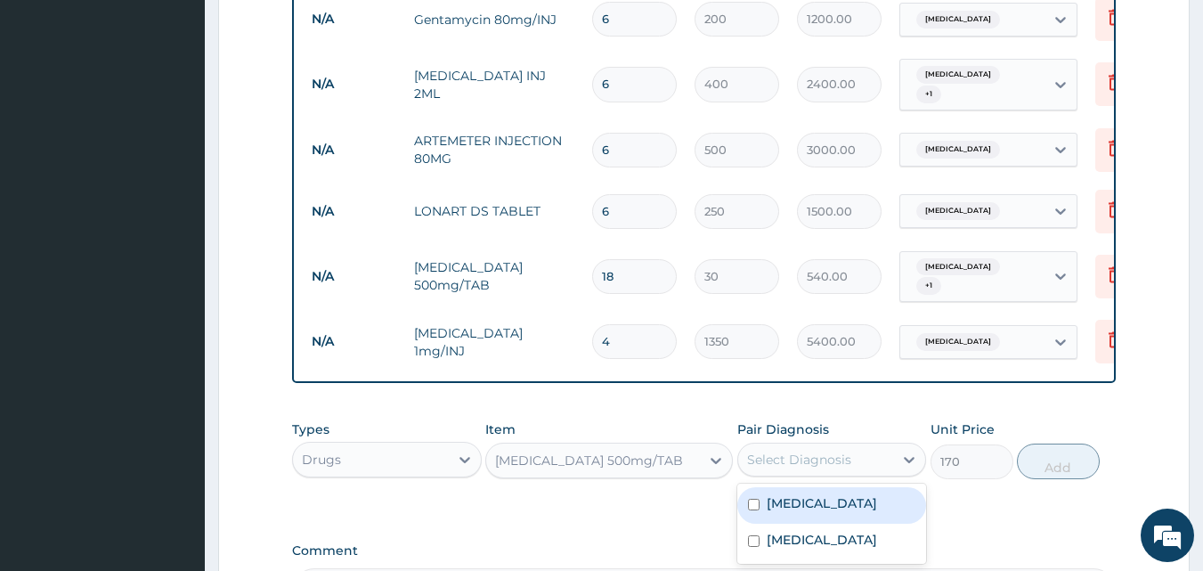
click at [798, 451] on div "Select Diagnosis" at bounding box center [799, 460] width 104 height 18
click at [778, 494] on label "Typhoid fever" at bounding box center [822, 503] width 110 height 18
checkbox input "true"
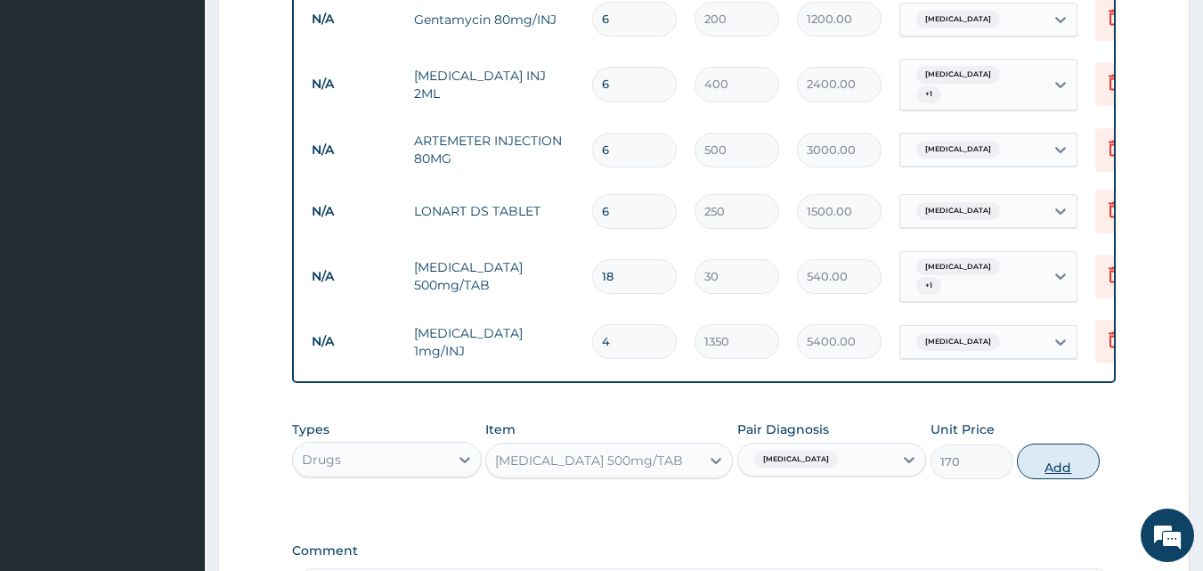
click at [1054, 443] on button "Add" at bounding box center [1058, 461] width 83 height 36
type input "0"
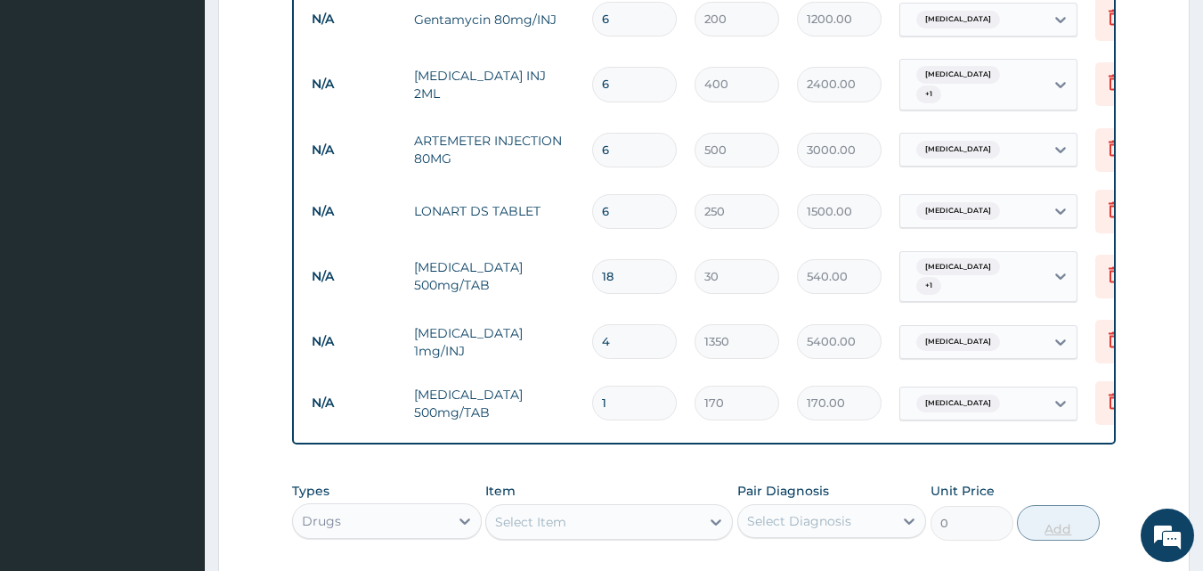
type input "10"
type input "1700.00"
type input "10"
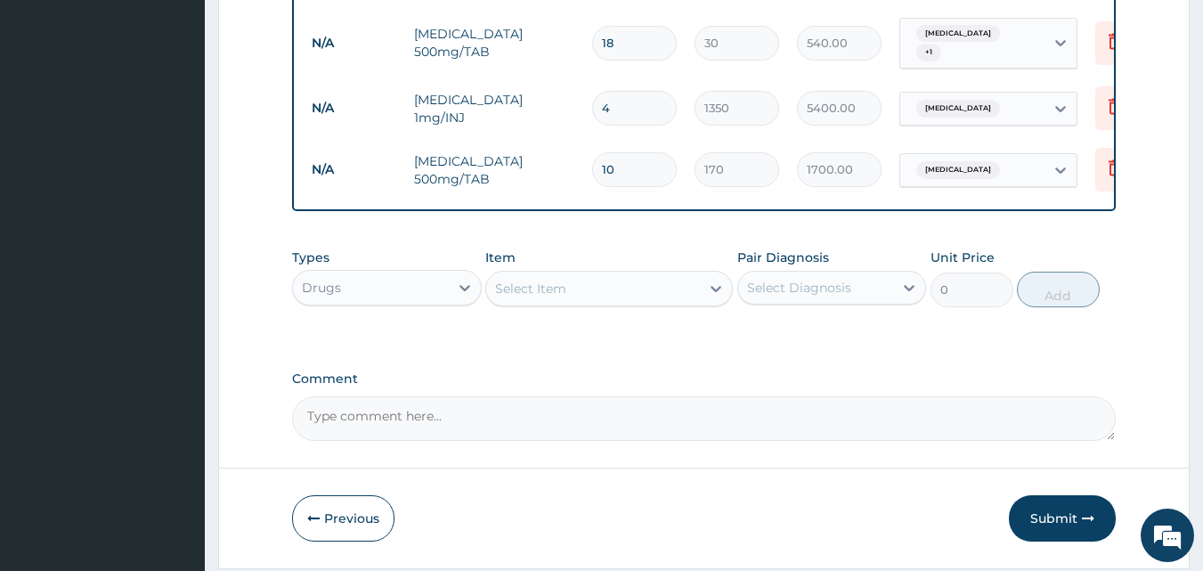
scroll to position [1441, 0]
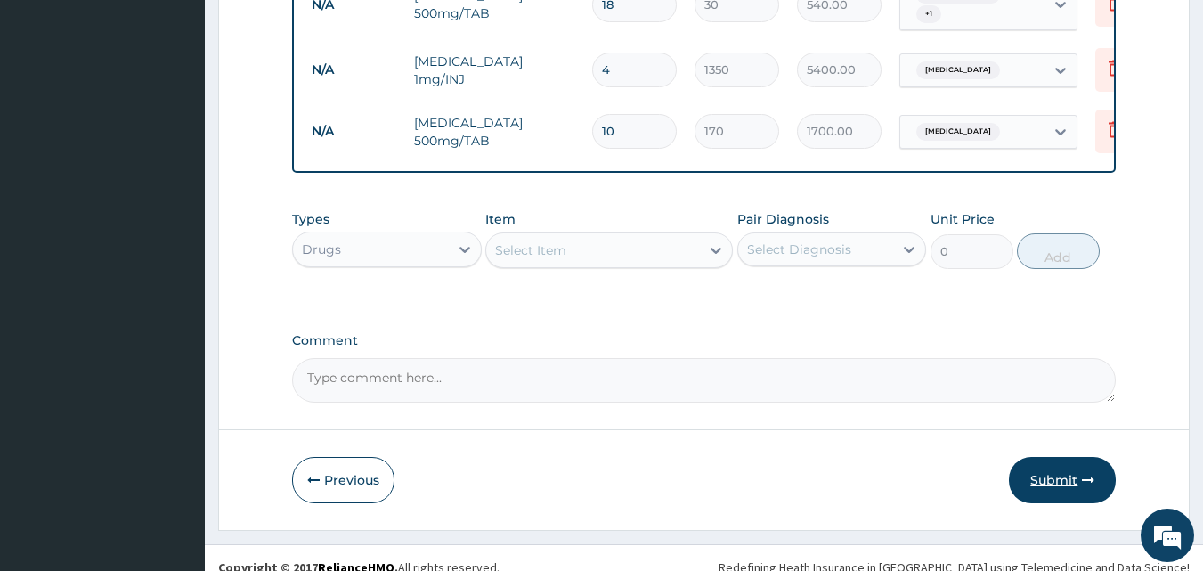
click at [1086, 474] on icon "button" at bounding box center [1088, 480] width 12 height 12
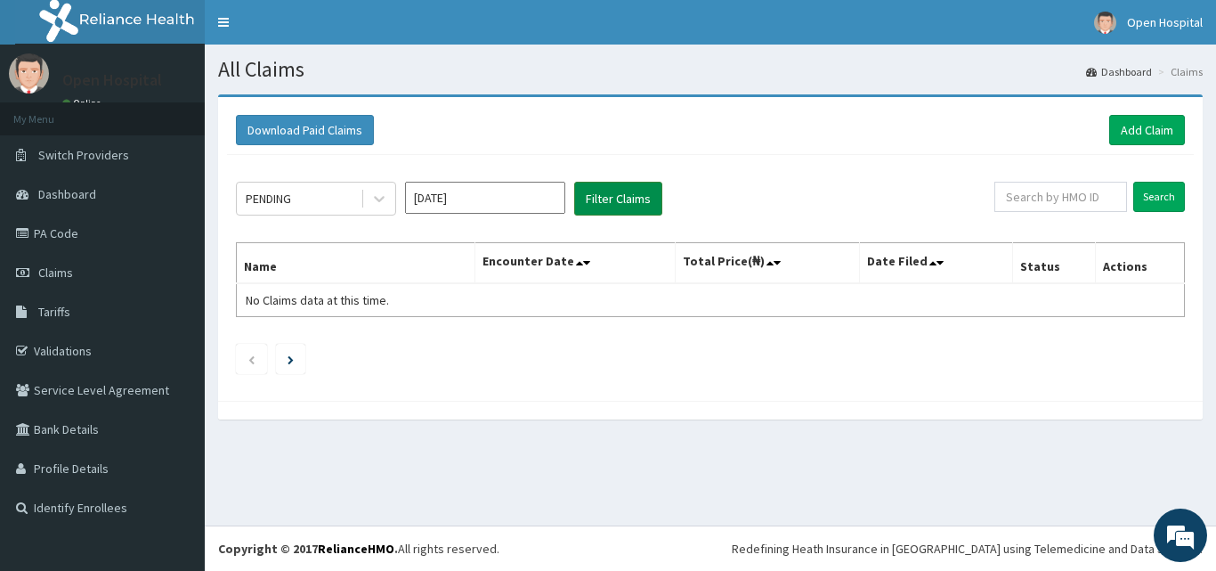
click at [628, 201] on button "Filter Claims" at bounding box center [618, 199] width 88 height 34
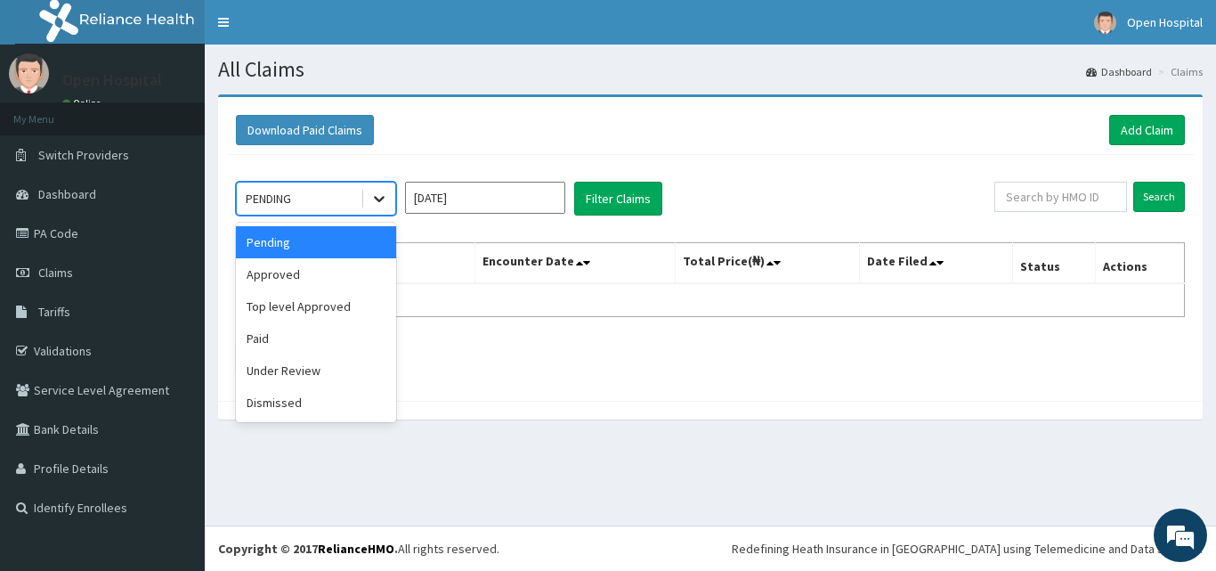
click at [379, 196] on icon at bounding box center [379, 199] width 18 height 18
click at [307, 272] on div "Approved" at bounding box center [316, 274] width 160 height 32
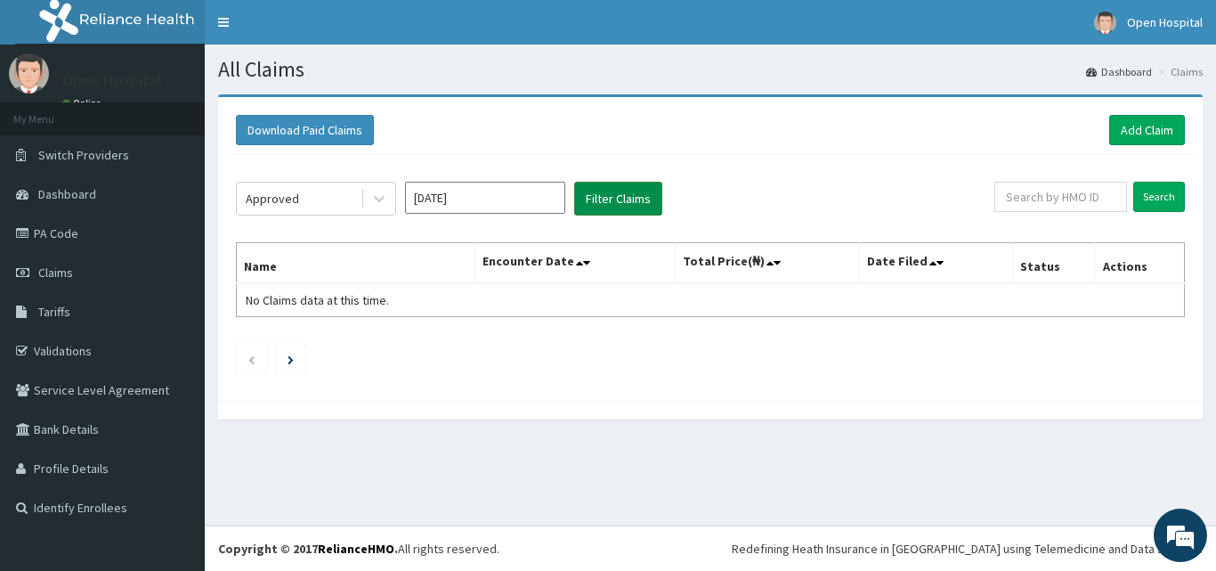
click at [594, 196] on button "Filter Claims" at bounding box center [618, 199] width 88 height 34
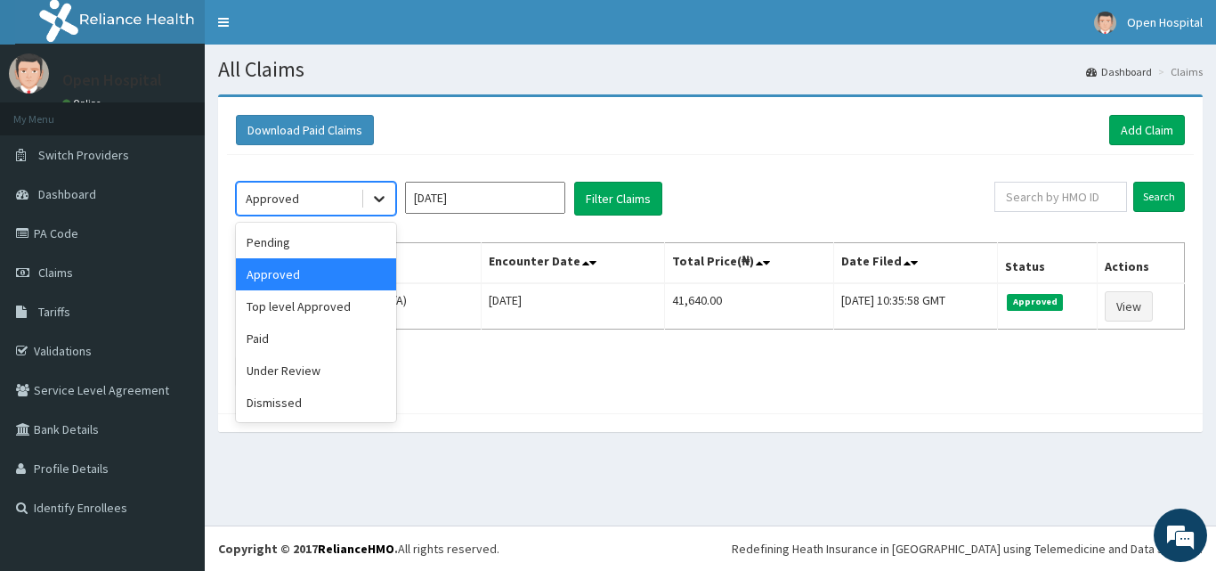
click at [385, 205] on icon at bounding box center [379, 199] width 18 height 18
click at [285, 368] on div "Under Review" at bounding box center [316, 370] width 160 height 32
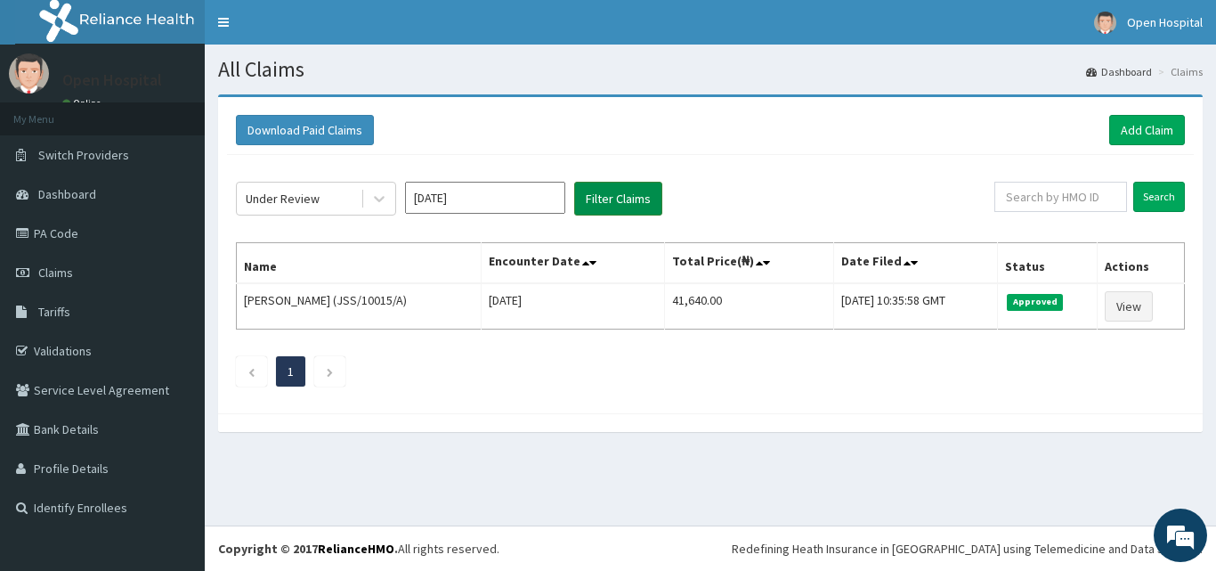
click at [614, 199] on button "Filter Claims" at bounding box center [618, 199] width 88 height 34
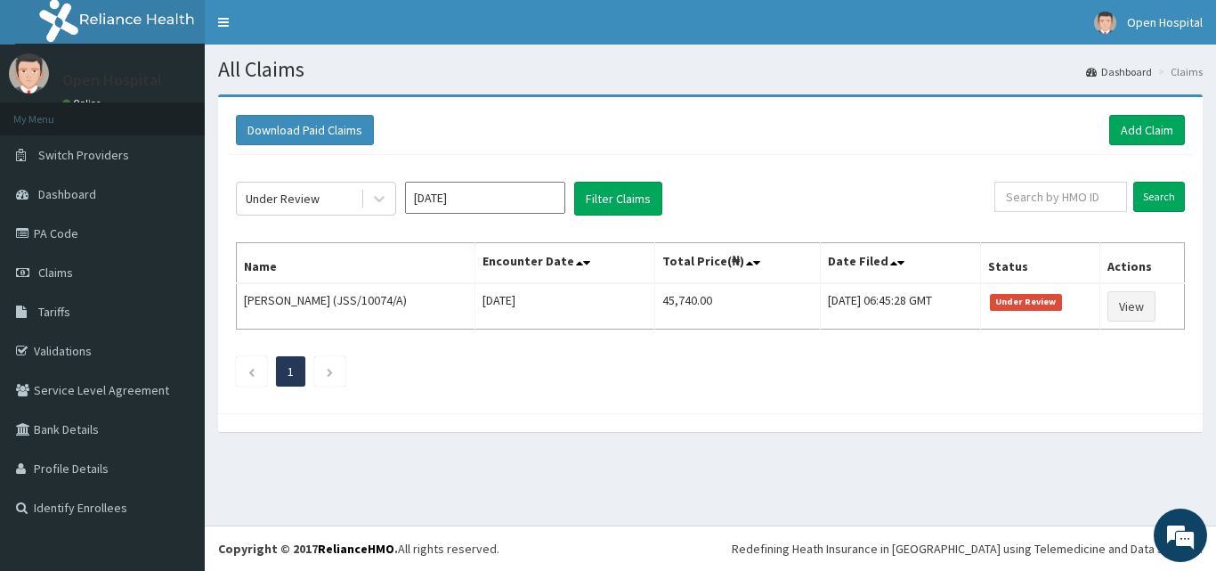
click at [204, 116] on li "My Menu" at bounding box center [102, 118] width 205 height 33
click at [48, 341] on link "Validations" at bounding box center [102, 350] width 205 height 39
